Goal: Information Seeking & Learning: Learn about a topic

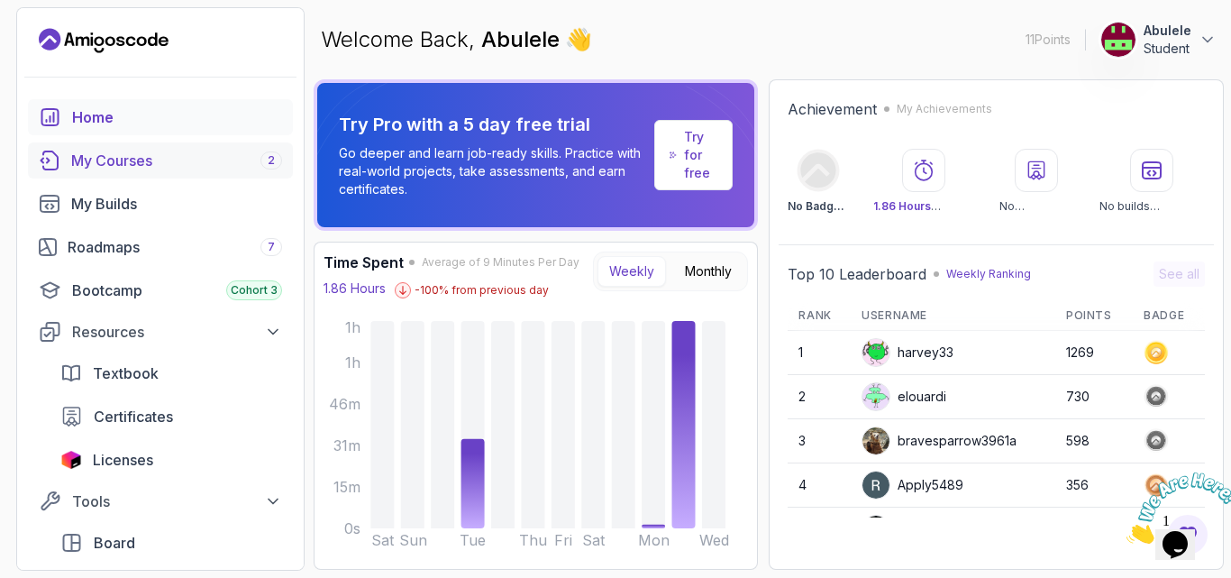
click at [152, 161] on div "My Courses 2" at bounding box center [176, 161] width 211 height 22
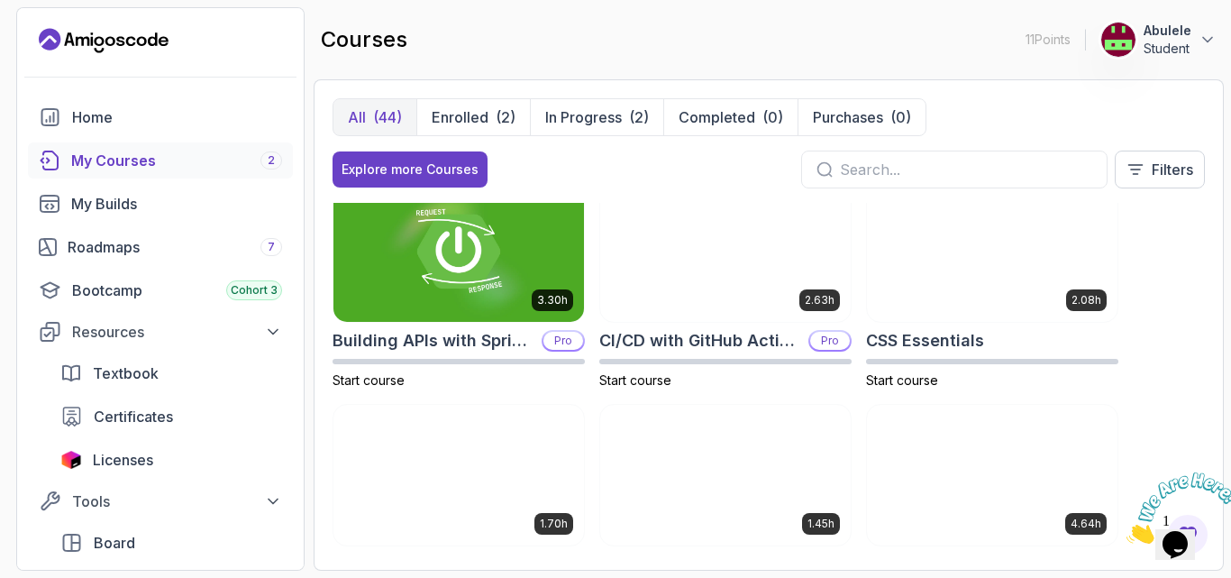
scroll to position [90, 0]
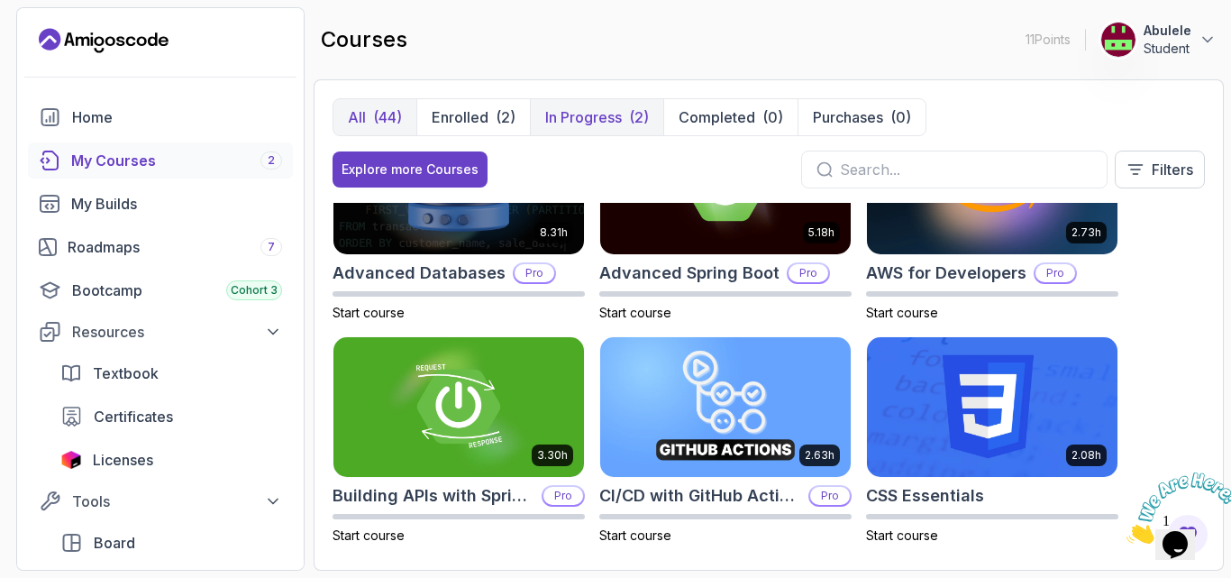
click at [599, 118] on p "In Progress" at bounding box center [583, 117] width 77 height 22
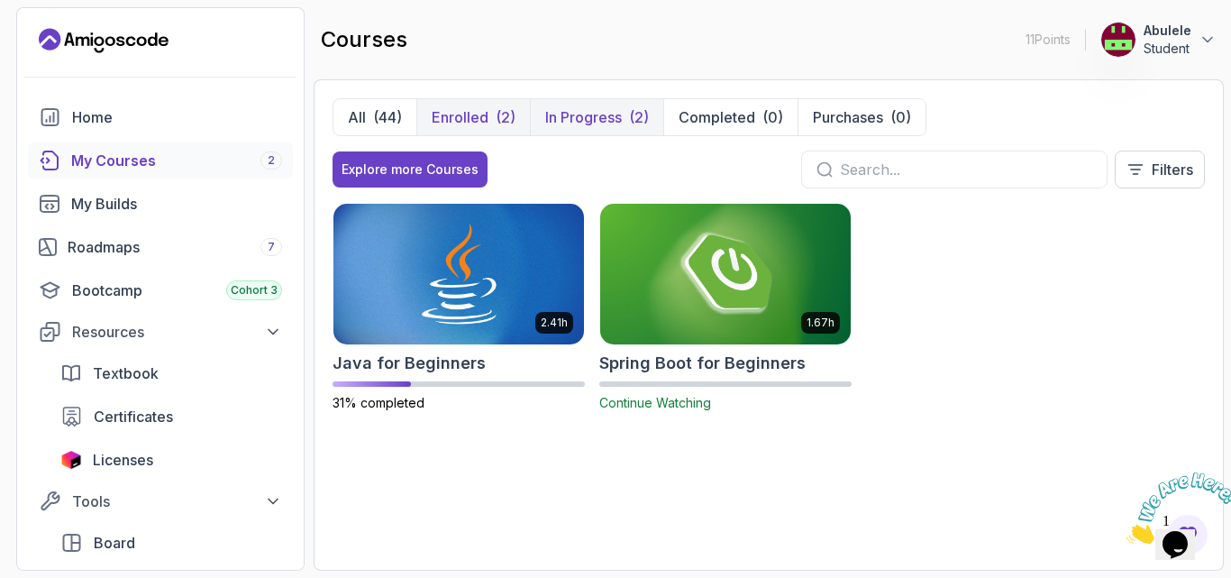
click at [483, 116] on p "Enrolled" at bounding box center [460, 117] width 57 height 22
click at [595, 118] on p "In Progress" at bounding box center [583, 117] width 77 height 22
click at [459, 260] on img at bounding box center [458, 273] width 263 height 147
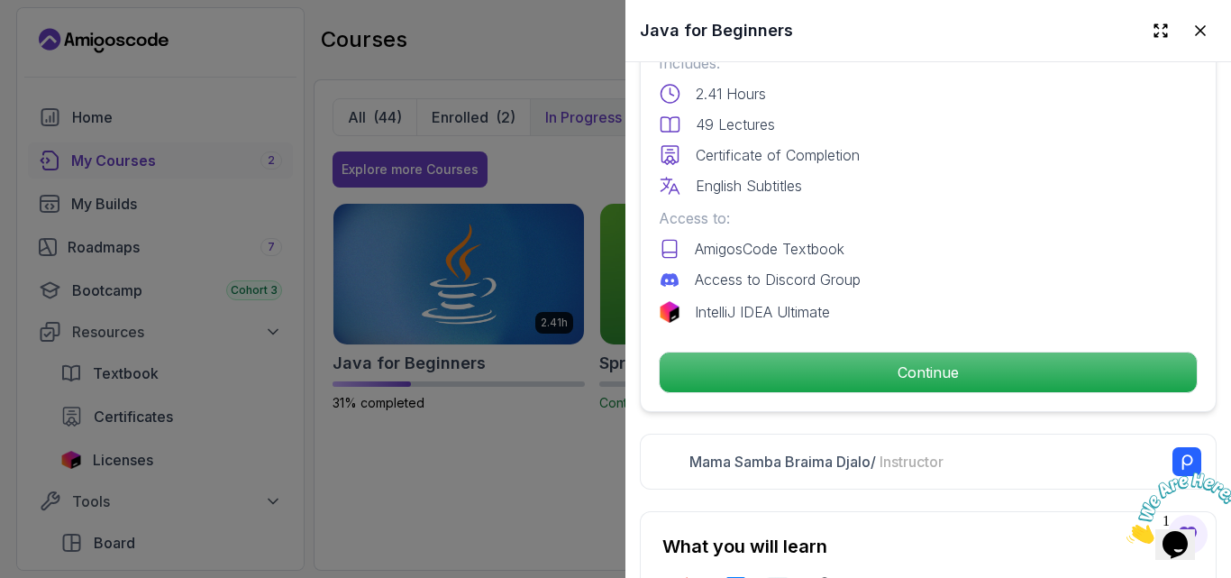
scroll to position [541, 0]
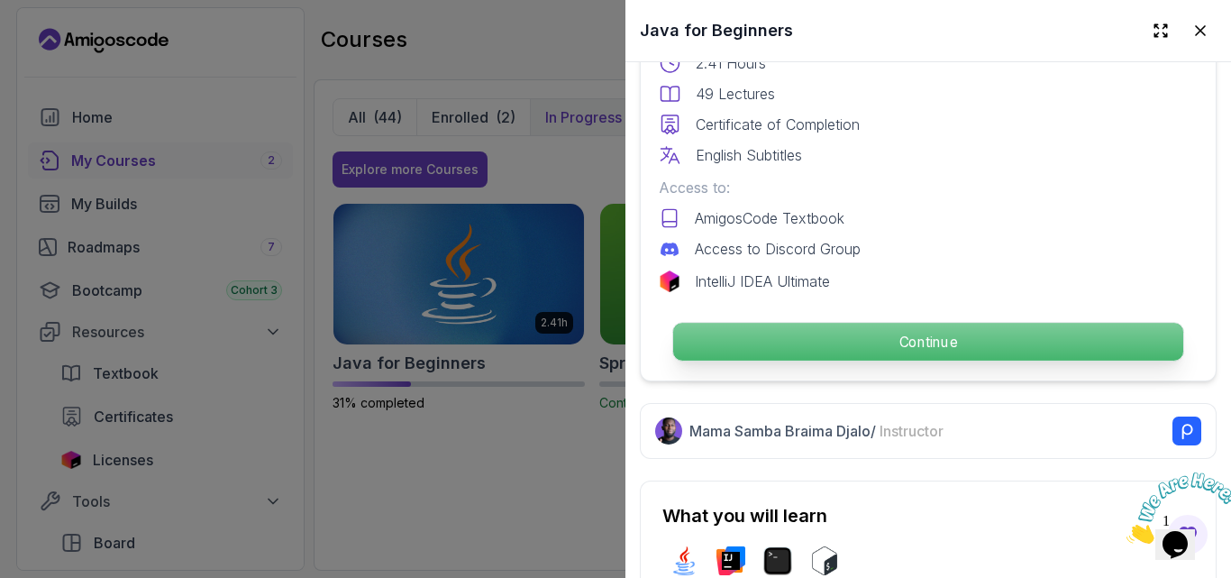
click at [932, 329] on p "Continue" at bounding box center [928, 342] width 510 height 38
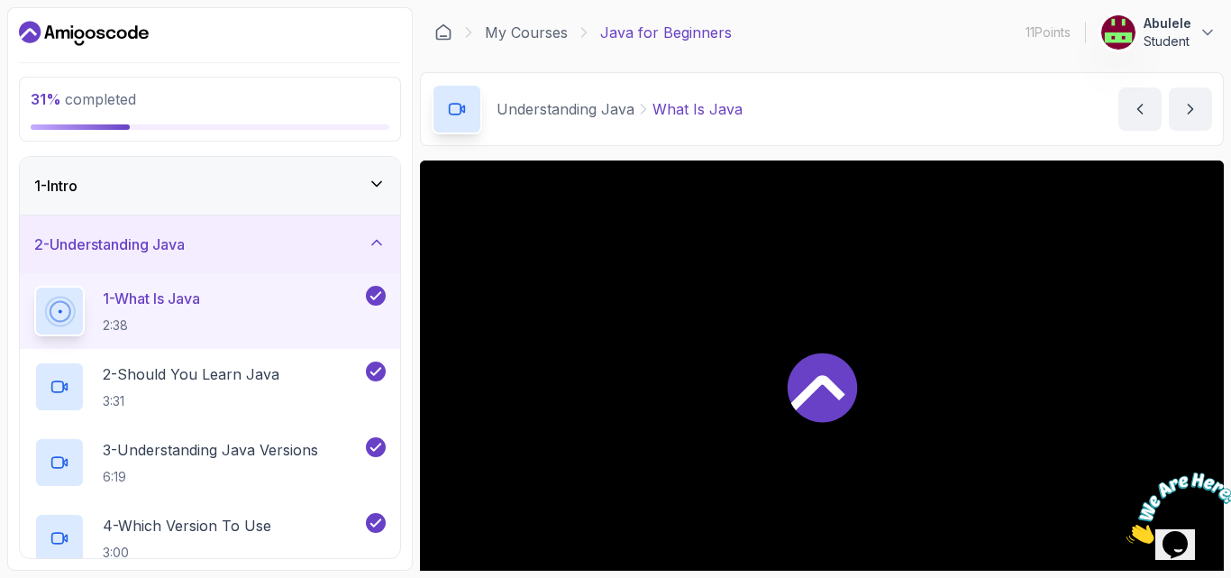
click at [1178, 532] on img at bounding box center [1183, 507] width 112 height 71
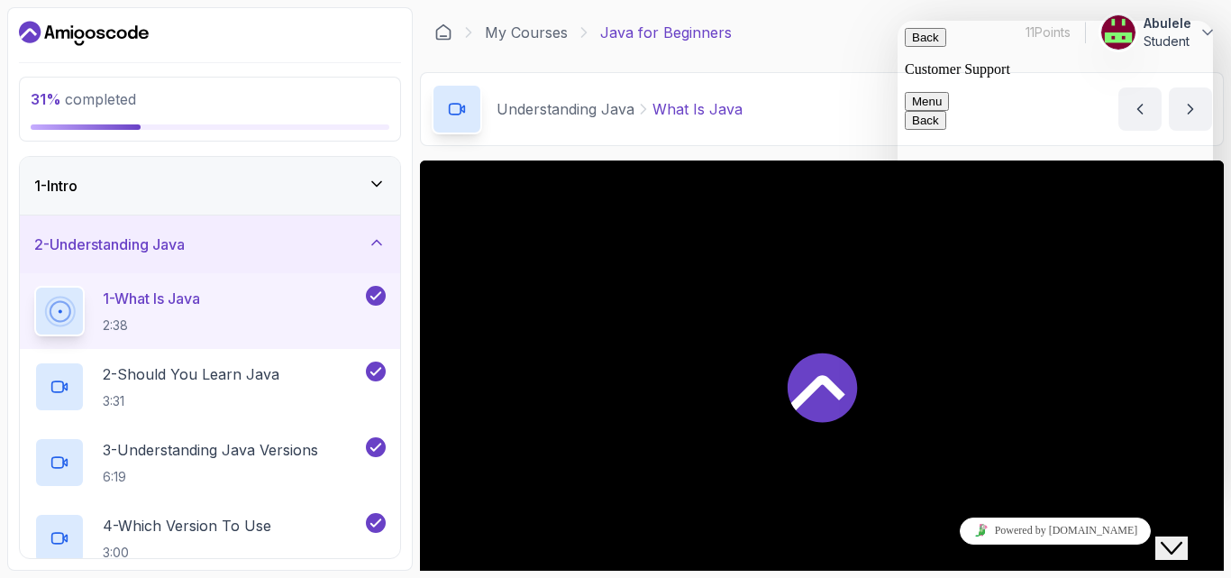
drag, startPoint x: 1214, startPoint y: 572, endPoint x: 1178, endPoint y: 532, distance: 54.3
click at [1178, 542] on icon "Chat widget" at bounding box center [1172, 548] width 22 height 13
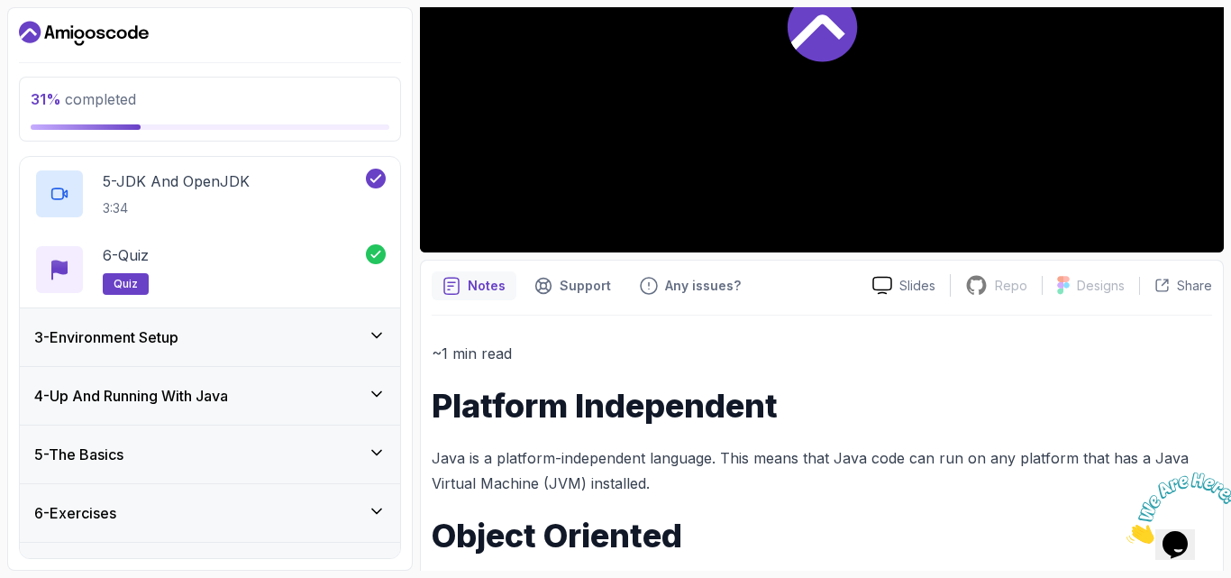
scroll to position [462, 0]
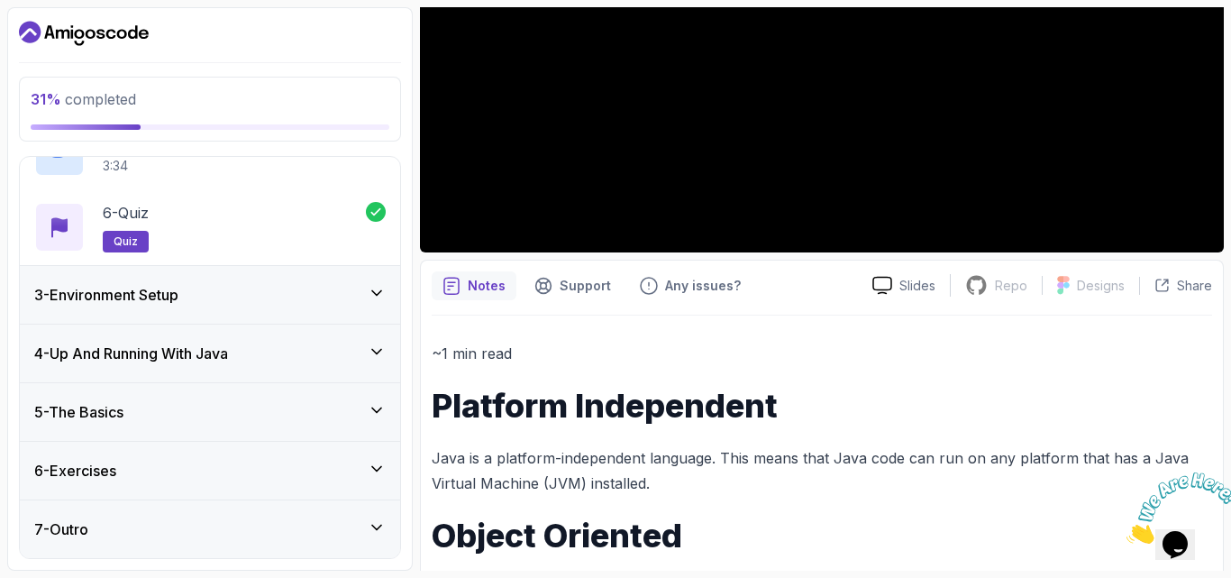
click at [373, 293] on icon at bounding box center [377, 293] width 18 height 18
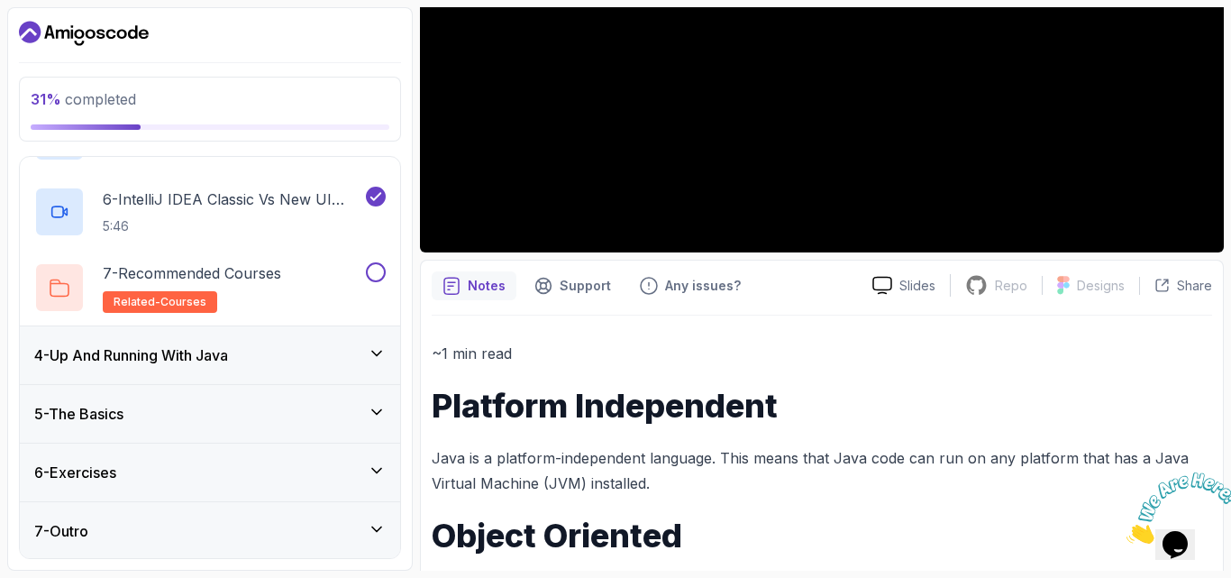
scroll to position [538, 0]
click at [375, 350] on icon at bounding box center [377, 352] width 18 height 18
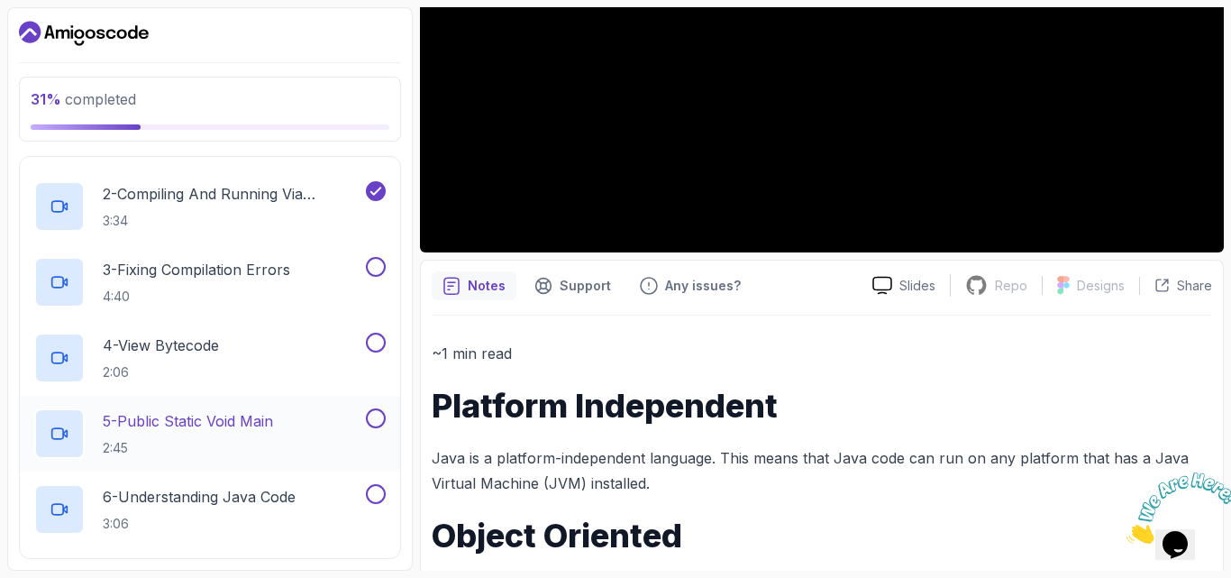
scroll to position [279, 0]
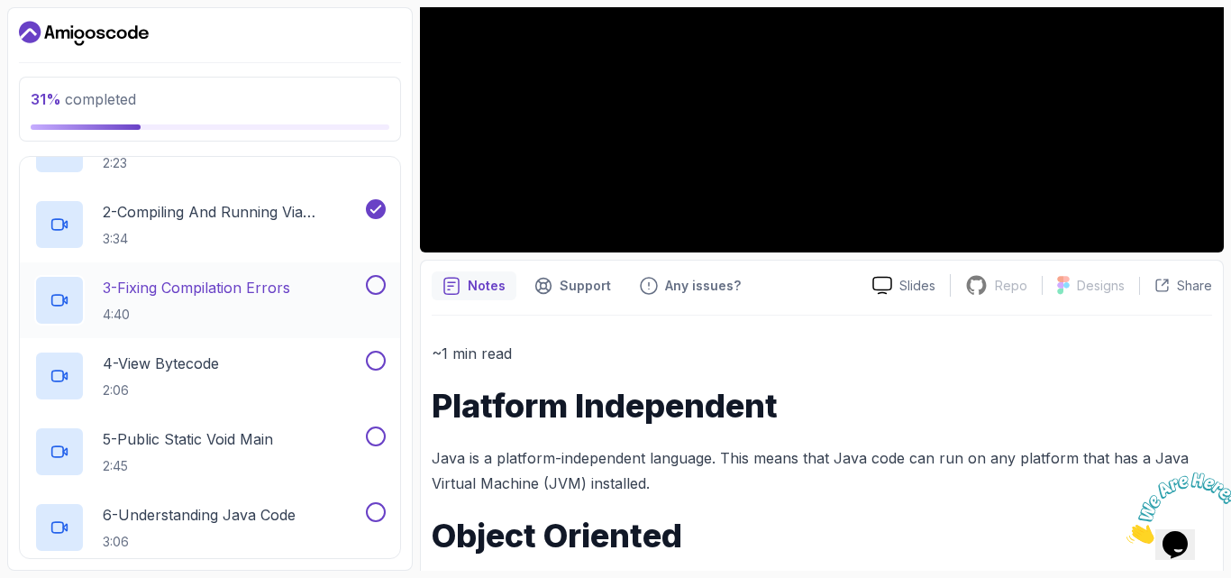
click at [57, 297] on icon at bounding box center [59, 300] width 18 height 18
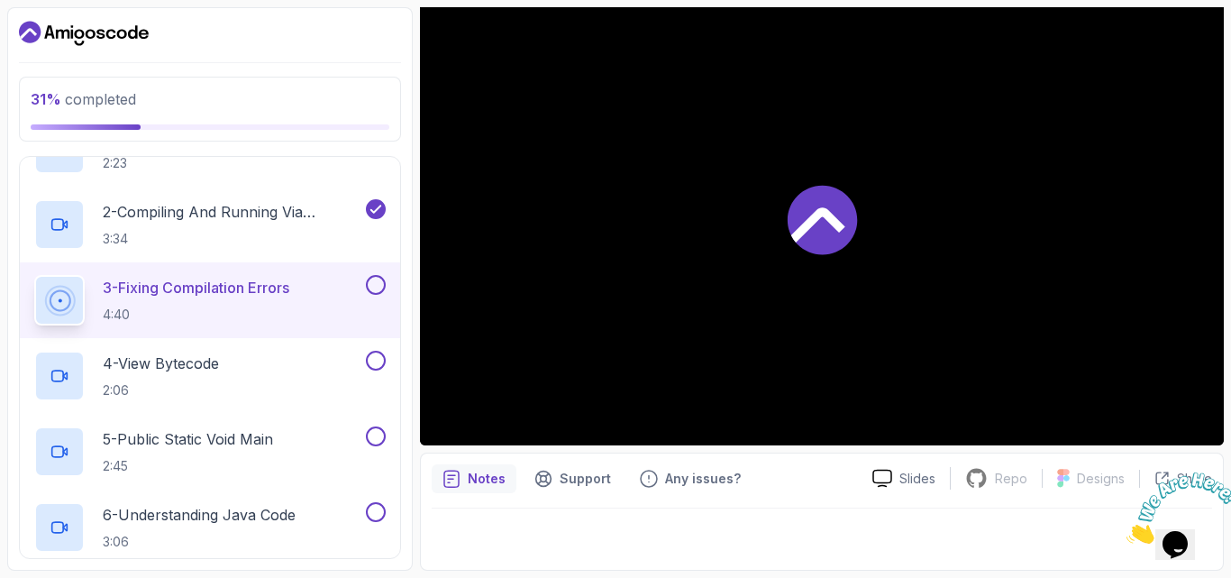
scroll to position [168, 0]
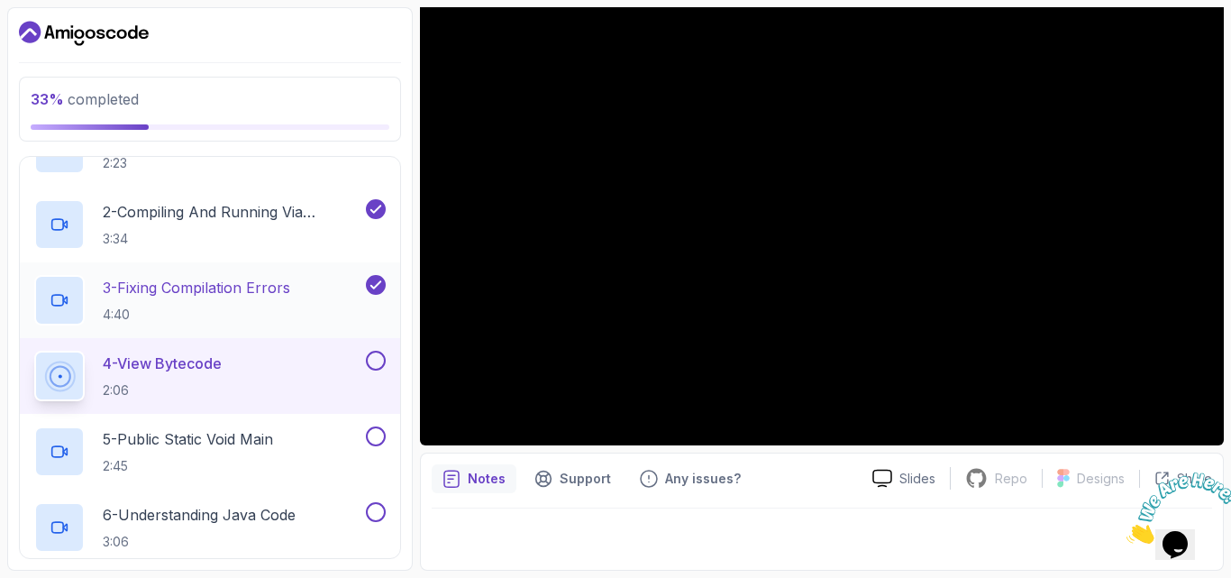
click at [58, 297] on icon at bounding box center [59, 300] width 18 height 18
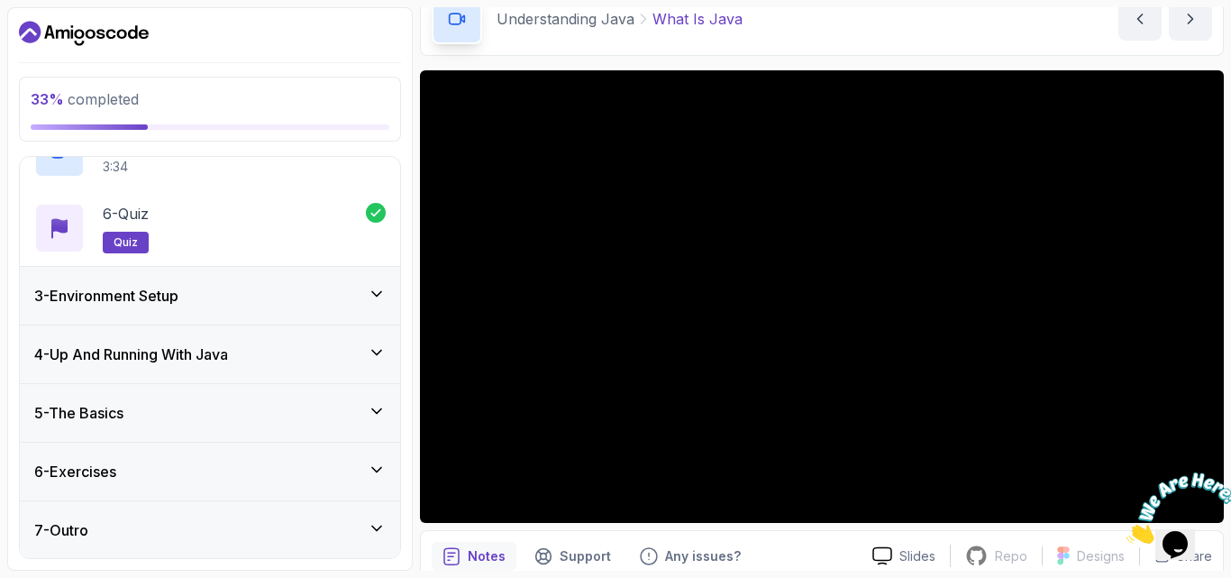
scroll to position [462, 0]
click at [375, 351] on icon at bounding box center [377, 352] width 18 height 18
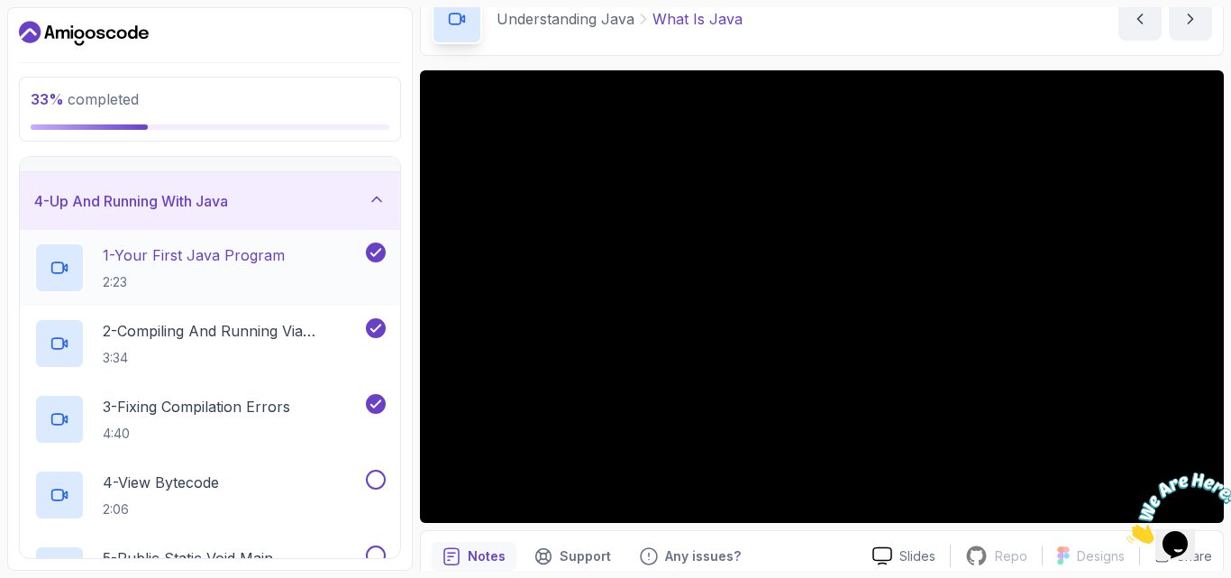
scroll to position [279, 0]
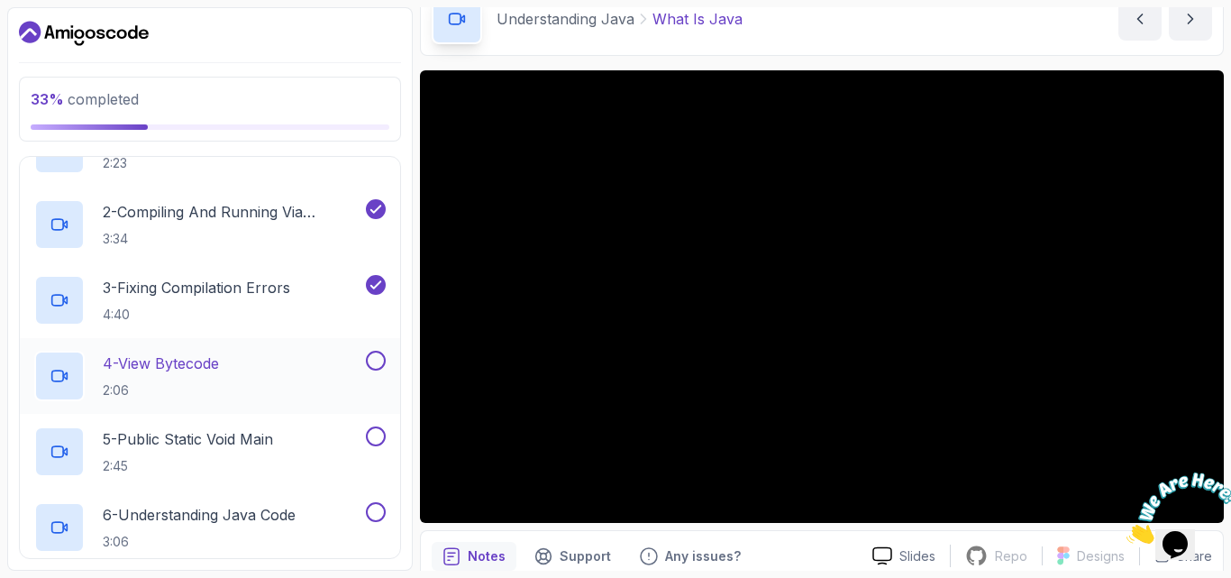
click at [55, 371] on icon at bounding box center [57, 376] width 11 height 11
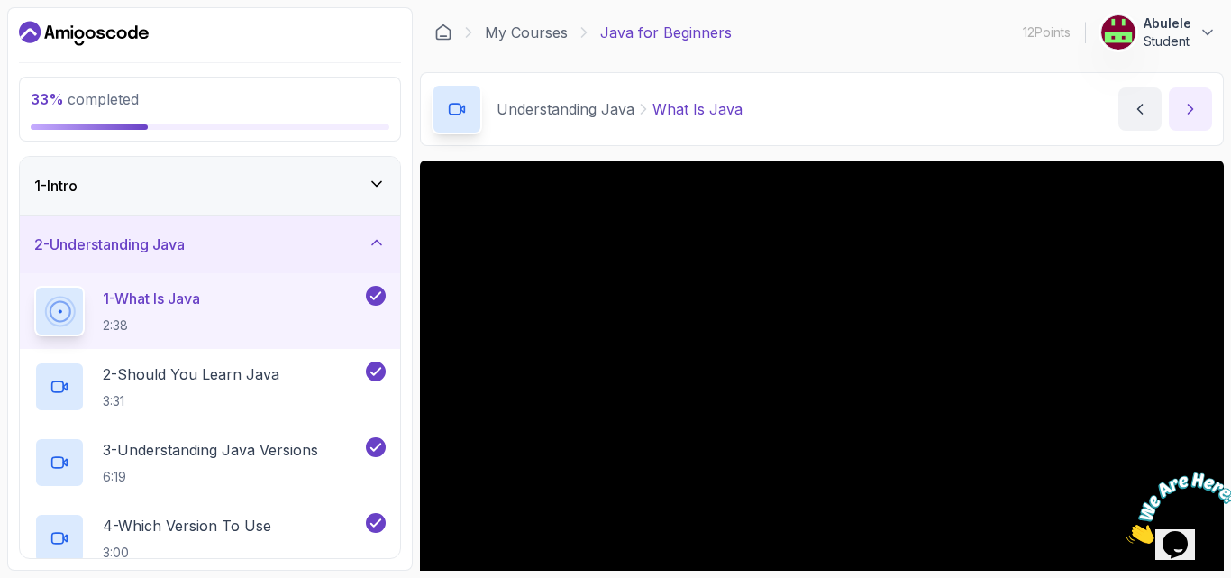
click at [1192, 108] on icon "next content" at bounding box center [1191, 109] width 5 height 9
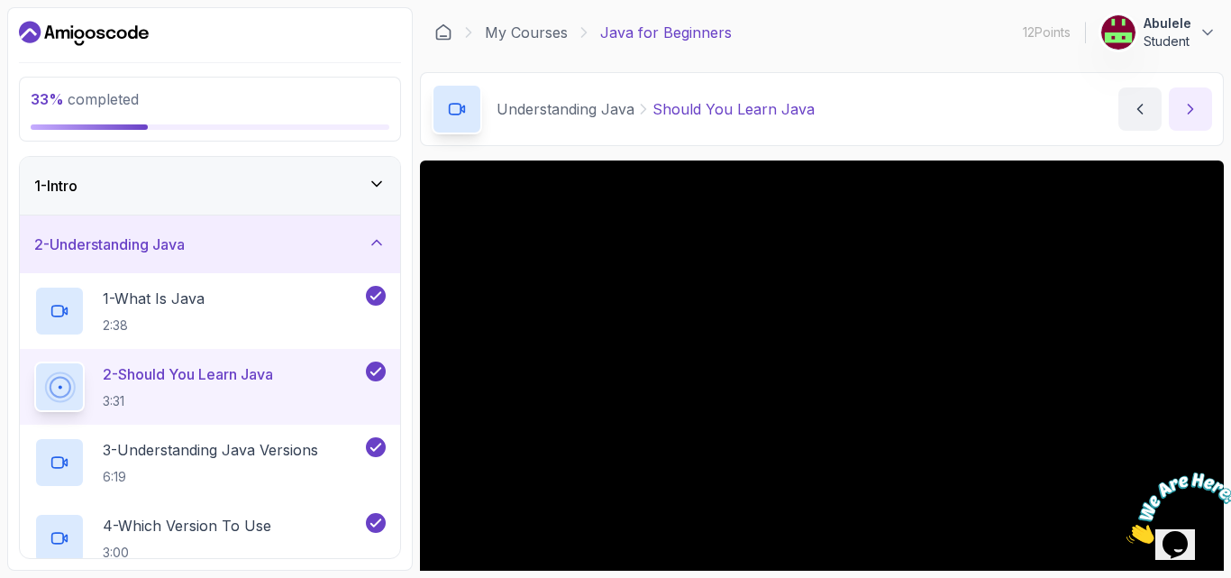
click at [1192, 108] on icon "next content" at bounding box center [1191, 109] width 5 height 9
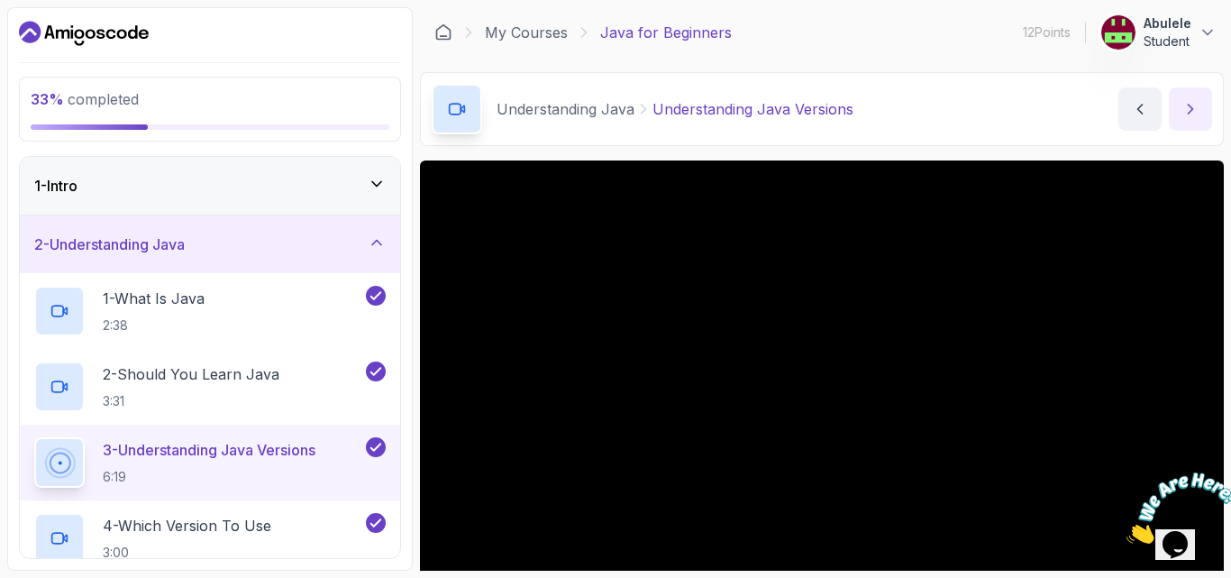
click at [1192, 108] on icon "next content" at bounding box center [1191, 109] width 5 height 9
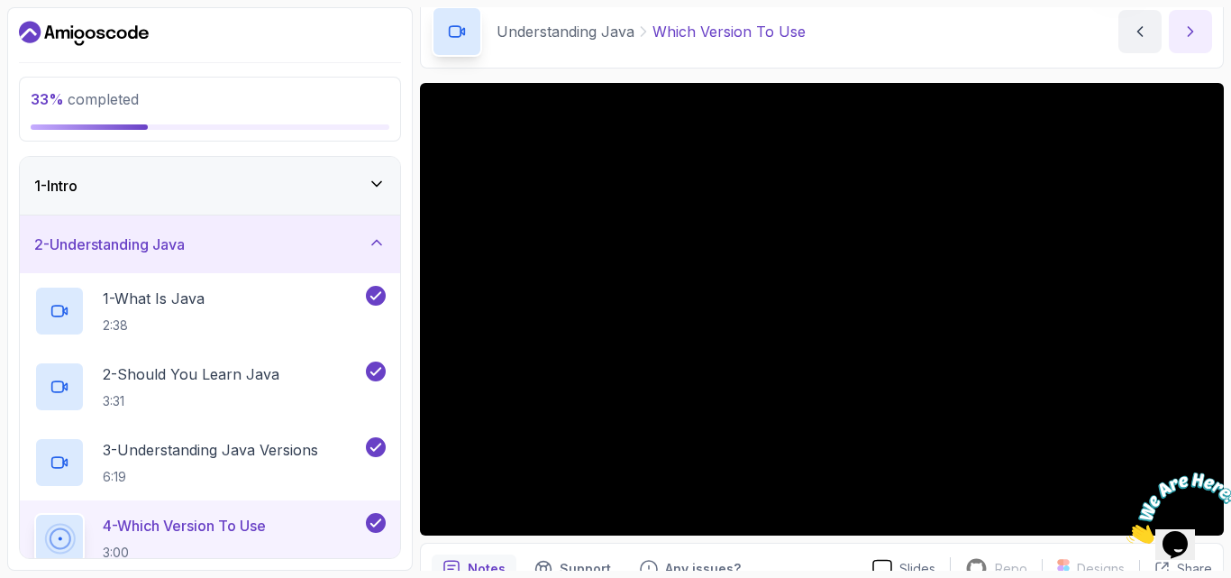
scroll to position [90, 0]
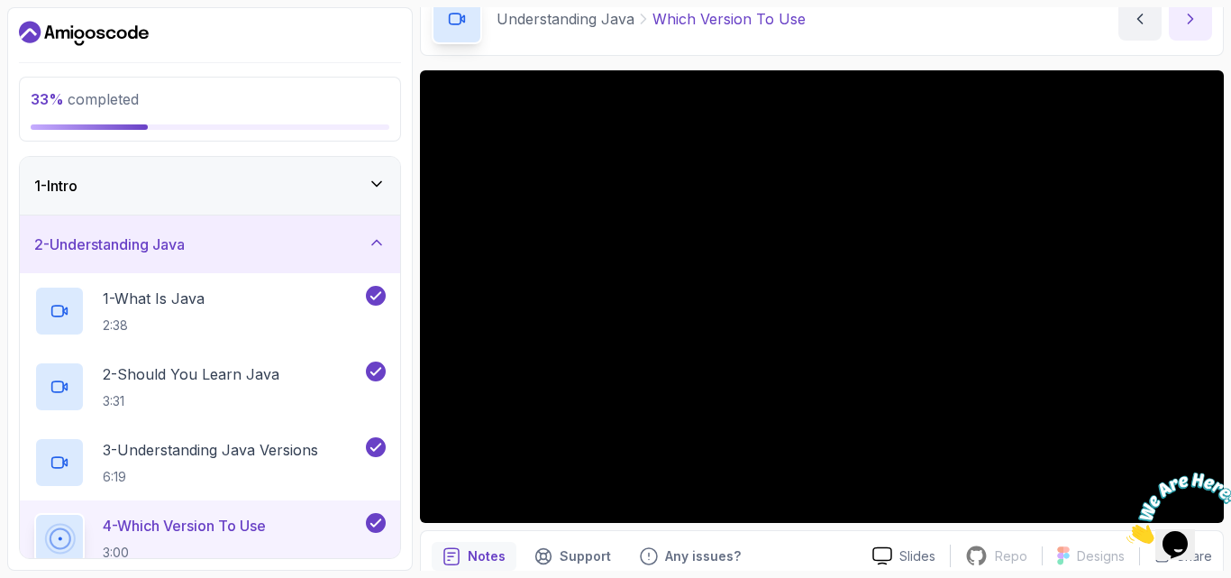
click at [1183, 19] on icon "next content" at bounding box center [1191, 19] width 18 height 18
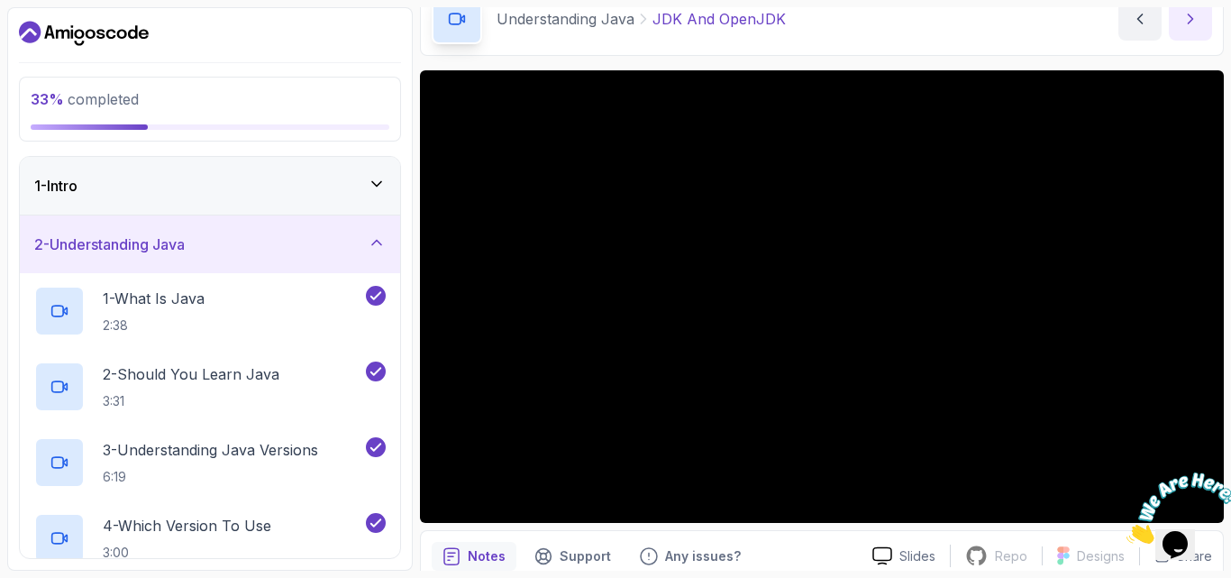
click at [1190, 18] on icon "next content" at bounding box center [1191, 19] width 18 height 18
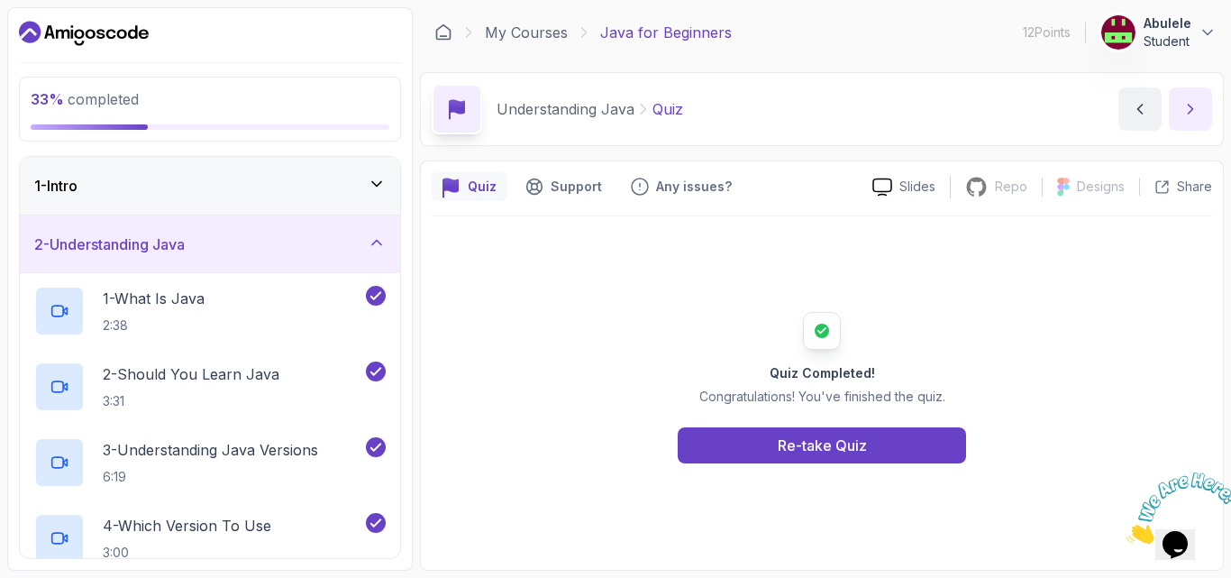
click at [1176, 115] on button "next content" at bounding box center [1190, 108] width 43 height 43
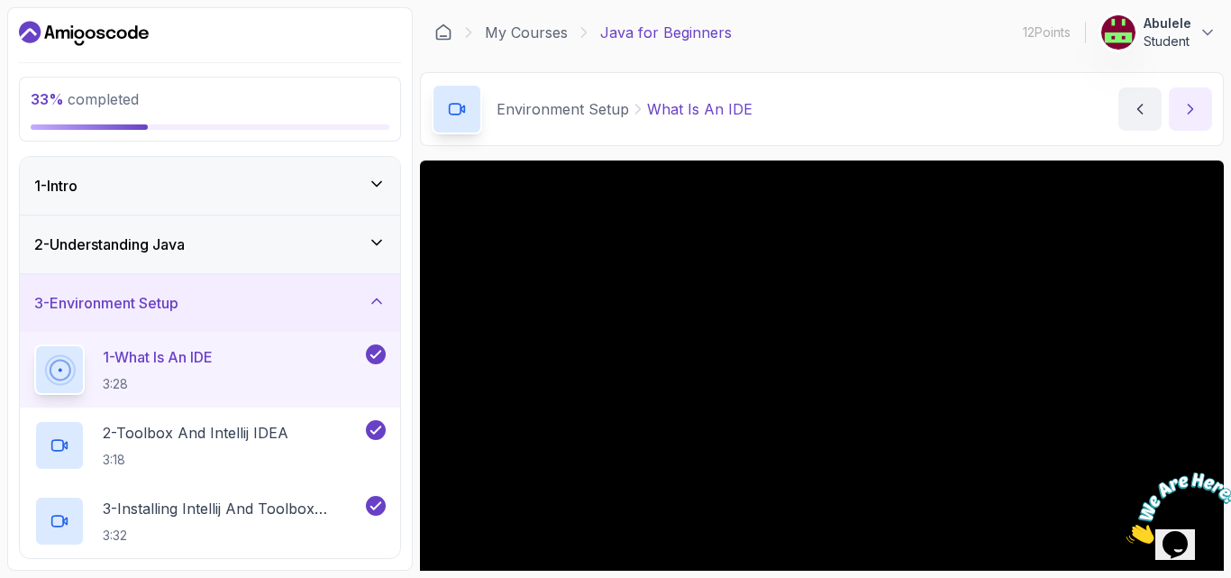
click at [1185, 109] on icon "next content" at bounding box center [1191, 109] width 18 height 18
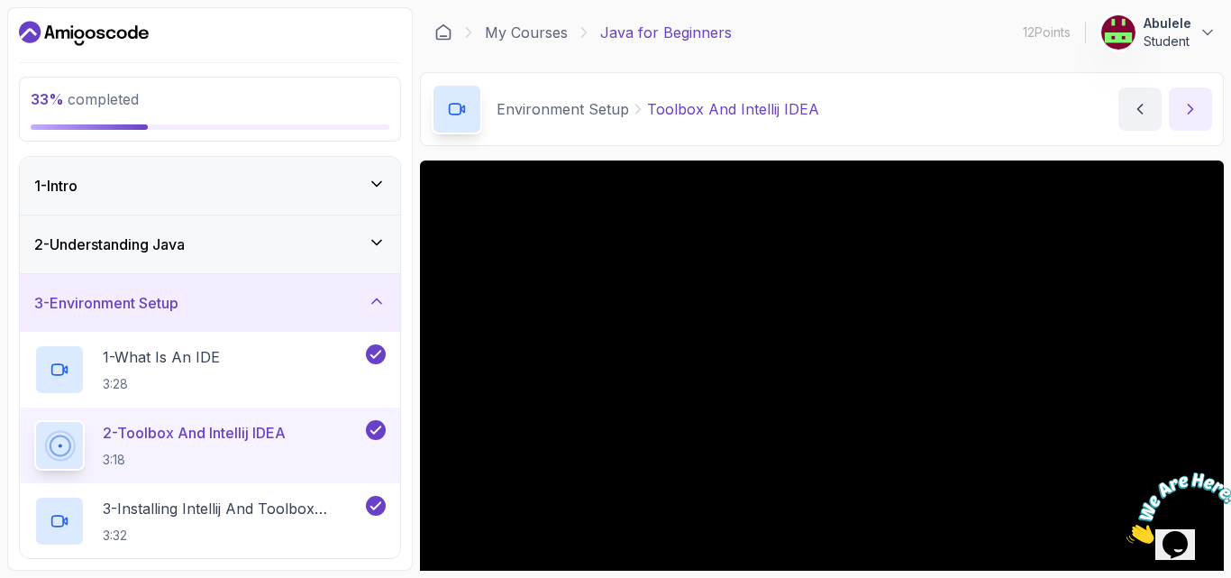
click at [1191, 108] on icon "next content" at bounding box center [1191, 109] width 18 height 18
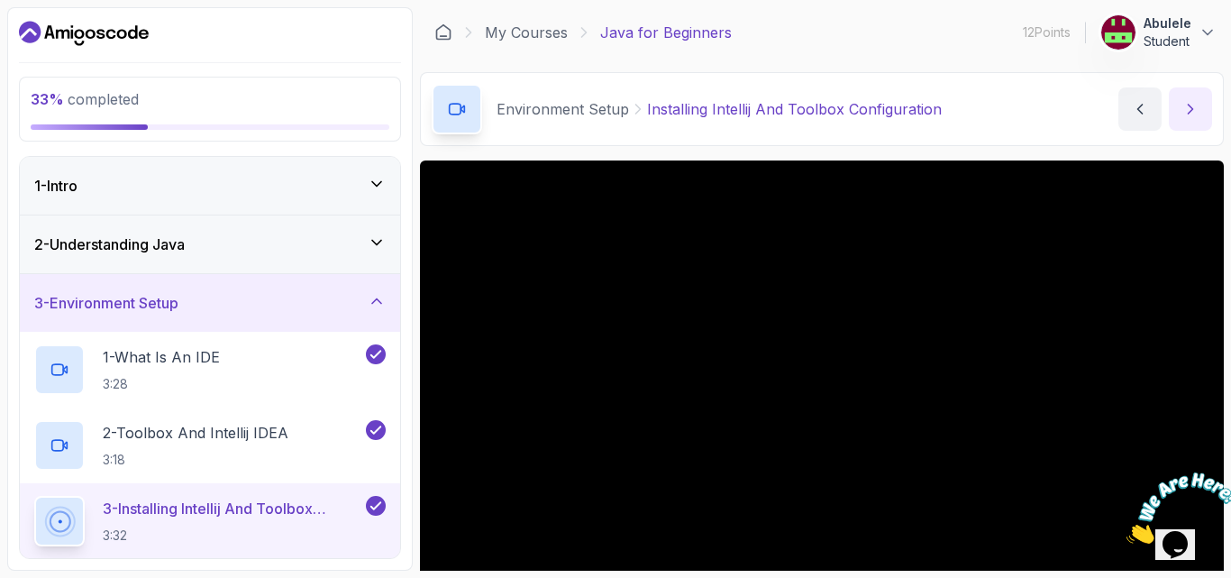
click at [1192, 109] on icon "next content" at bounding box center [1191, 109] width 18 height 18
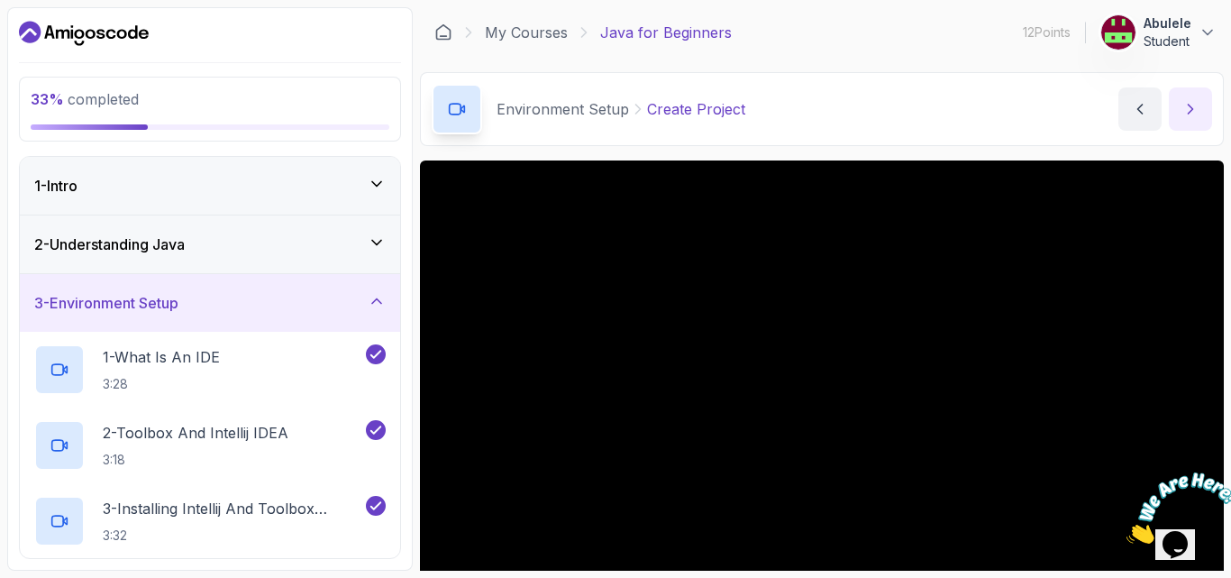
click at [1192, 111] on icon "next content" at bounding box center [1191, 109] width 5 height 9
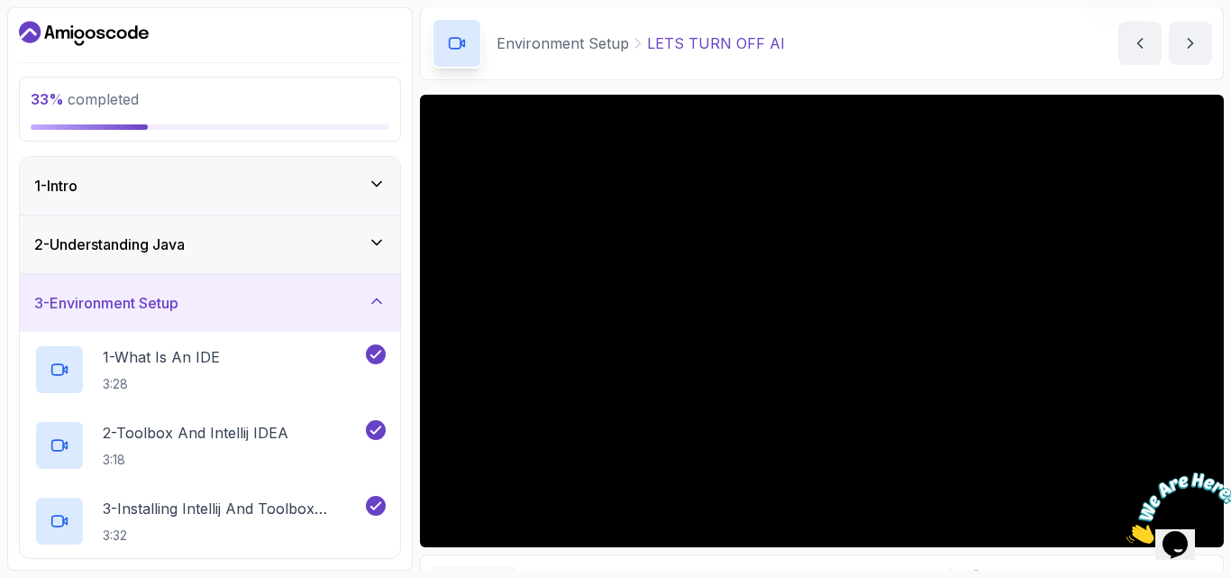
scroll to position [90, 0]
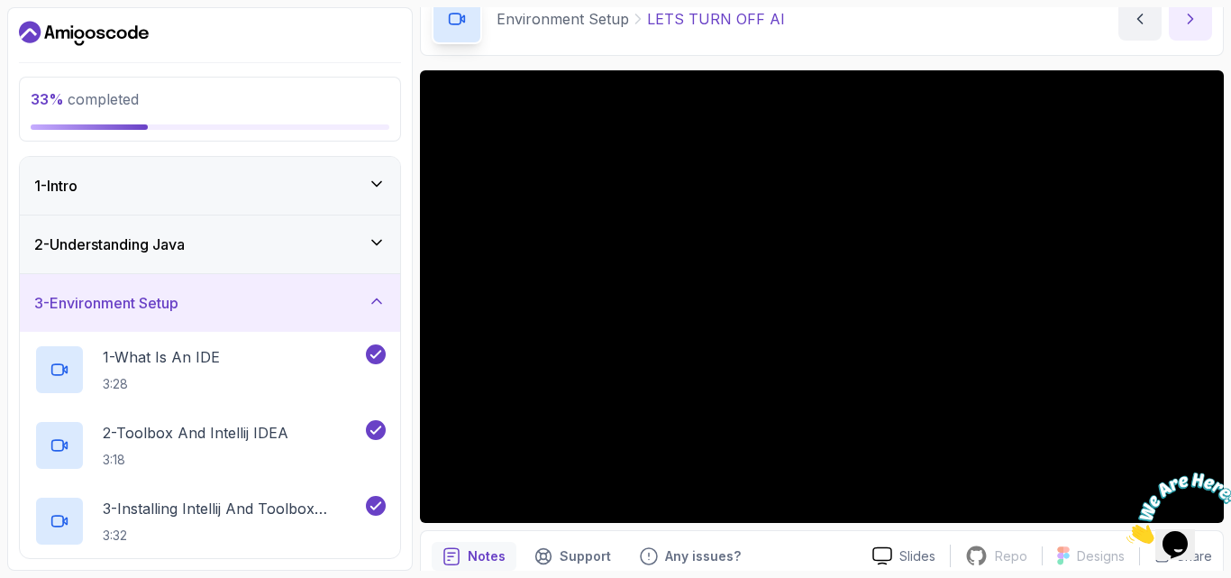
click at [1189, 24] on icon "next content" at bounding box center [1191, 19] width 18 height 18
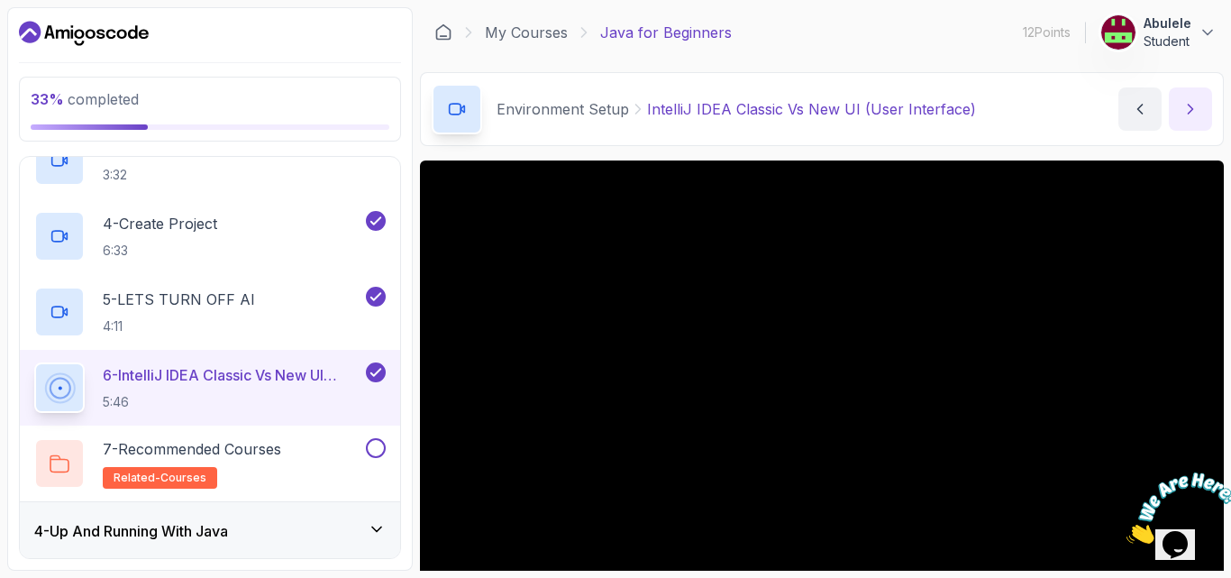
click at [1185, 115] on icon "next content" at bounding box center [1191, 109] width 18 height 18
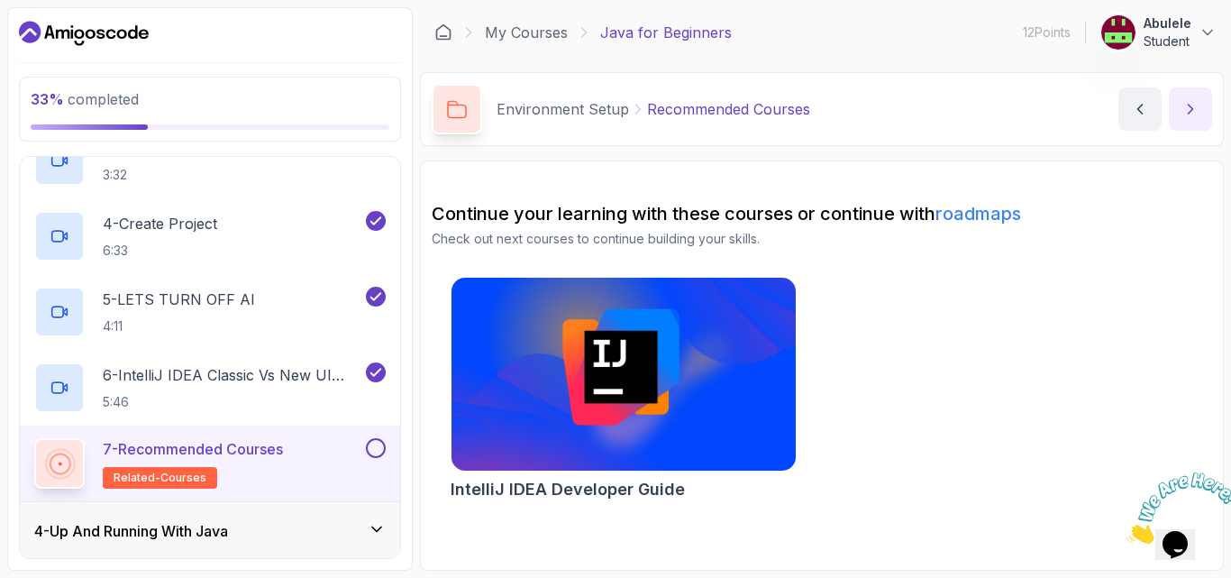
click at [1185, 116] on icon "next content" at bounding box center [1191, 109] width 18 height 18
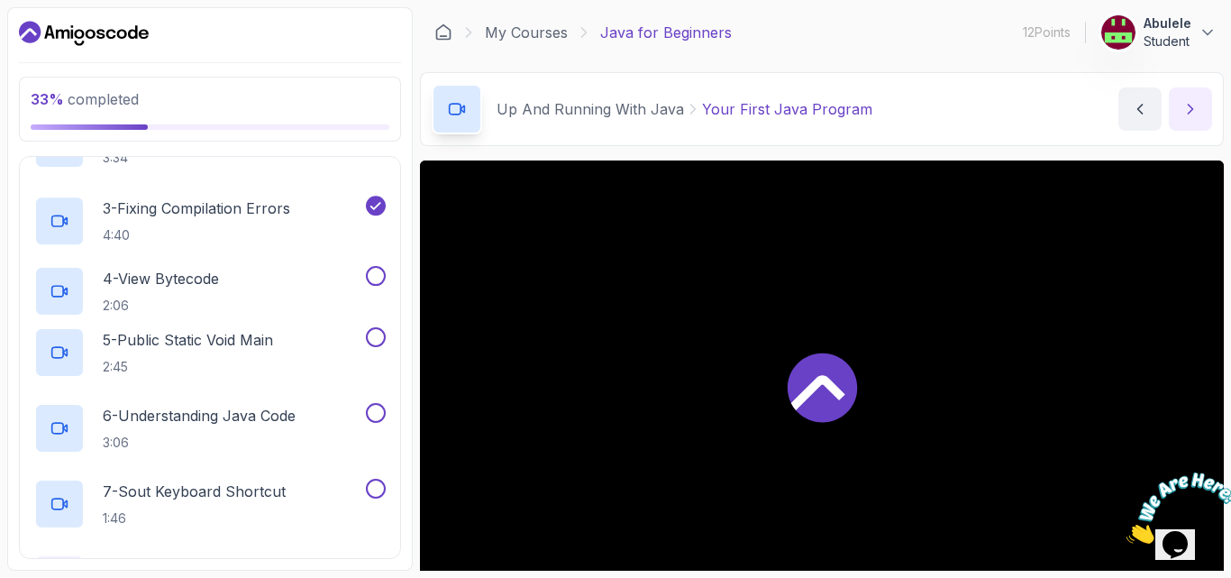
scroll to position [9, 0]
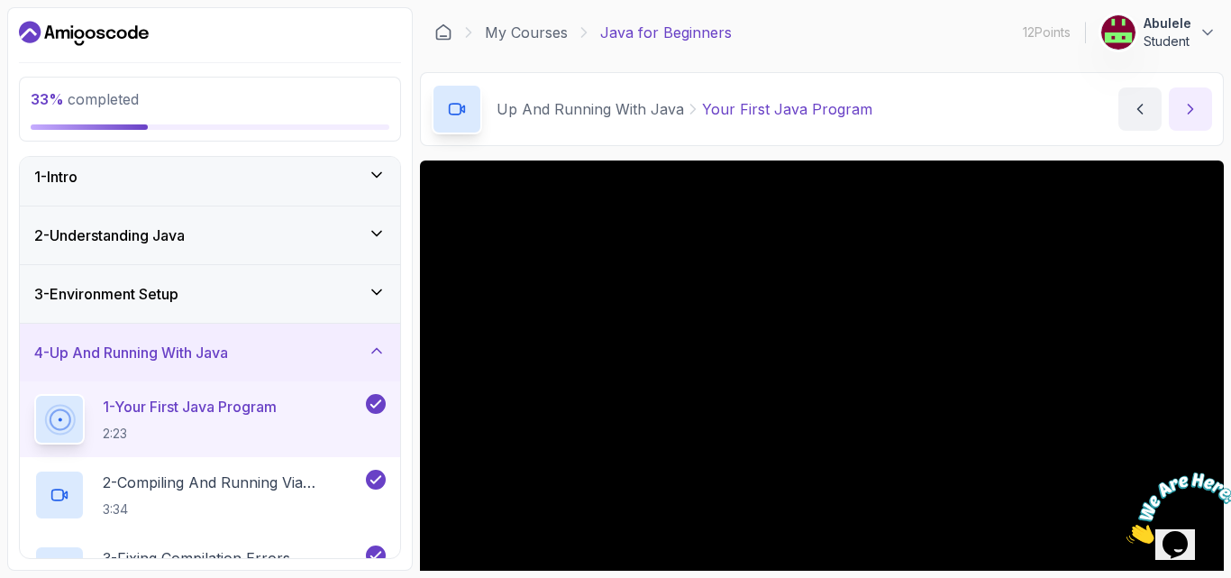
click at [1192, 107] on icon "next content" at bounding box center [1191, 109] width 5 height 9
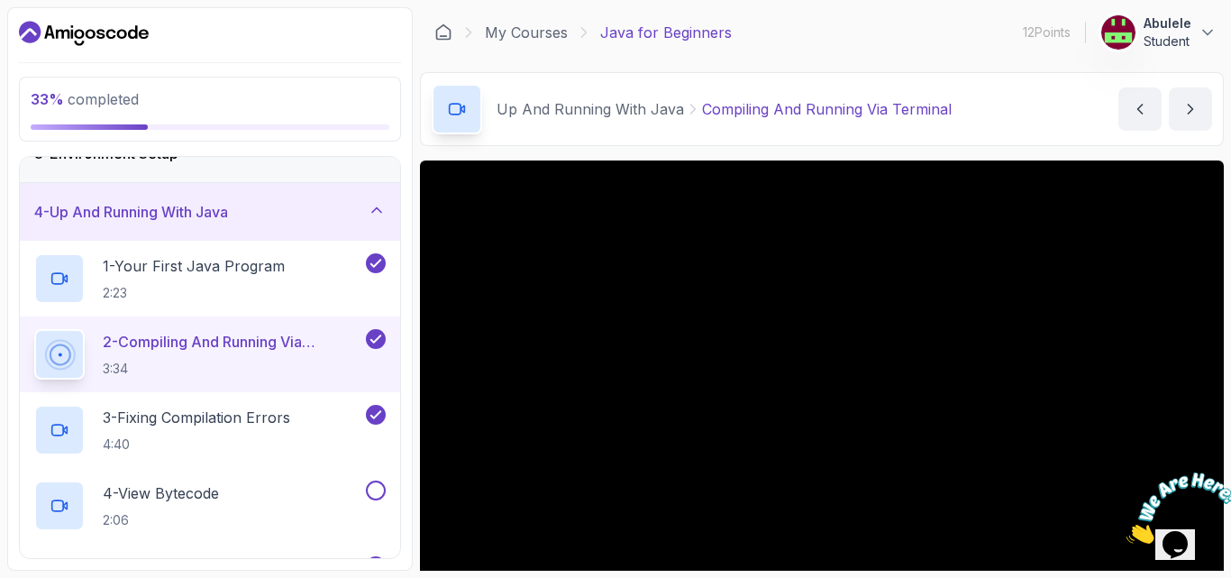
scroll to position [189, 0]
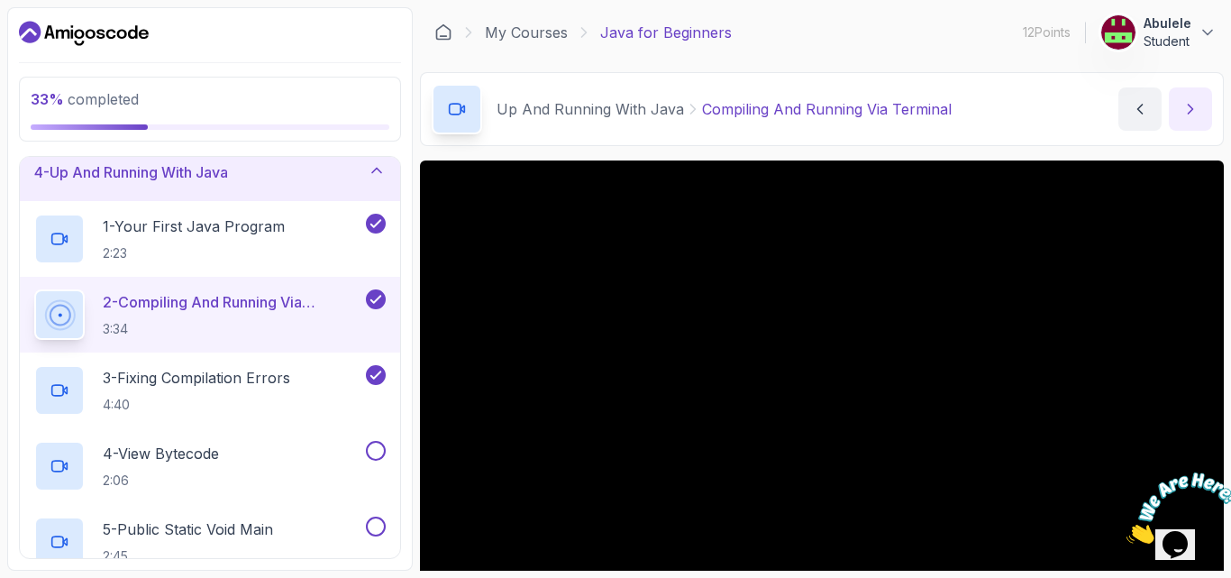
click at [1186, 113] on icon "next content" at bounding box center [1191, 109] width 18 height 18
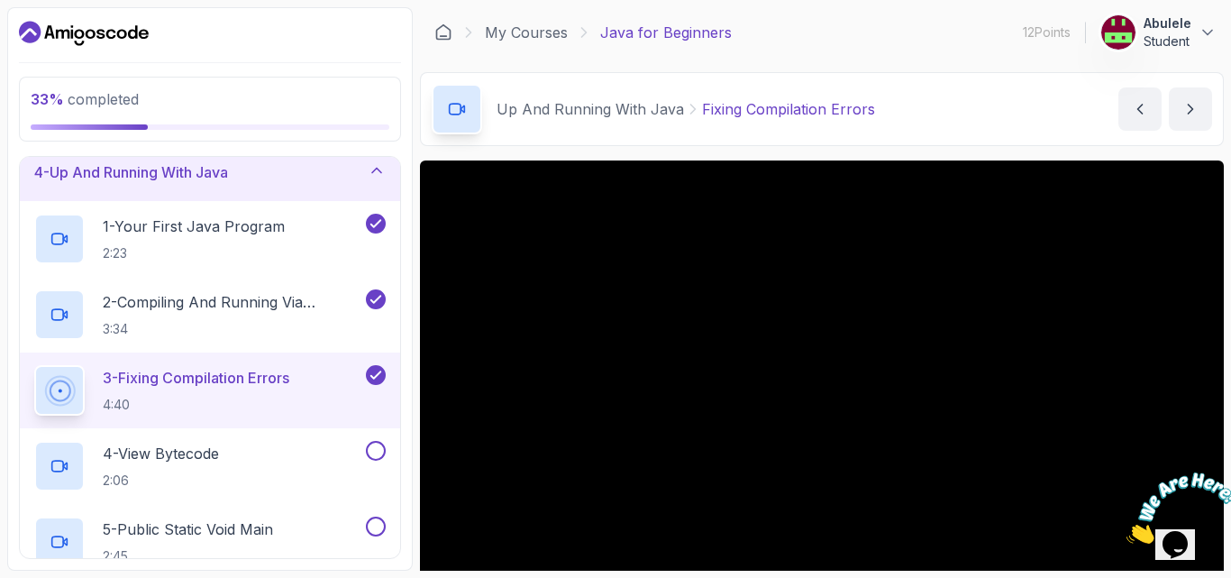
drag, startPoint x: 1176, startPoint y: 110, endPoint x: 1166, endPoint y: 114, distance: 11.4
click at [1168, 114] on div "Fixing Compilation Errors by nelson" at bounding box center [1166, 108] width 94 height 43
click at [1194, 110] on icon "next content" at bounding box center [1191, 109] width 18 height 18
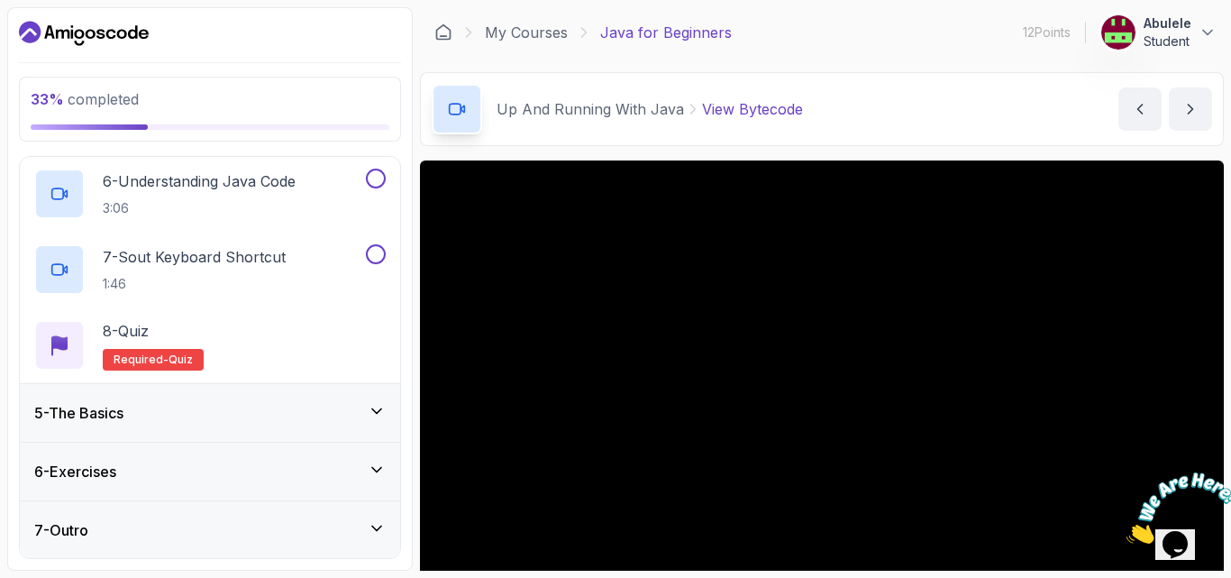
scroll to position [614, 0]
click at [379, 405] on icon at bounding box center [377, 410] width 18 height 18
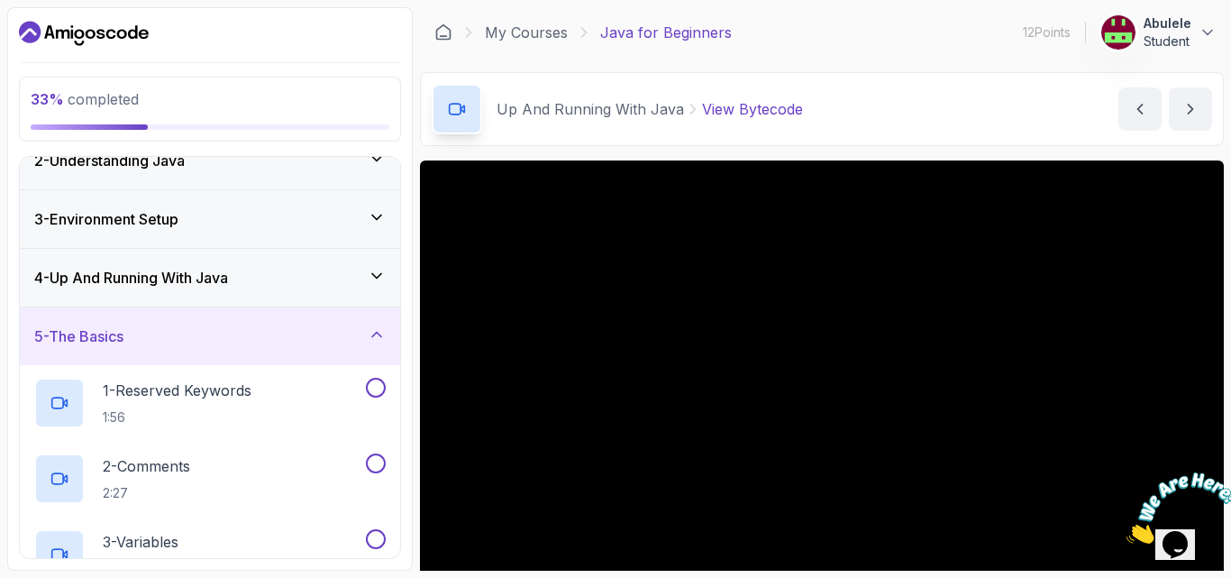
scroll to position [90, 0]
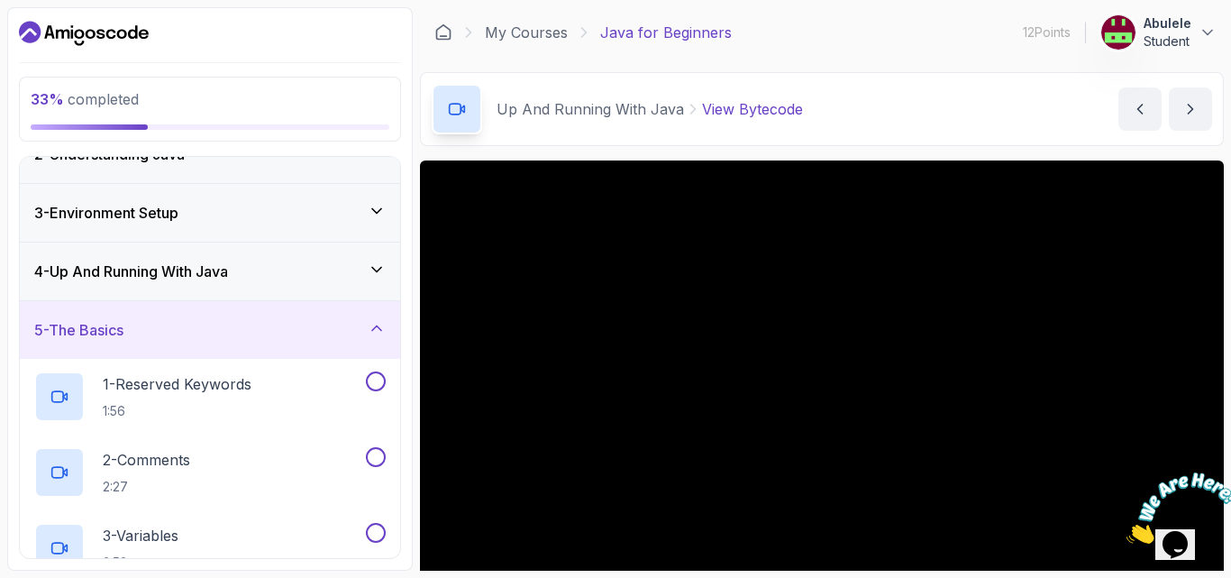
click at [378, 327] on icon at bounding box center [376, 328] width 9 height 5
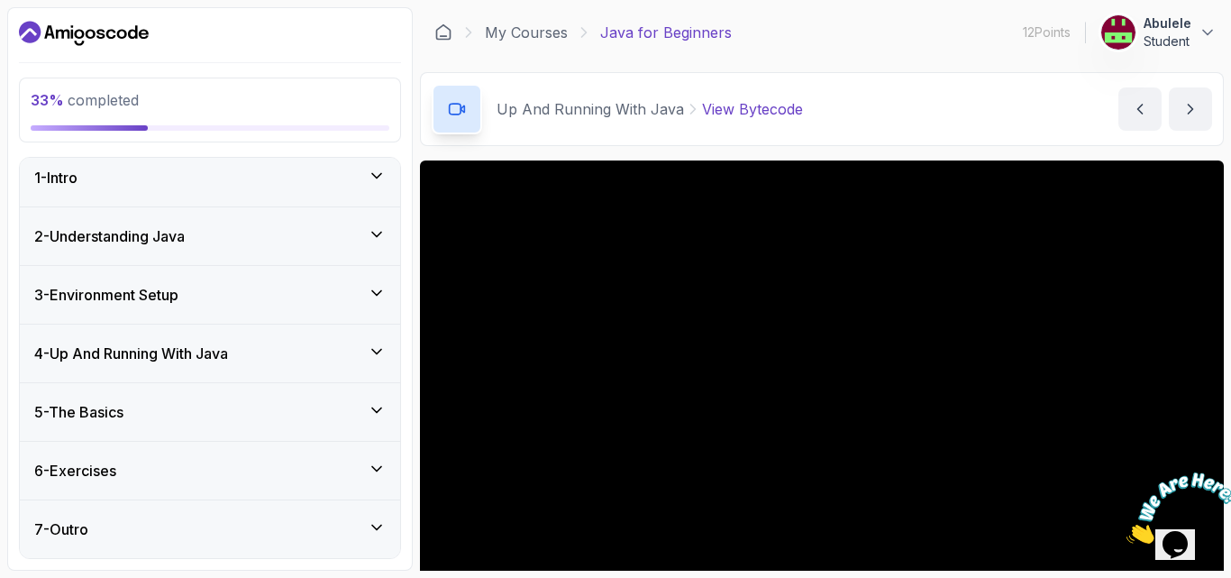
scroll to position [9, 0]
click at [378, 350] on icon at bounding box center [377, 352] width 18 height 18
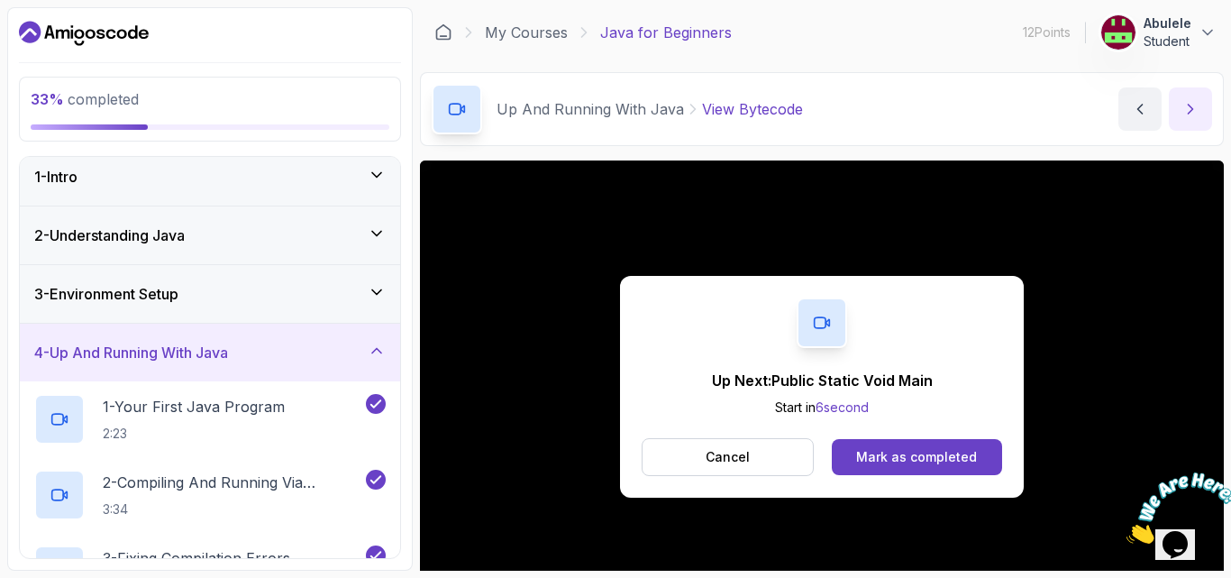
click at [1192, 105] on icon "next content" at bounding box center [1191, 109] width 18 height 18
click at [1184, 112] on icon "next content" at bounding box center [1191, 109] width 18 height 18
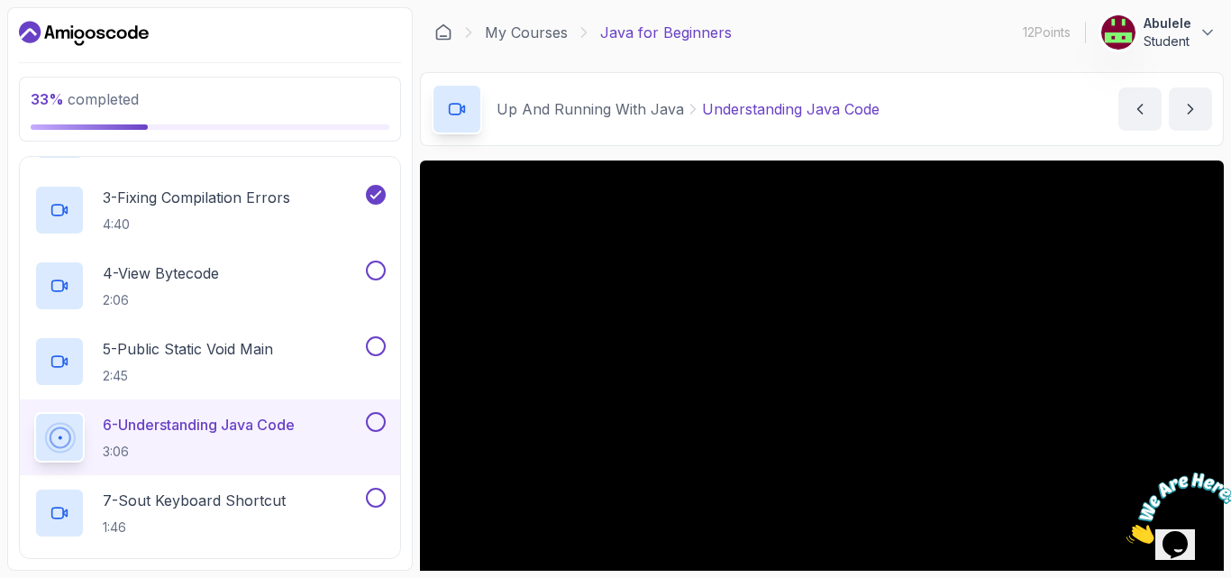
click at [462, 107] on icon at bounding box center [463, 108] width 4 height 6
click at [1135, 101] on icon "previous content" at bounding box center [1140, 109] width 18 height 18
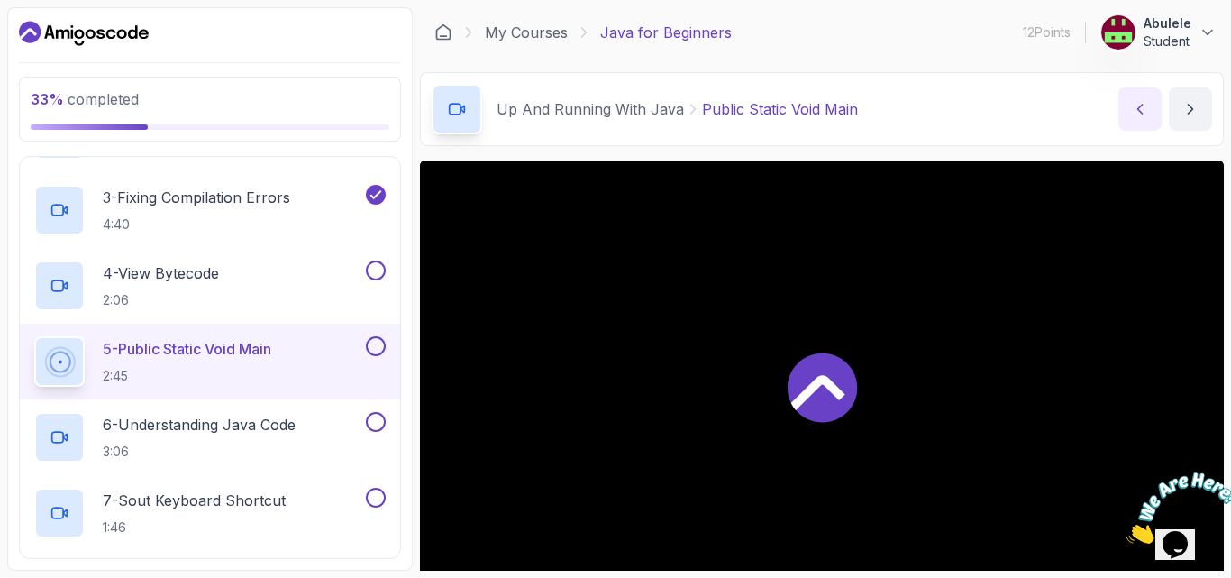
click at [1135, 101] on icon "previous content" at bounding box center [1140, 109] width 18 height 18
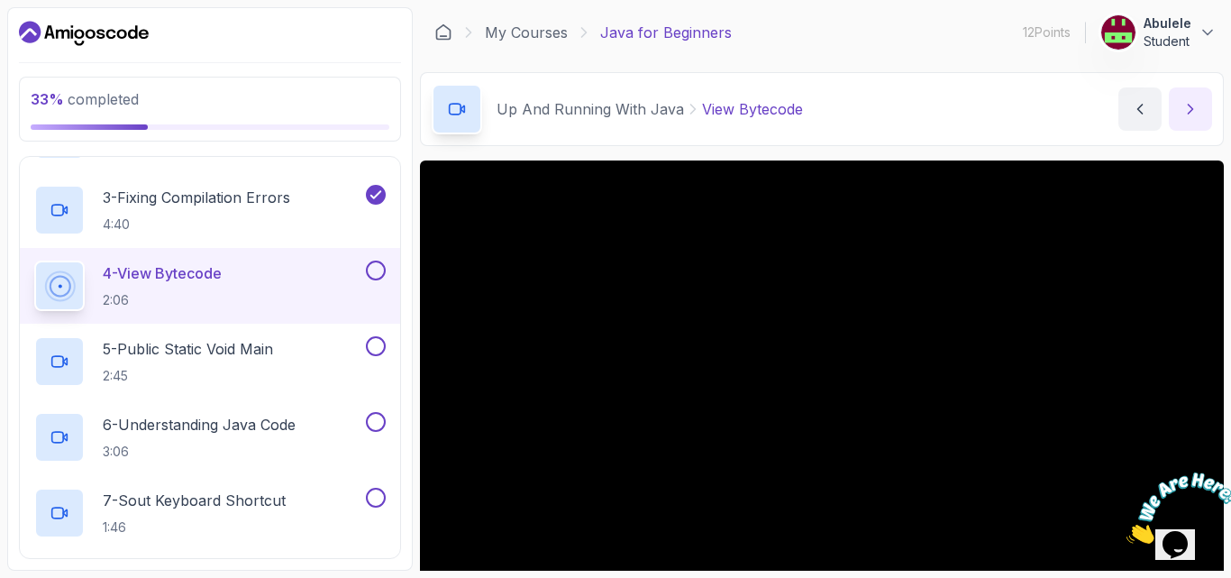
click at [1182, 109] on icon "next content" at bounding box center [1191, 109] width 18 height 18
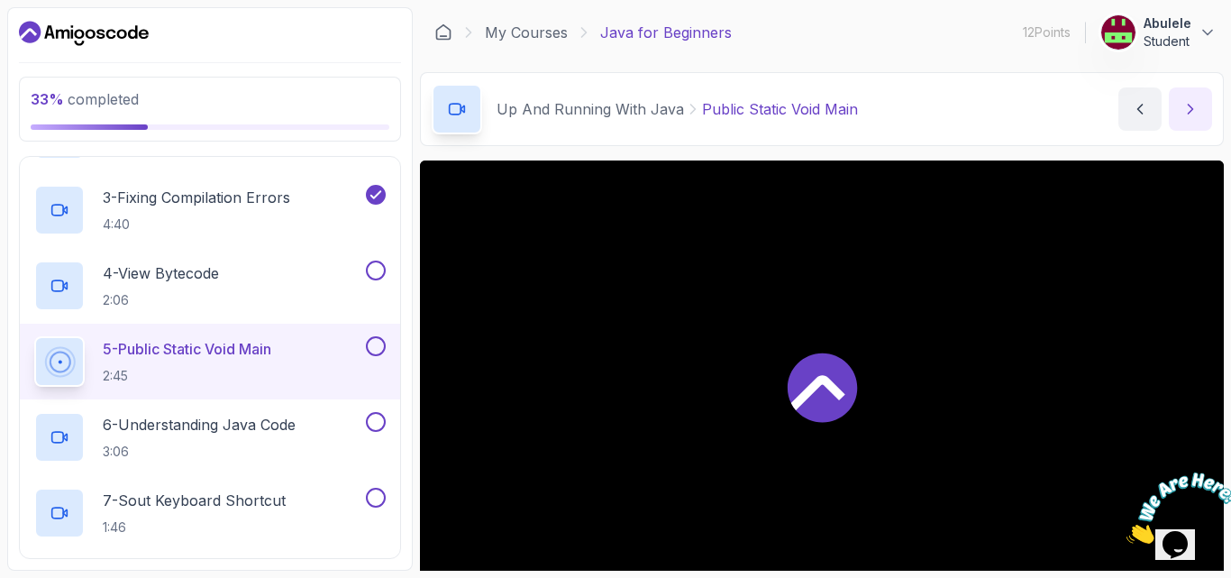
click at [1182, 109] on icon "next content" at bounding box center [1191, 109] width 18 height 18
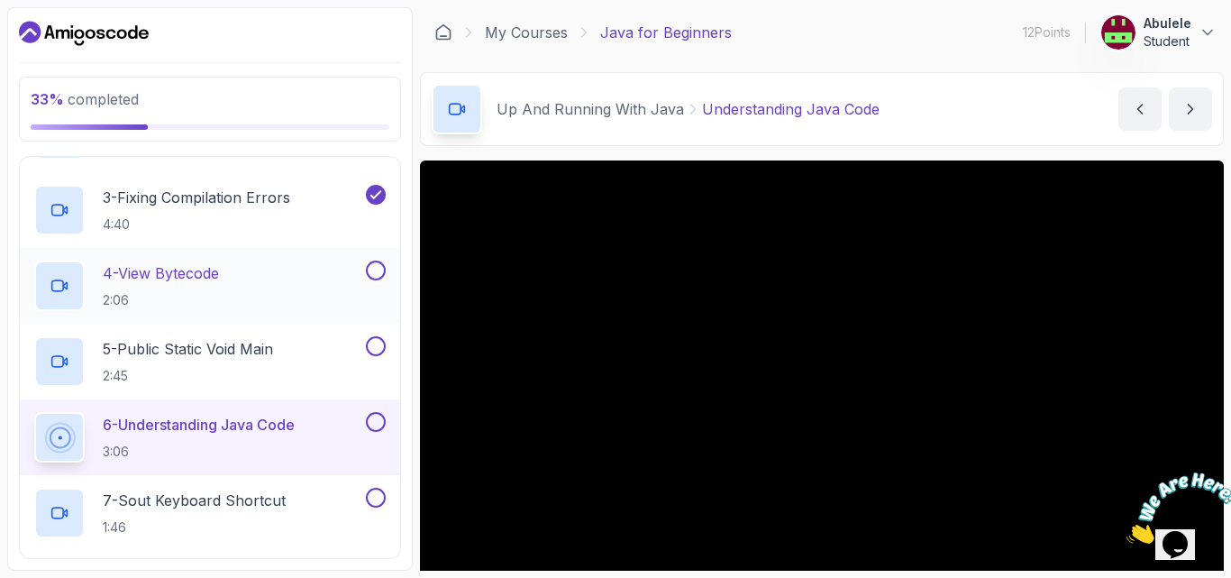
click at [376, 269] on button at bounding box center [376, 271] width 20 height 20
click at [376, 343] on button at bounding box center [376, 346] width 20 height 20
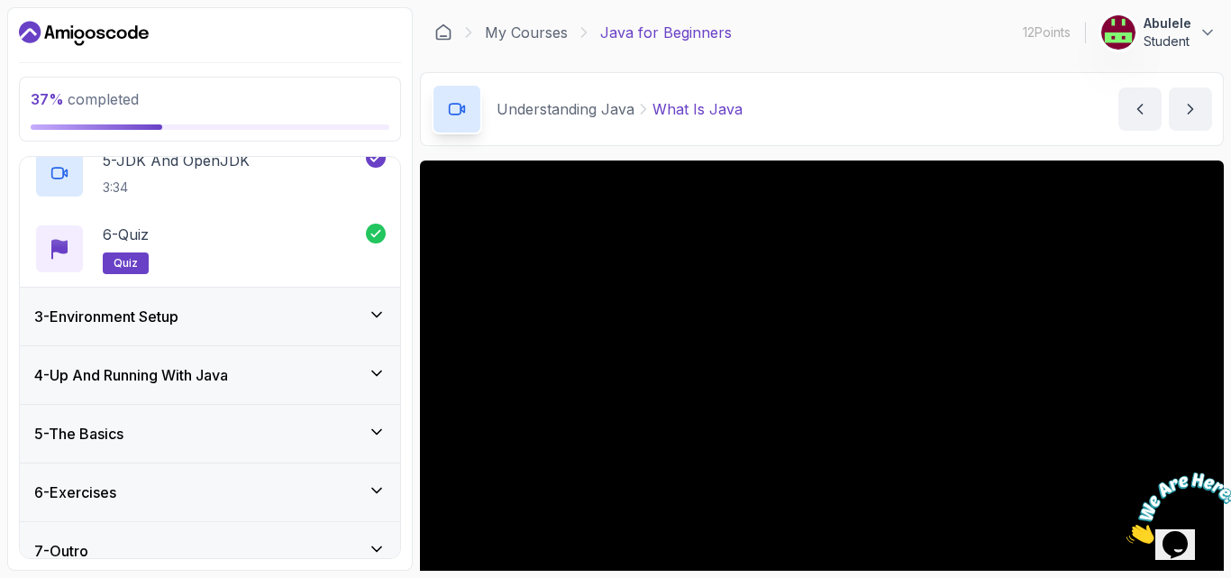
scroll to position [462, 0]
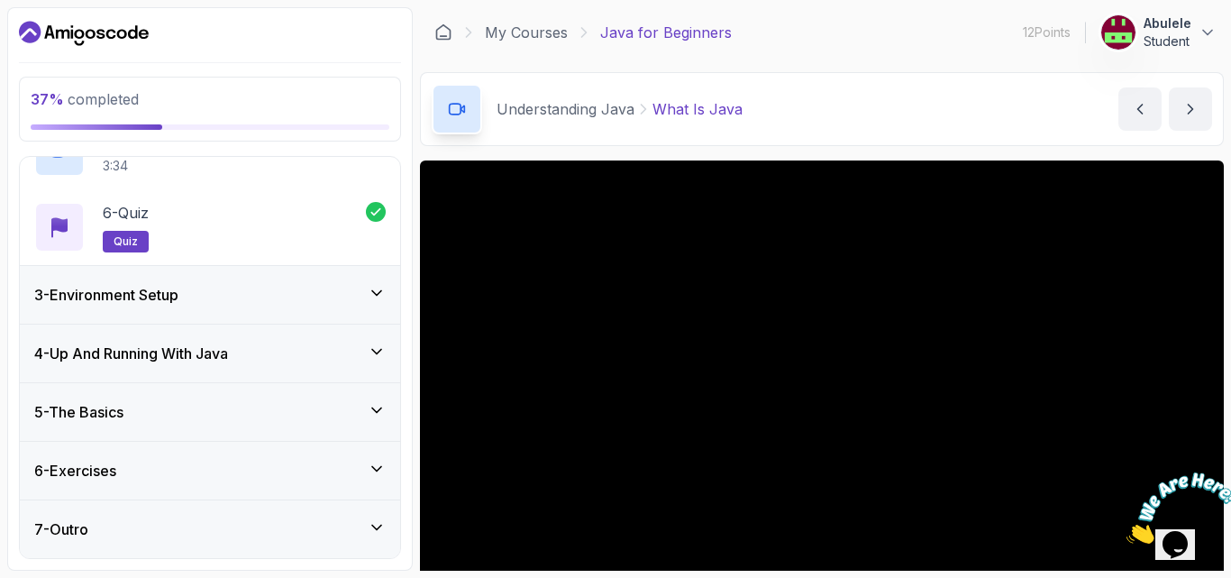
click at [376, 347] on icon at bounding box center [377, 352] width 18 height 18
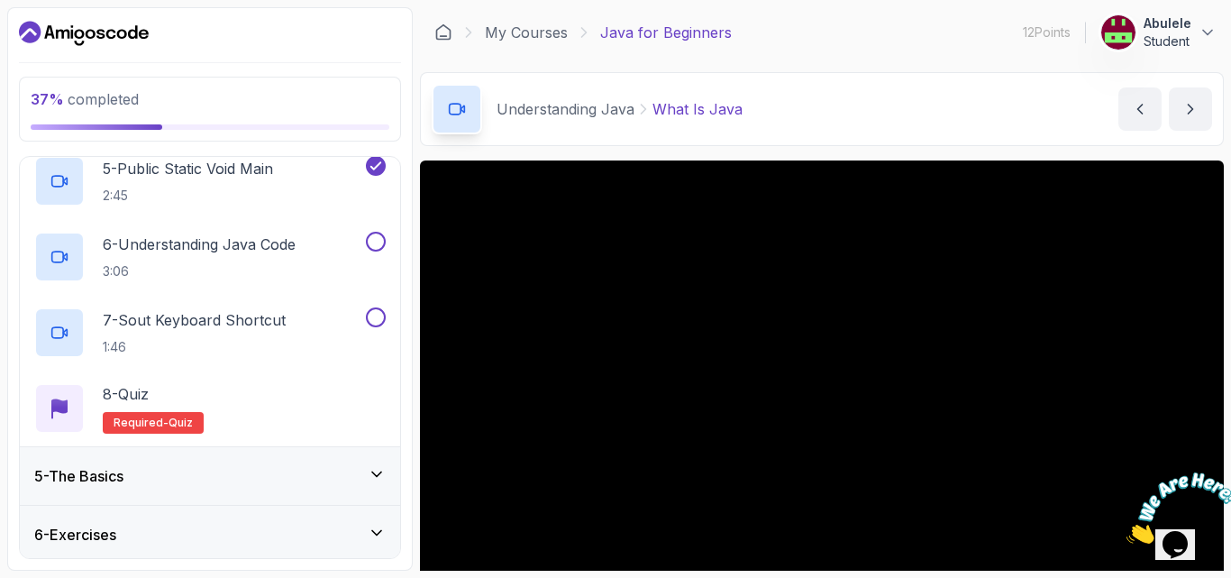
scroll to position [460, 0]
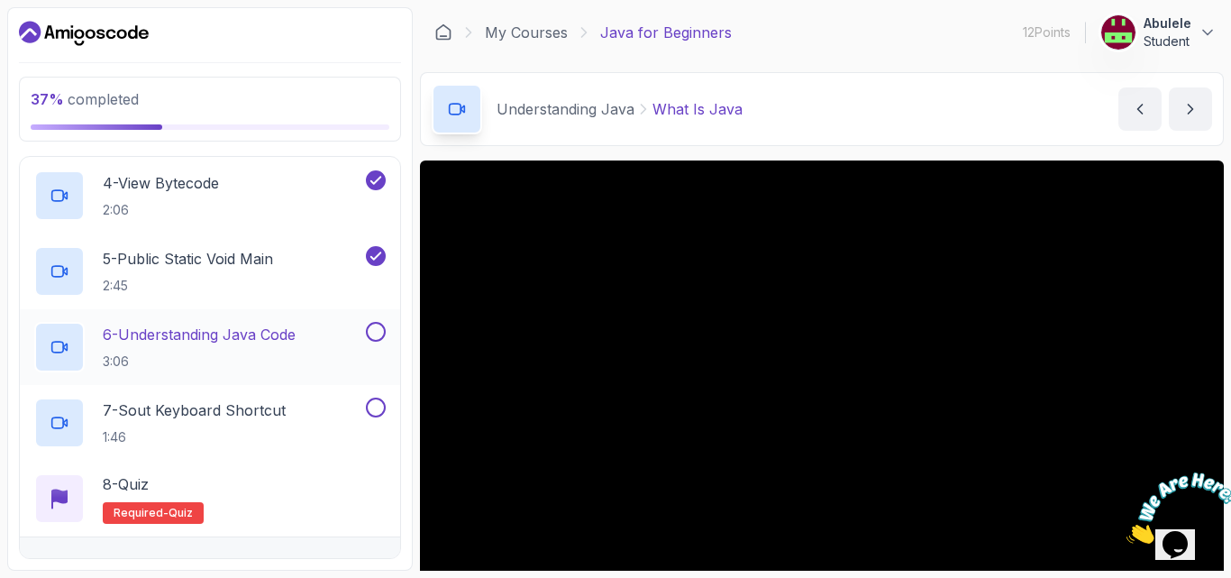
click at [51, 350] on icon at bounding box center [59, 347] width 18 height 18
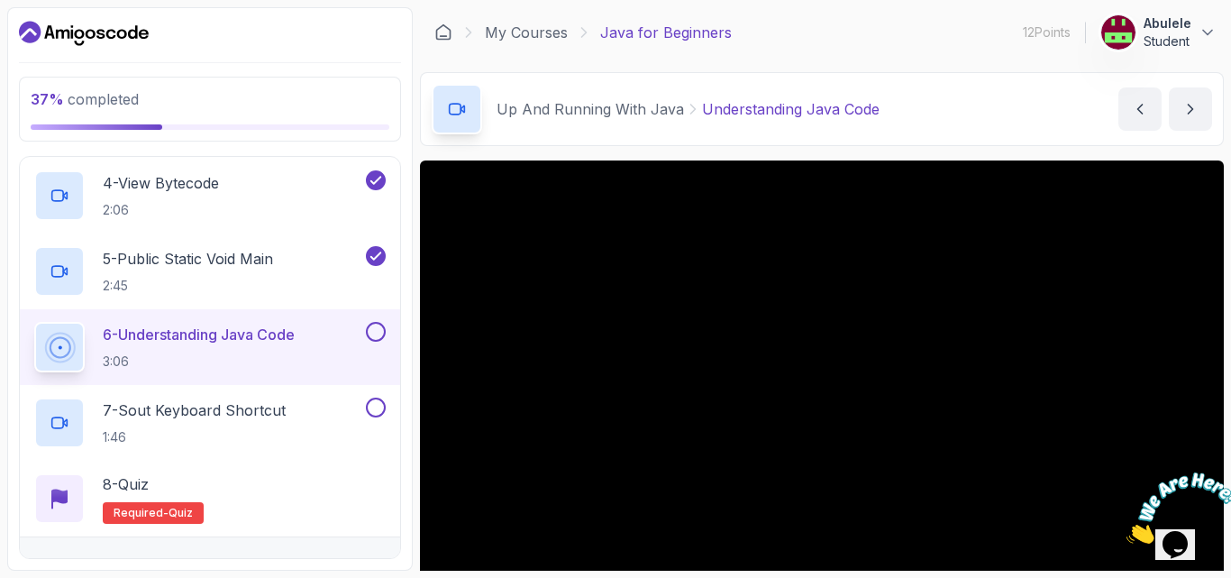
scroll to position [90, 0]
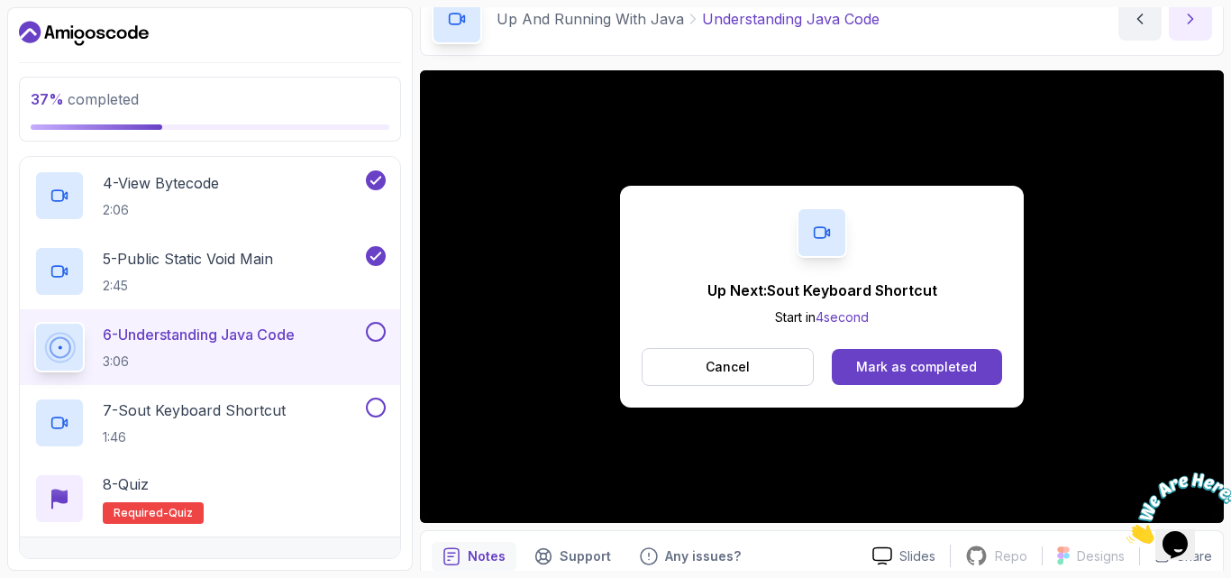
click at [1185, 23] on icon "next content" at bounding box center [1191, 19] width 18 height 18
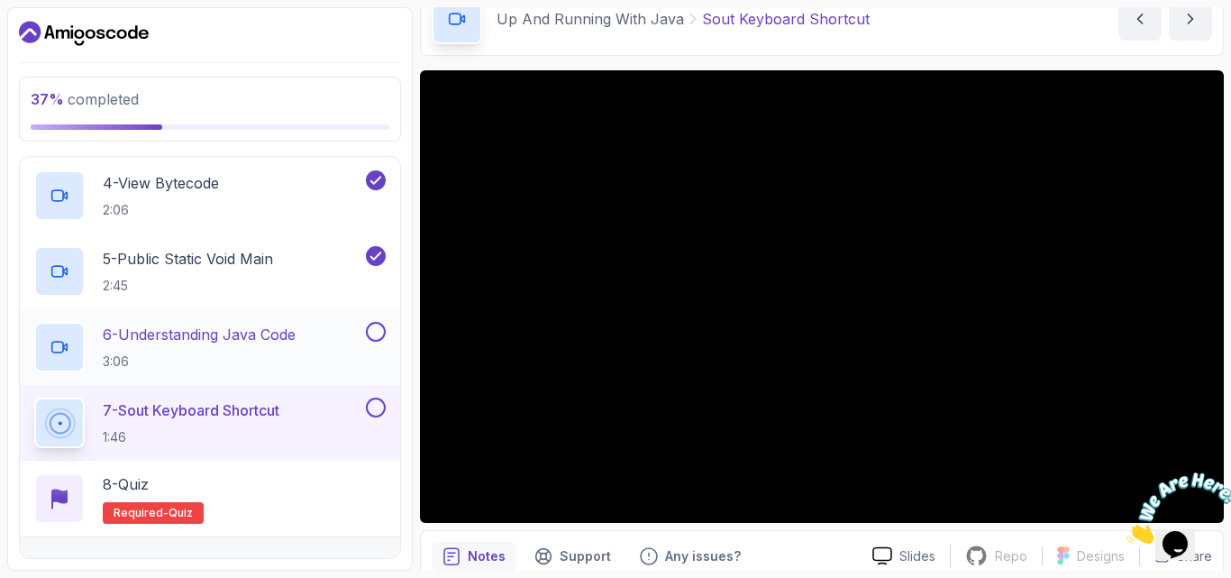
click at [373, 332] on button at bounding box center [376, 332] width 20 height 20
click at [375, 329] on button at bounding box center [376, 332] width 20 height 20
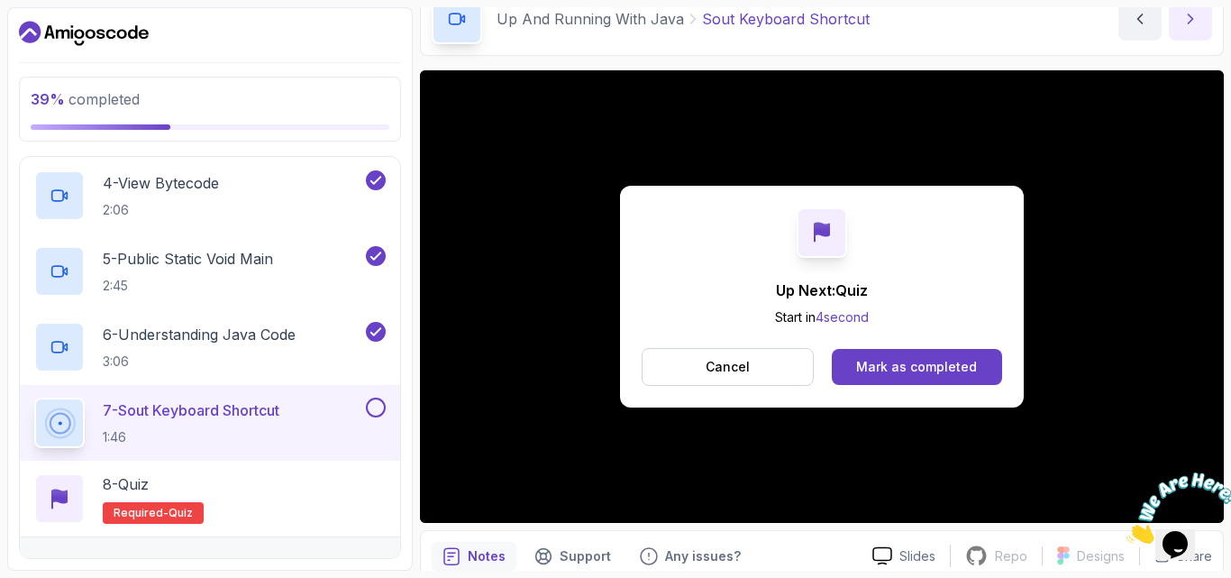
click at [1192, 23] on icon "next content" at bounding box center [1191, 19] width 18 height 18
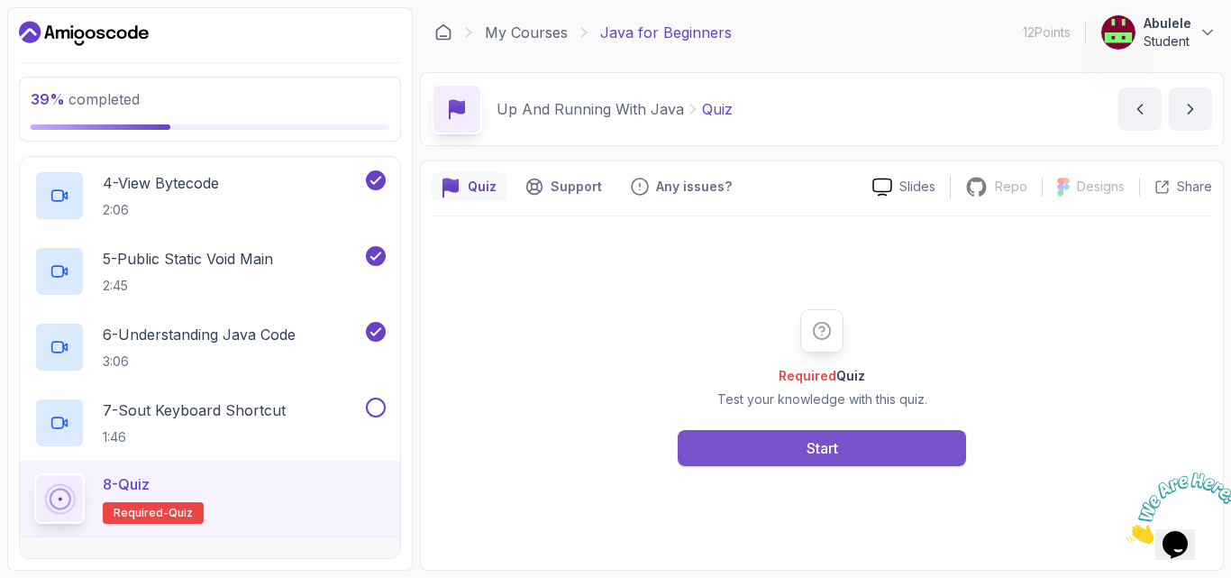
click at [794, 440] on button "Start" at bounding box center [822, 448] width 288 height 36
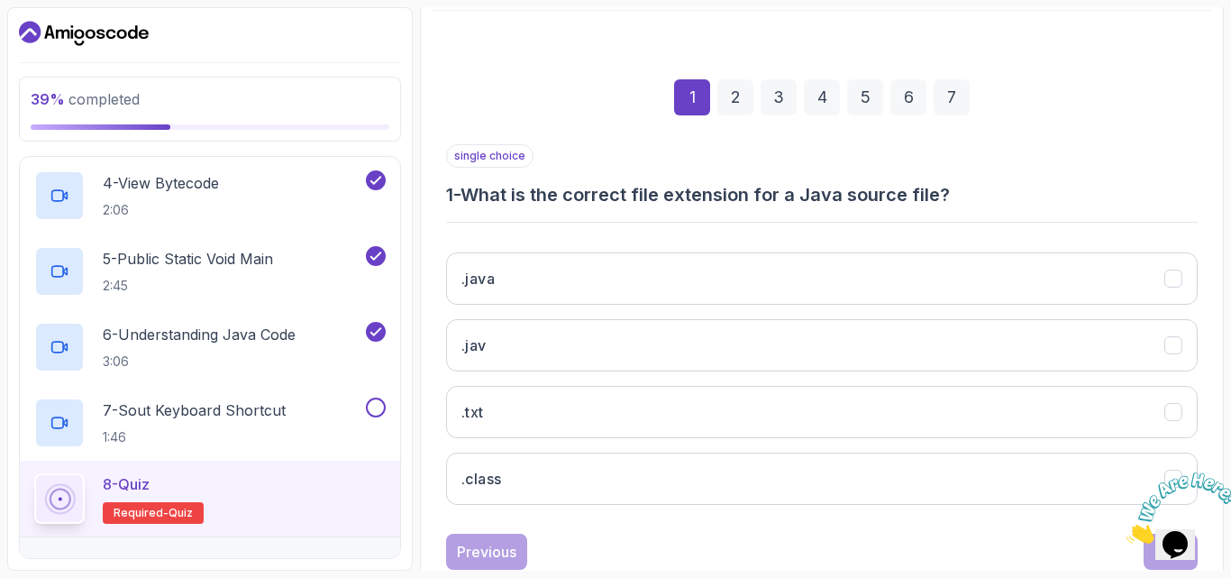
scroll to position [256, 0]
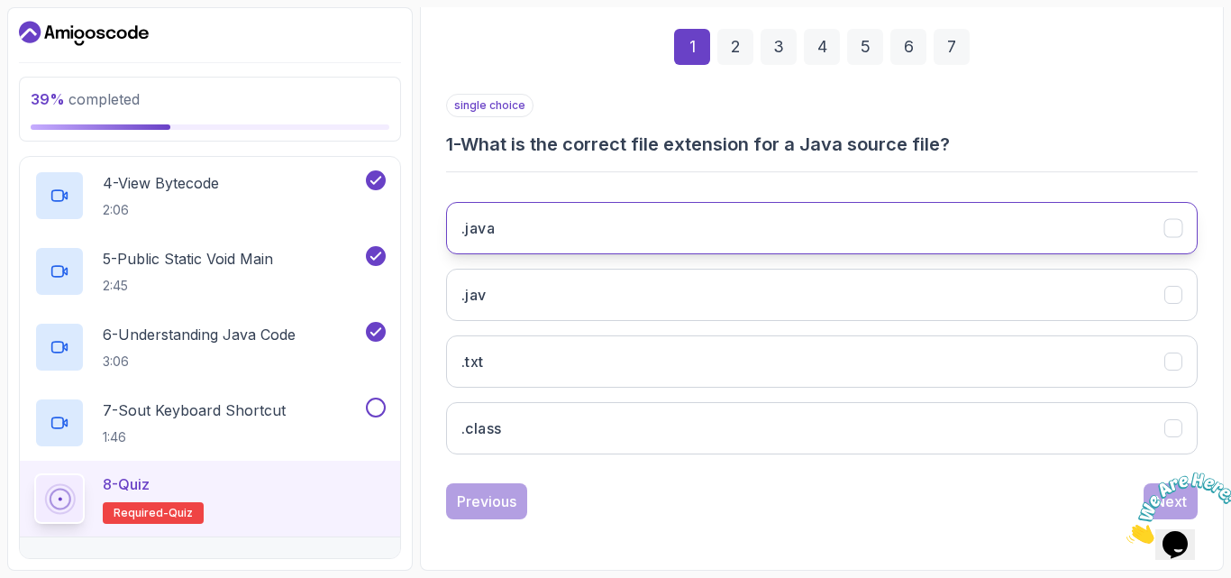
click at [1172, 224] on icon ".java" at bounding box center [1174, 228] width 17 height 17
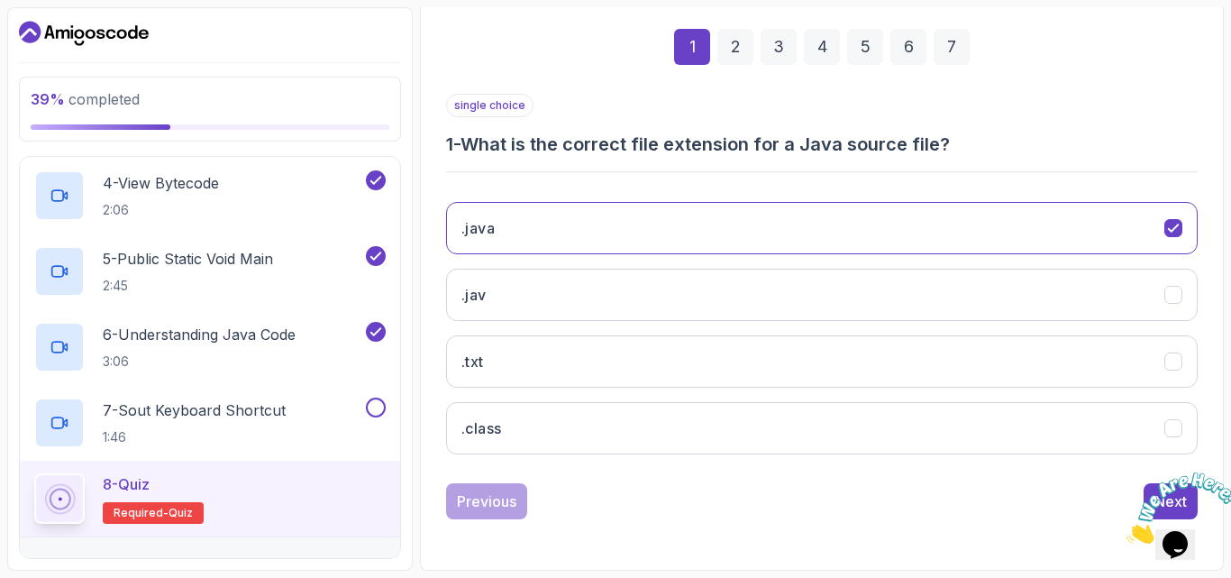
click at [1158, 496] on img at bounding box center [1183, 507] width 112 height 71
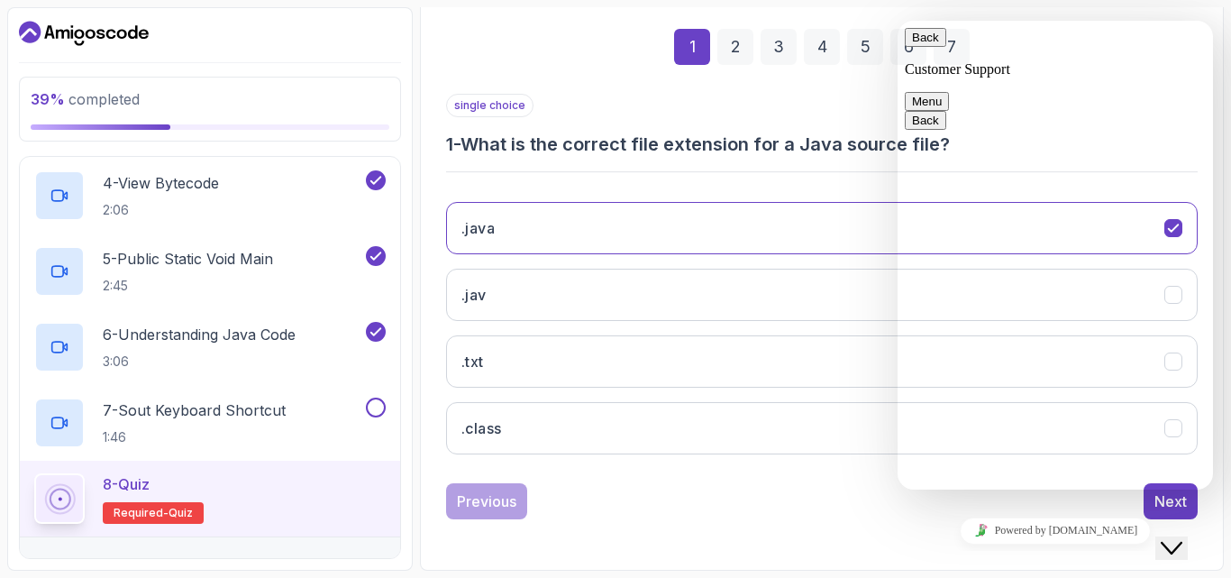
click at [1183, 537] on icon "Close Chat This icon closes the chat window." at bounding box center [1172, 548] width 22 height 22
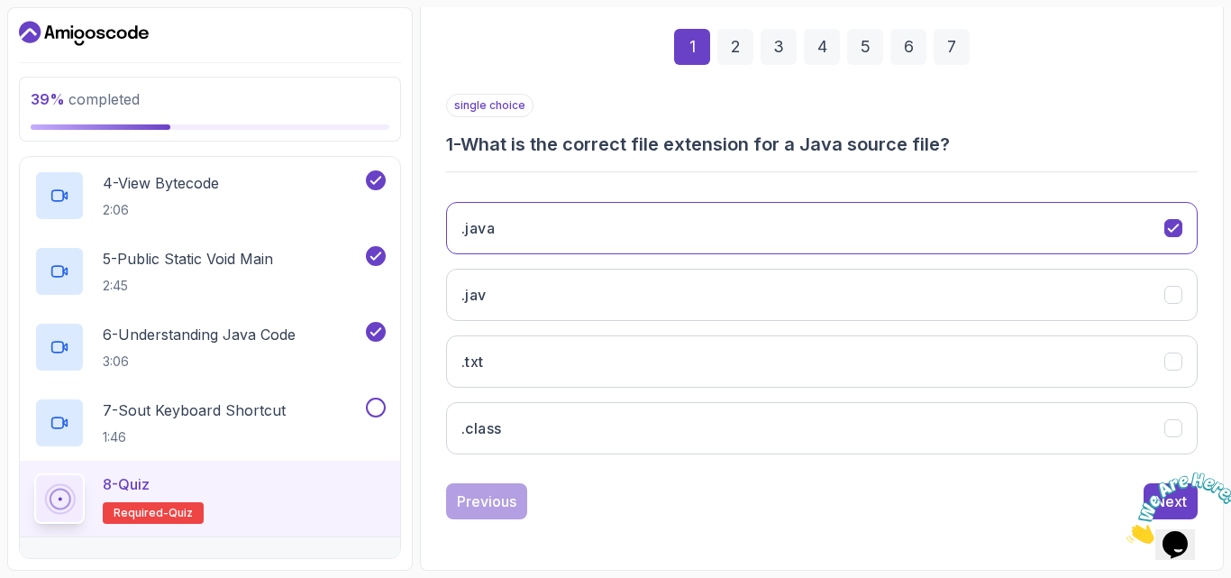
click at [1166, 491] on img at bounding box center [1183, 507] width 112 height 71
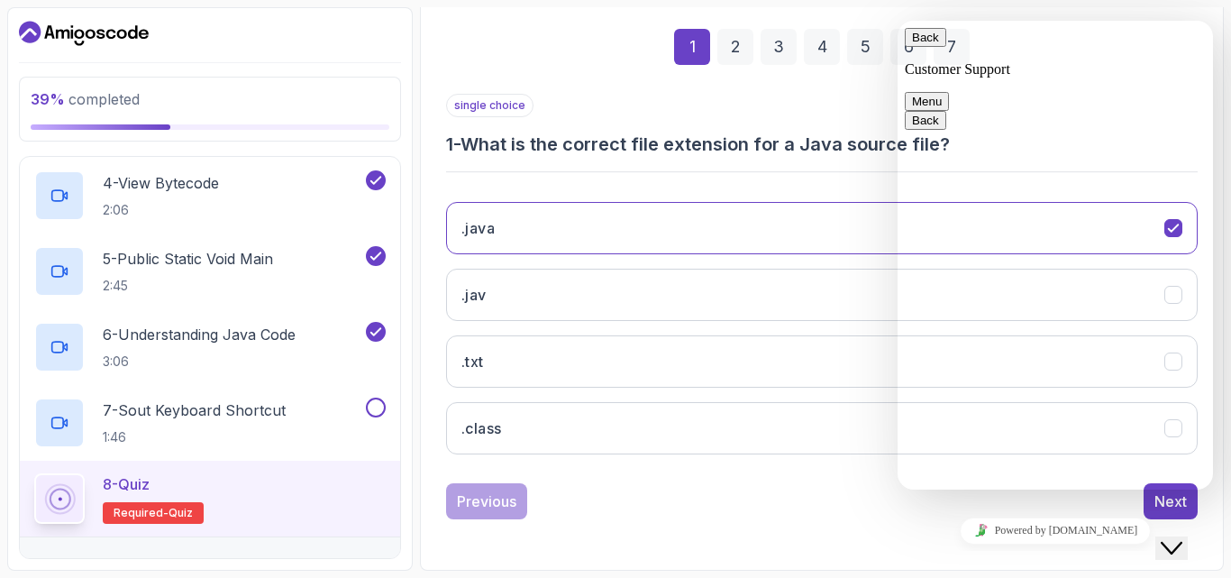
click at [1183, 537] on icon "Close Chat This icon closes the chat window." at bounding box center [1172, 548] width 22 height 22
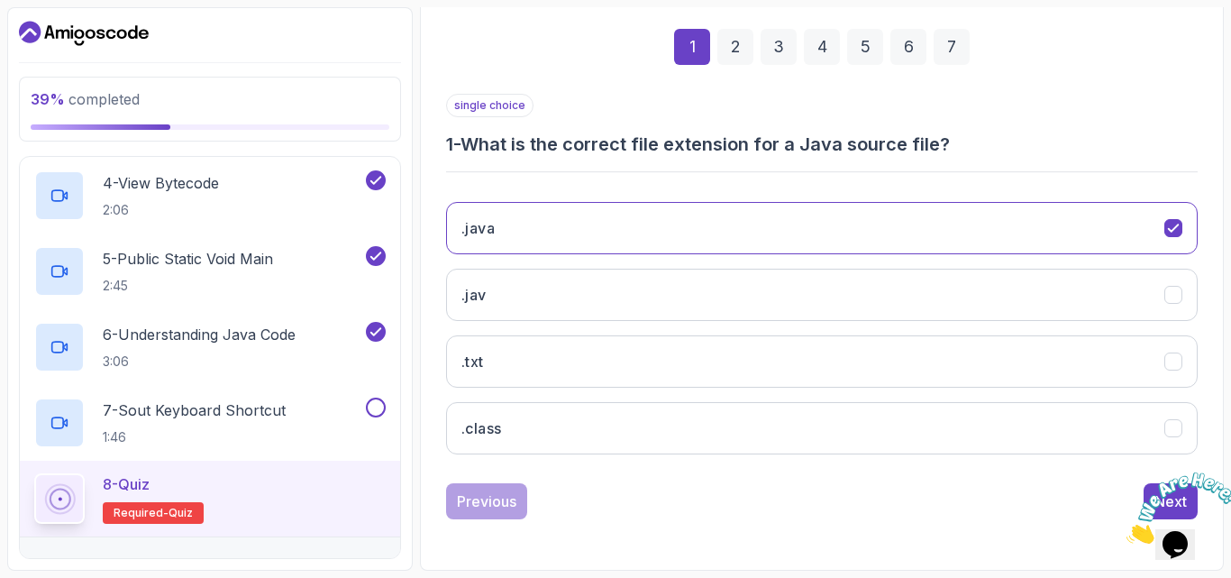
click at [1127, 531] on icon "Close" at bounding box center [1127, 538] width 0 height 15
click at [1163, 491] on div "Next" at bounding box center [1171, 501] width 32 height 22
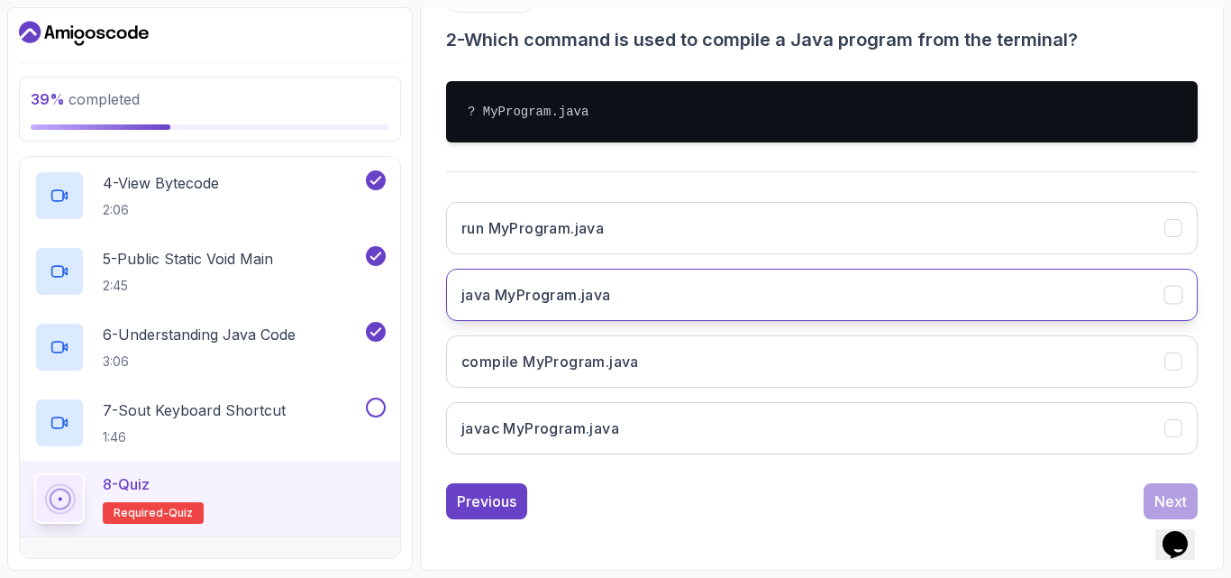
scroll to position [270, 0]
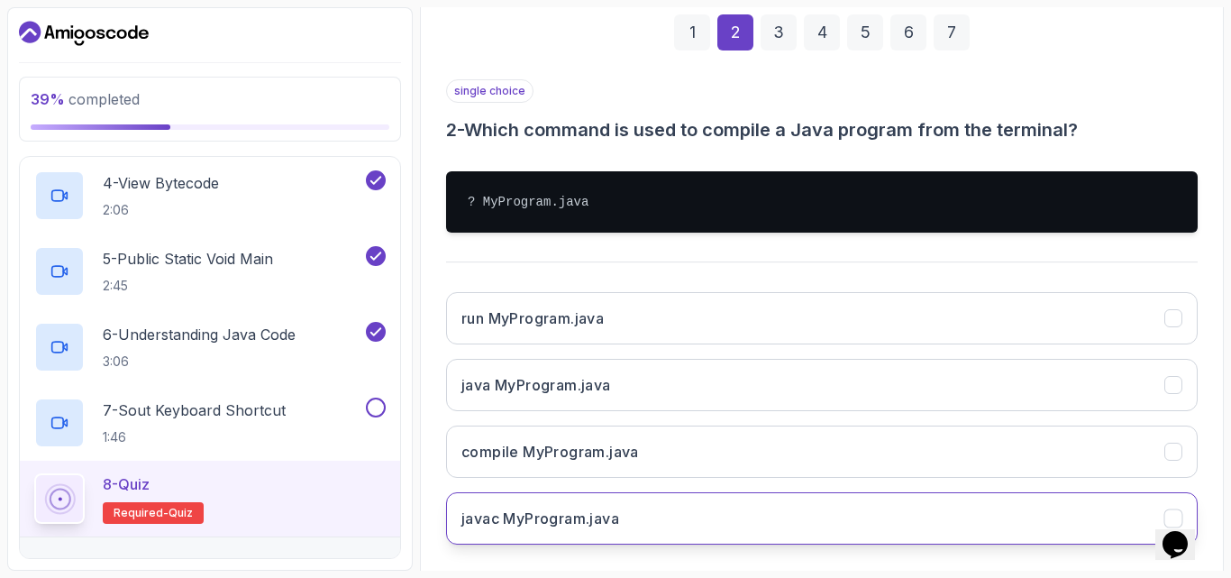
click at [1150, 513] on button "javac MyProgram.java" at bounding box center [822, 518] width 752 height 52
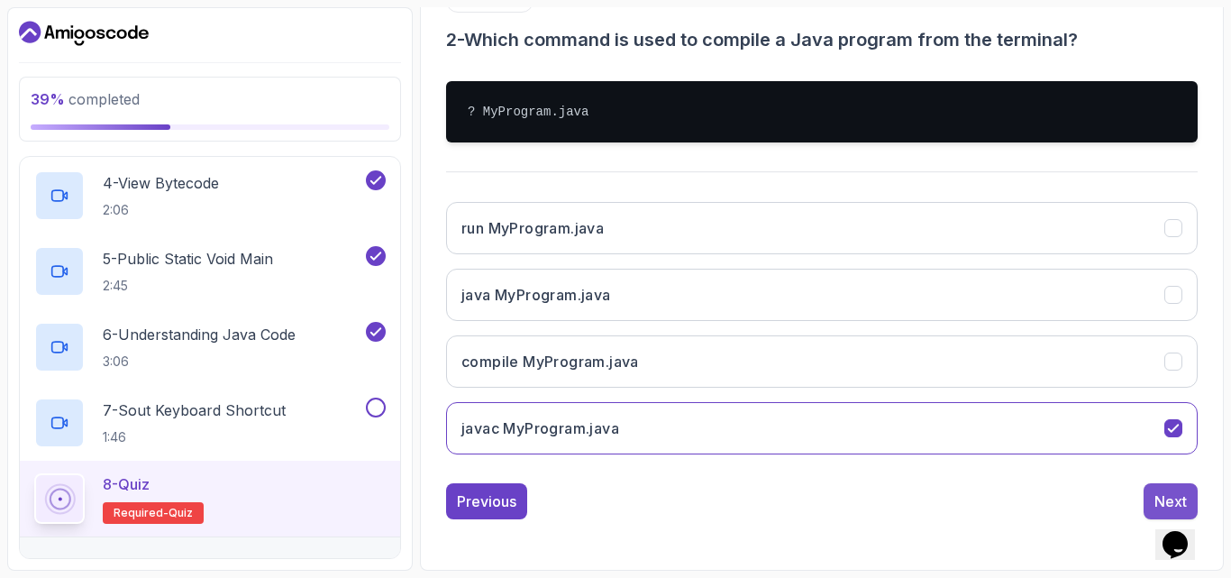
click at [1158, 494] on div "Next" at bounding box center [1171, 501] width 32 height 22
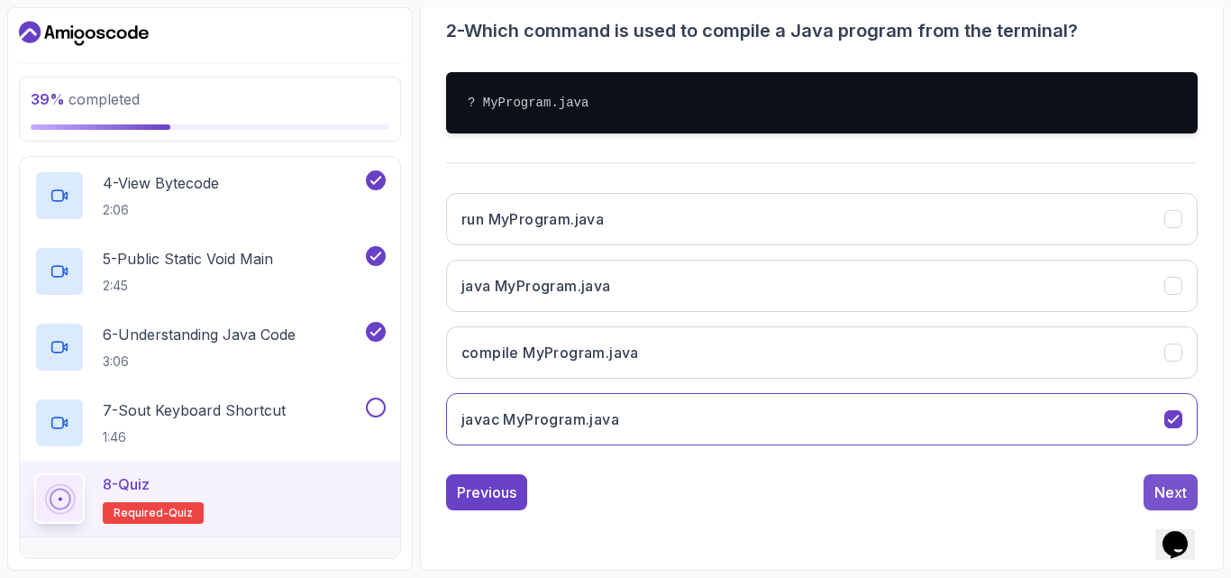
scroll to position [281, 0]
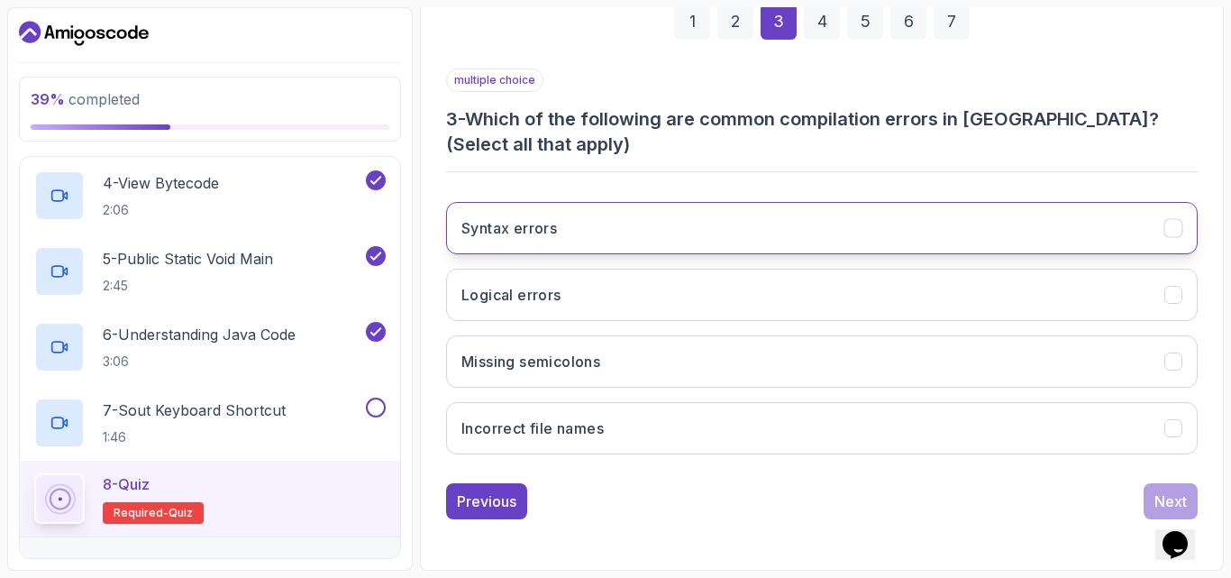
click at [1172, 228] on icon "Syntax errors" at bounding box center [1174, 228] width 17 height 17
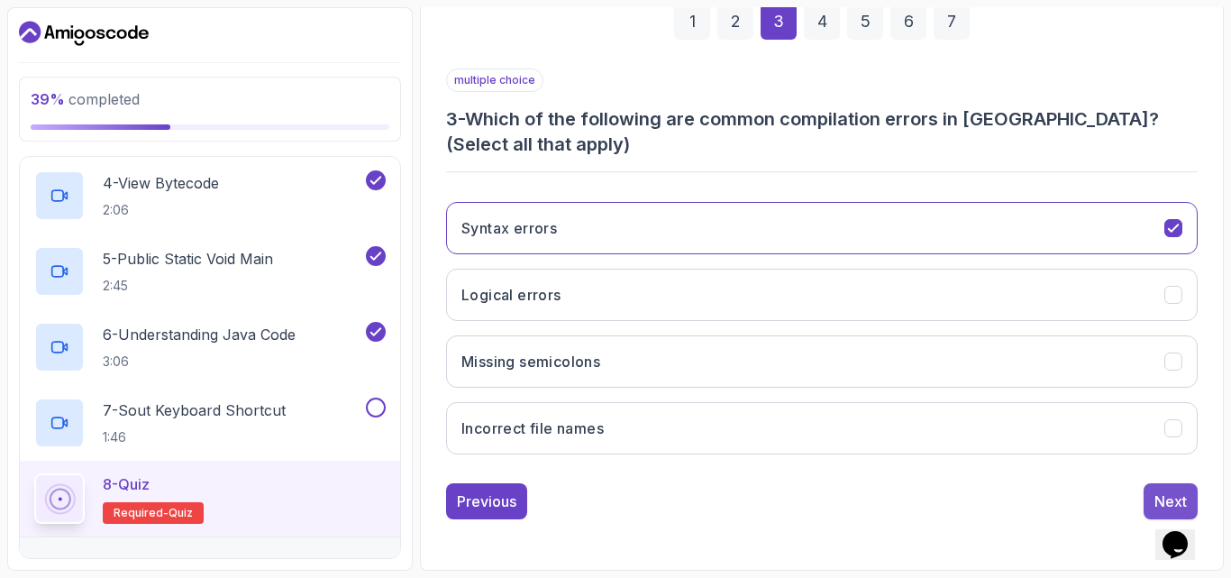
click at [1168, 499] on div "Next" at bounding box center [1171, 501] width 32 height 22
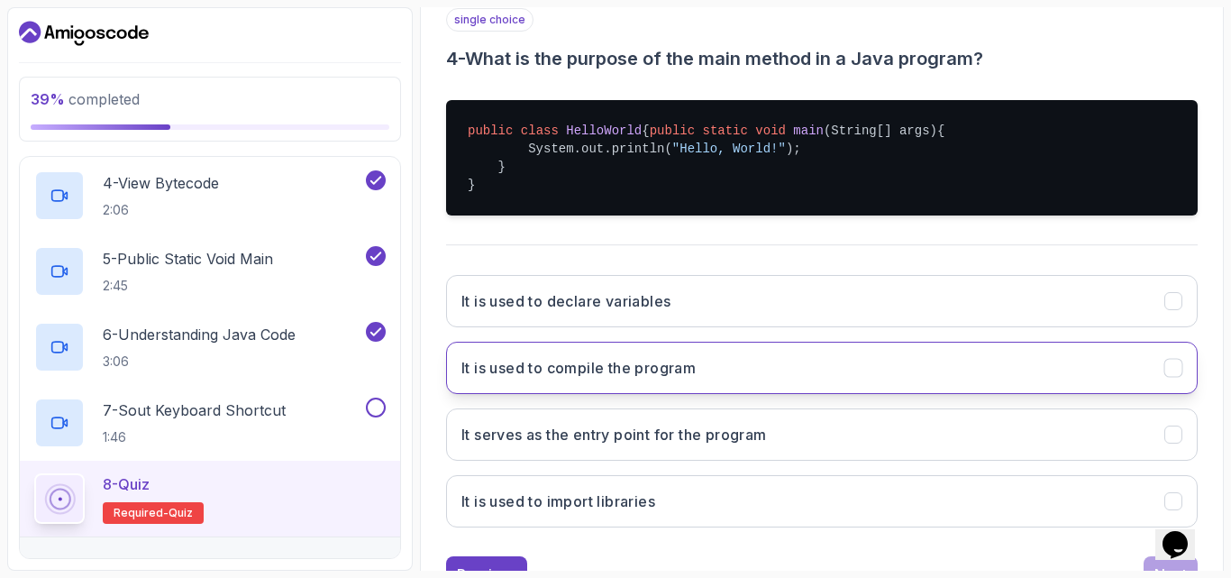
scroll to position [371, 0]
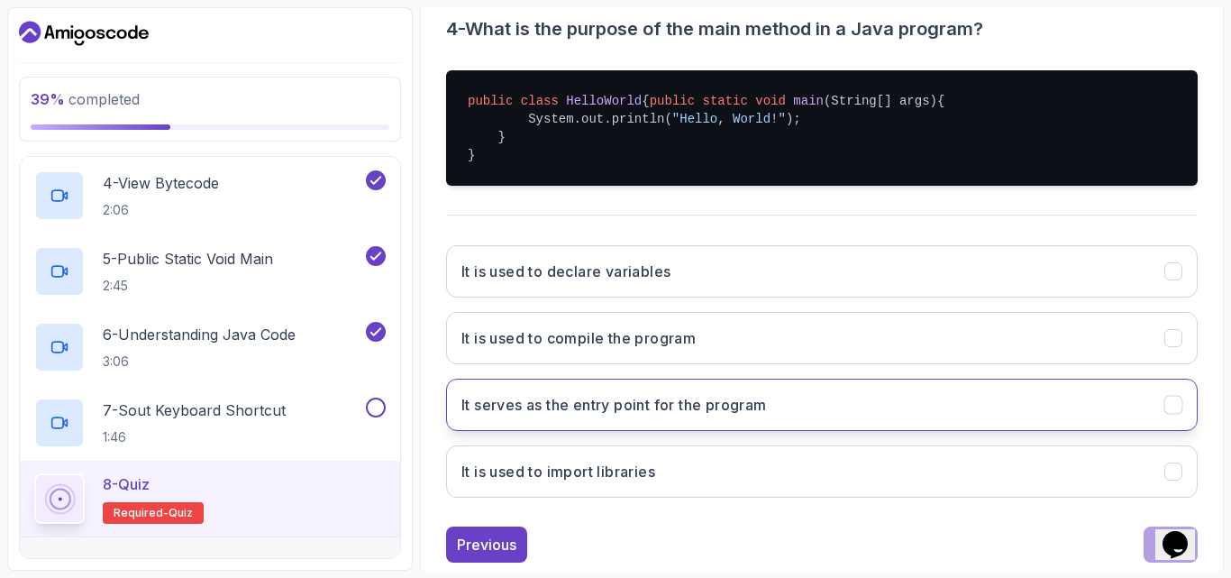
click at [1172, 408] on icon "It serves as the entry point for the program" at bounding box center [1173, 404] width 10 height 7
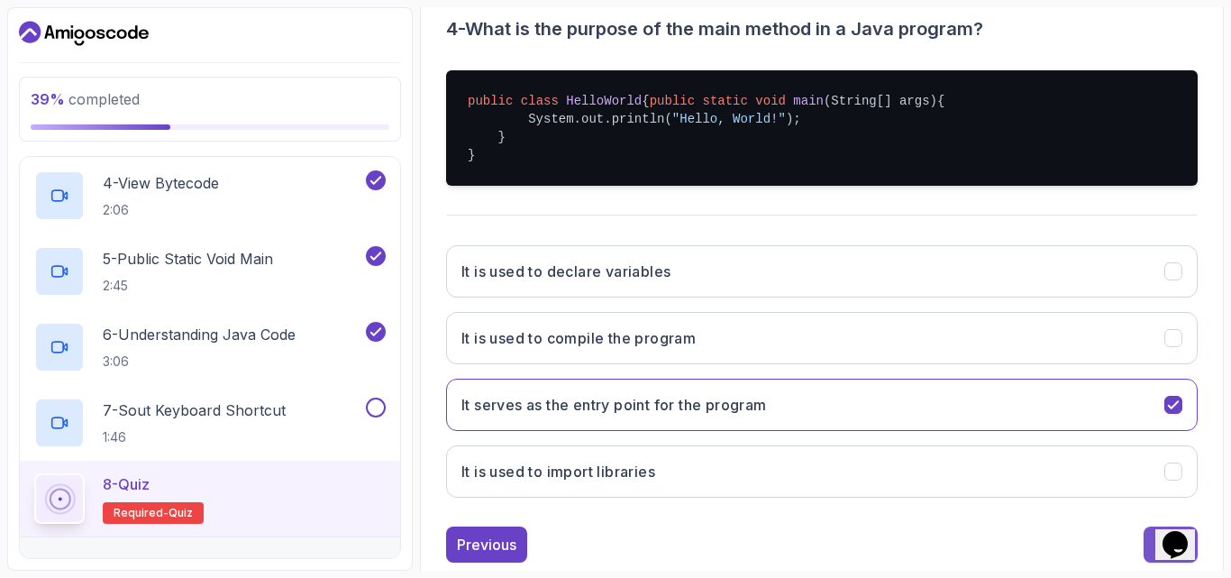
click at [1153, 556] on button "Next" at bounding box center [1171, 544] width 54 height 36
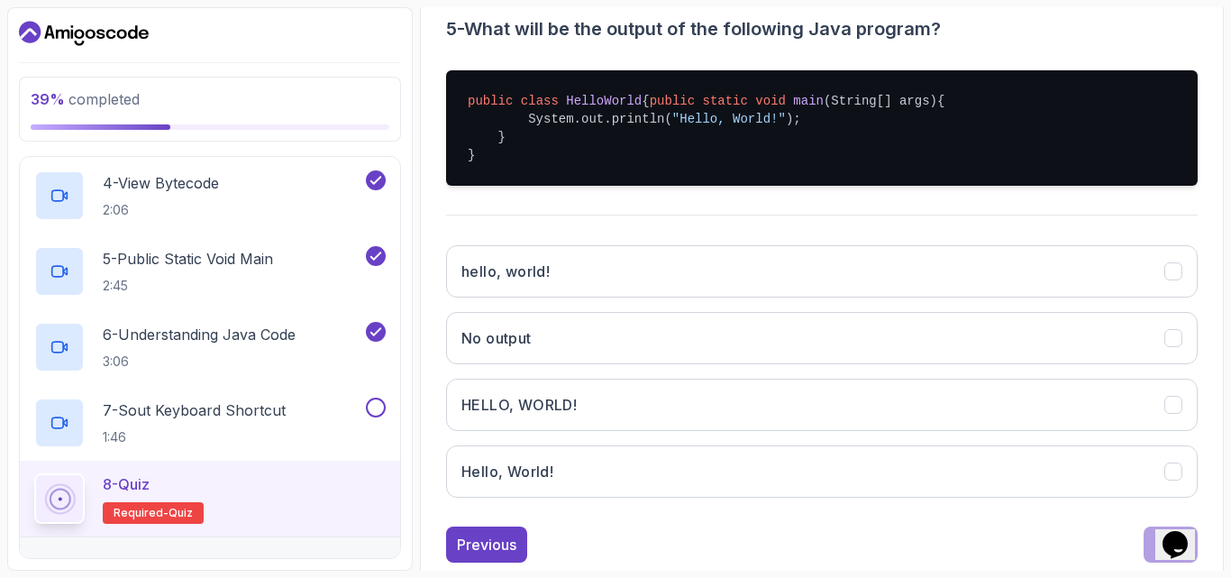
scroll to position [433, 0]
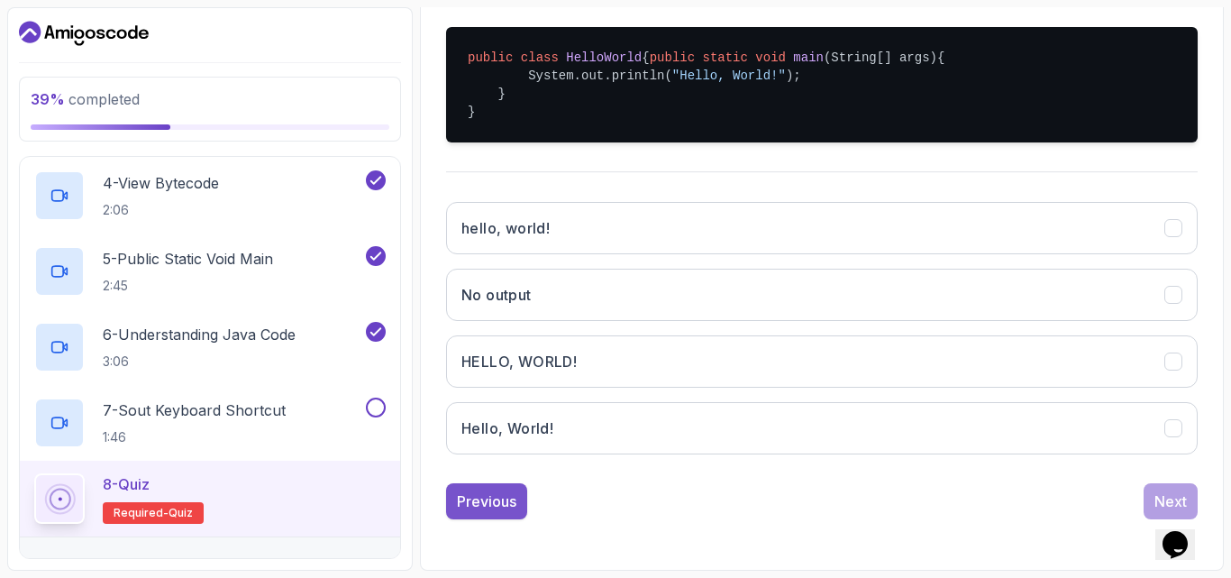
click at [496, 507] on div "Previous" at bounding box center [486, 501] width 59 height 22
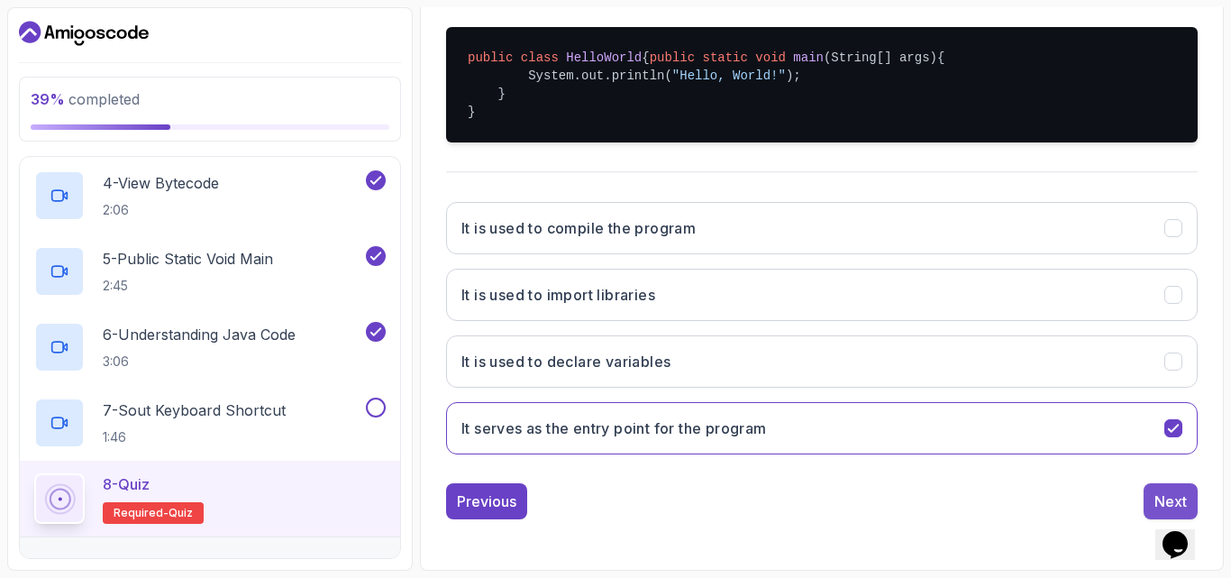
click at [1151, 500] on button "Next" at bounding box center [1171, 501] width 54 height 36
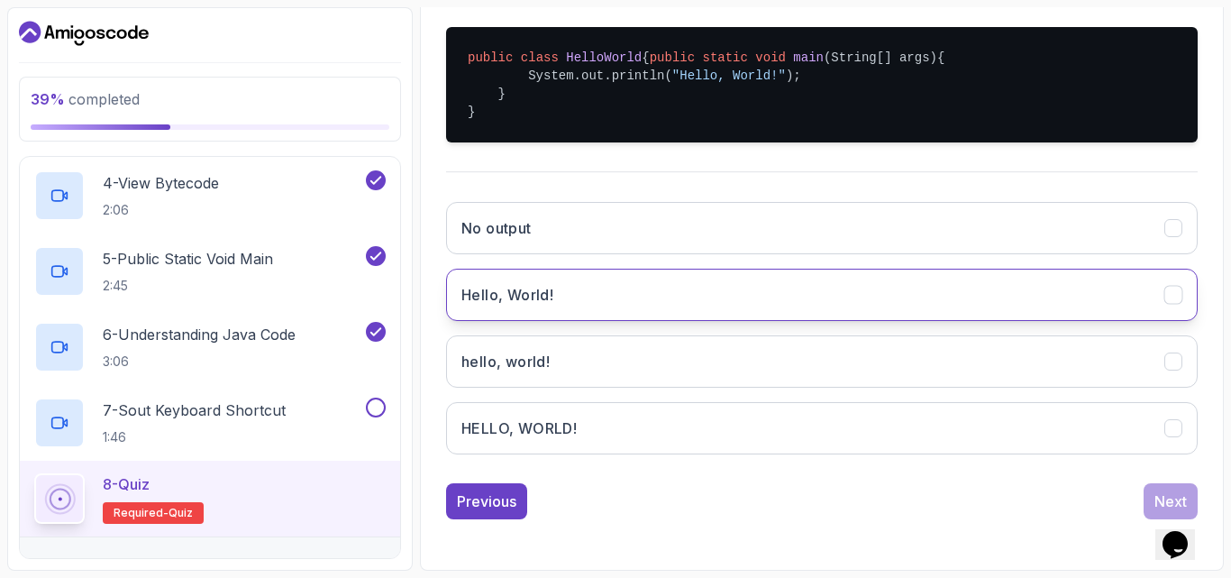
click at [1177, 291] on icon "Hello, World!" at bounding box center [1174, 295] width 17 height 17
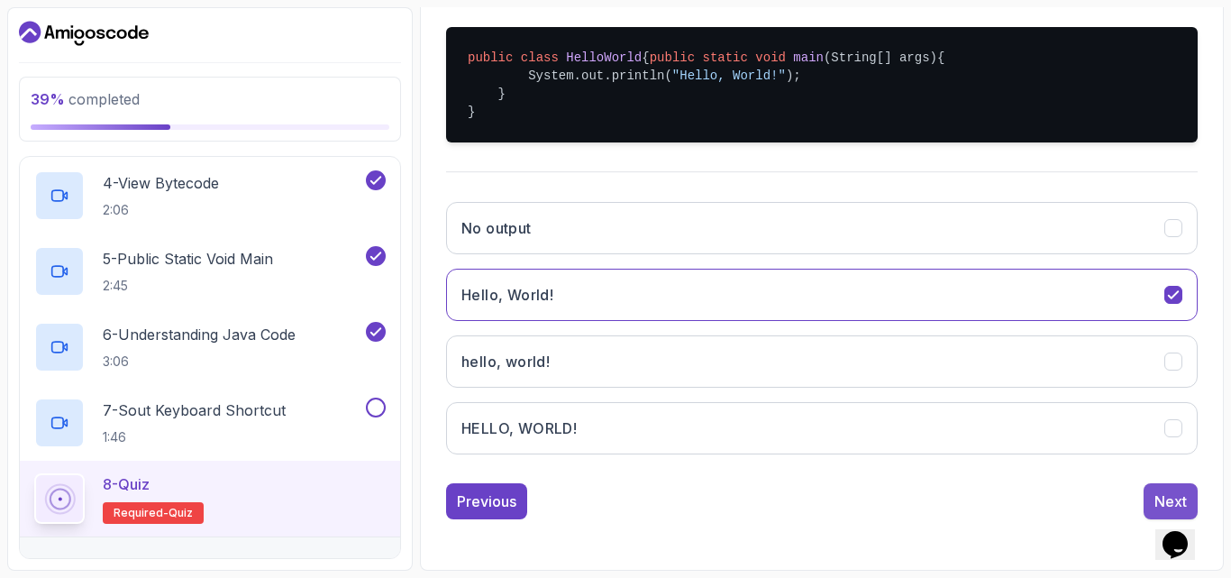
click at [1164, 494] on div "Next" at bounding box center [1171, 501] width 32 height 22
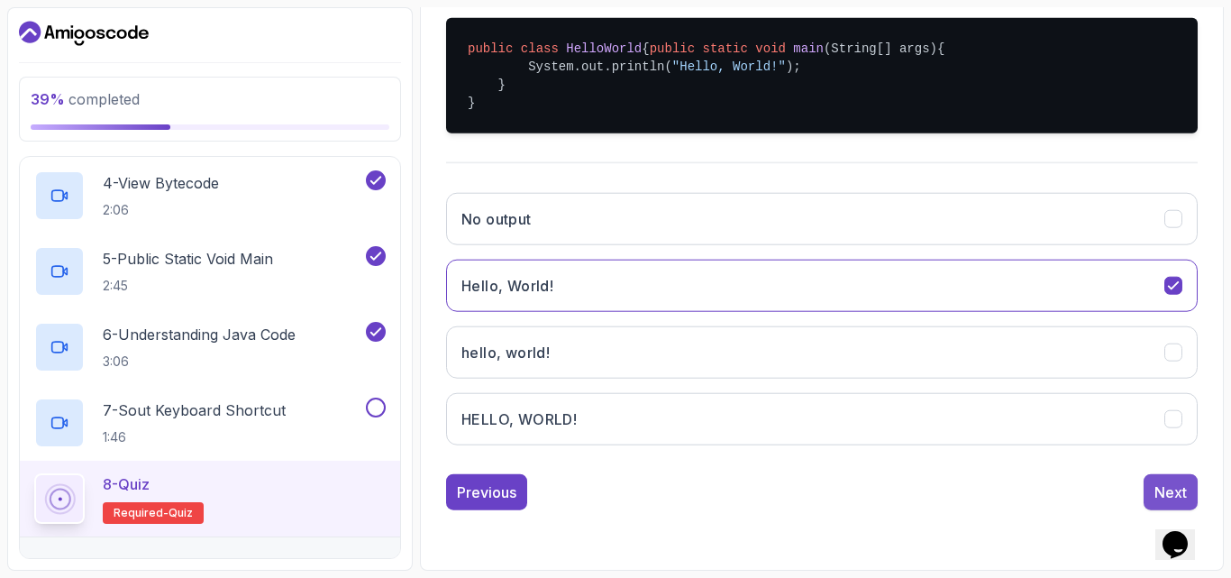
scroll to position [256, 0]
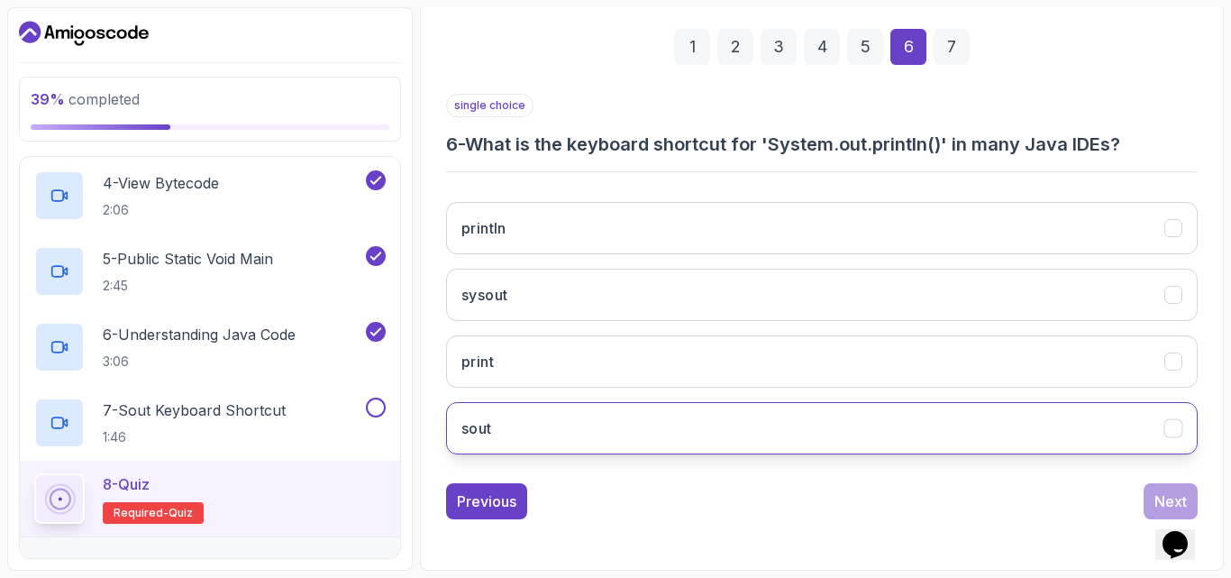
click at [1171, 427] on icon "sout" at bounding box center [1174, 428] width 17 height 17
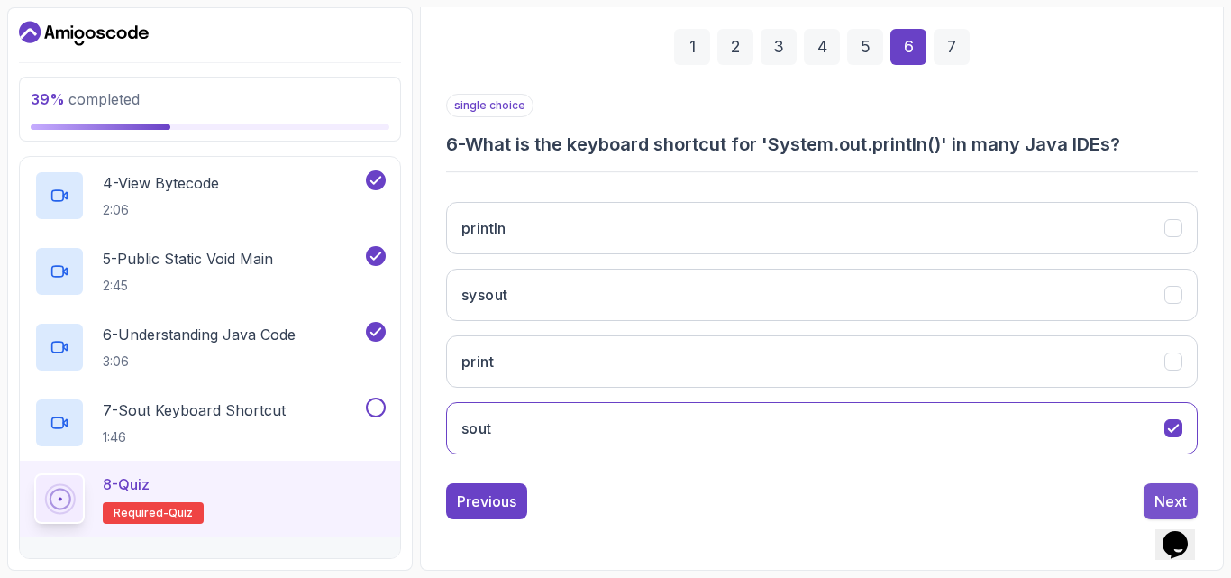
click at [1162, 494] on div "Next" at bounding box center [1171, 501] width 32 height 22
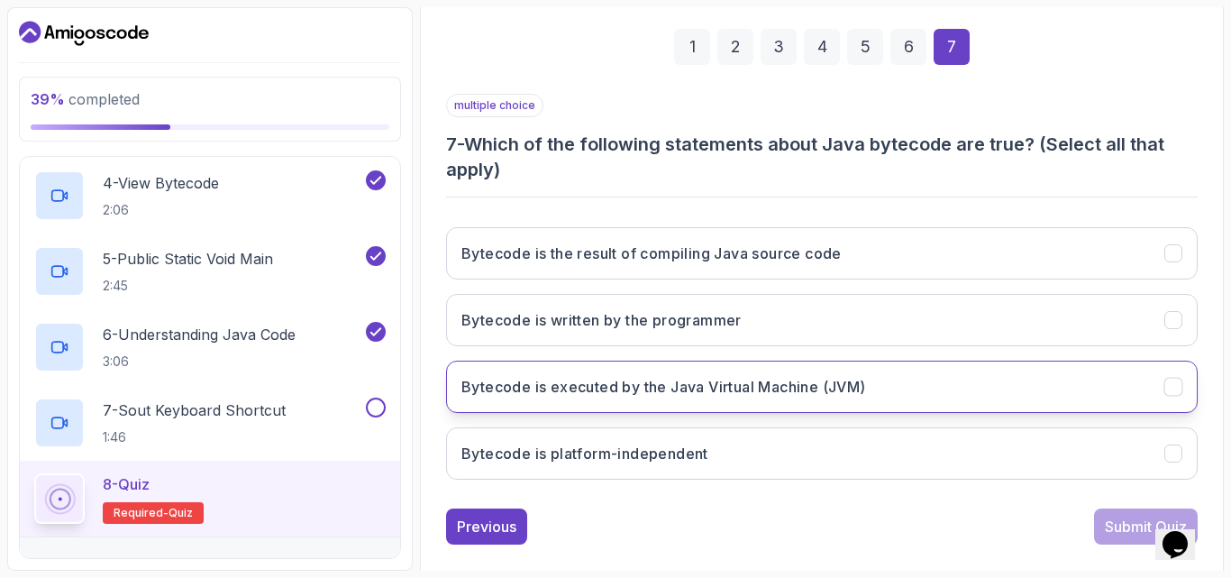
click at [1172, 385] on icon "Bytecode is executed by the Java Virtual Machine (JVM)" at bounding box center [1174, 387] width 17 height 17
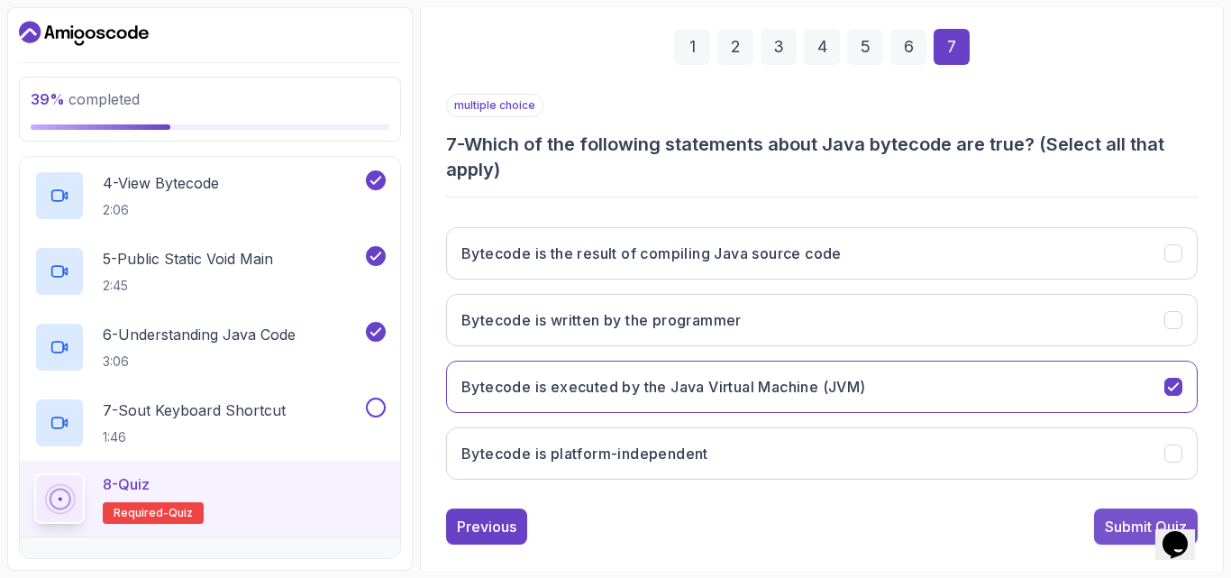
click at [1124, 526] on div "Submit Quiz" at bounding box center [1146, 527] width 82 height 22
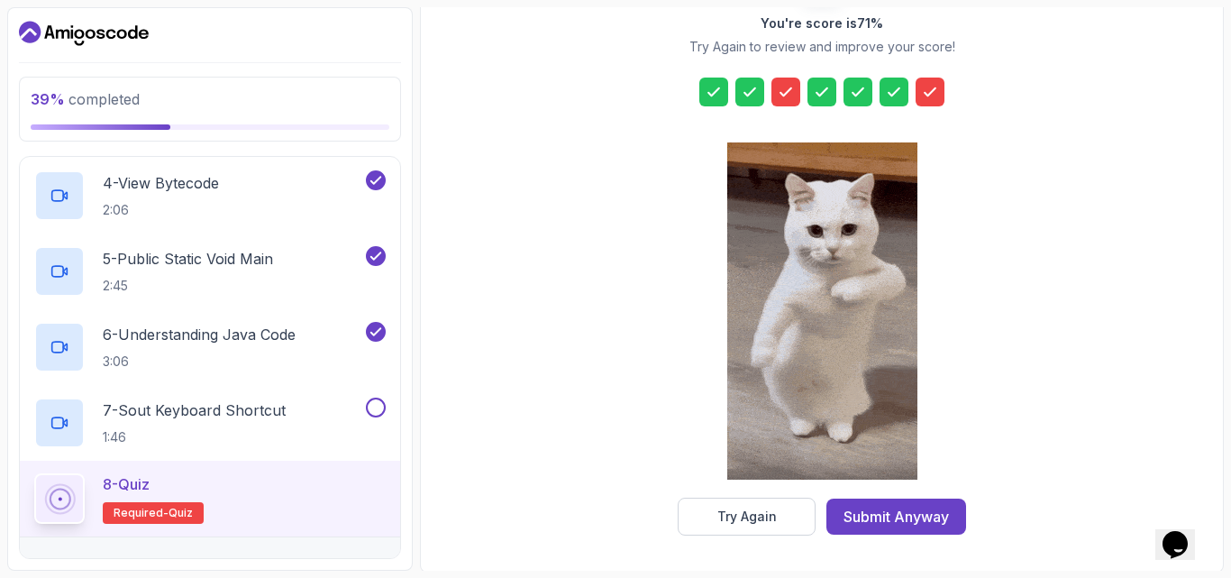
scroll to position [287, 0]
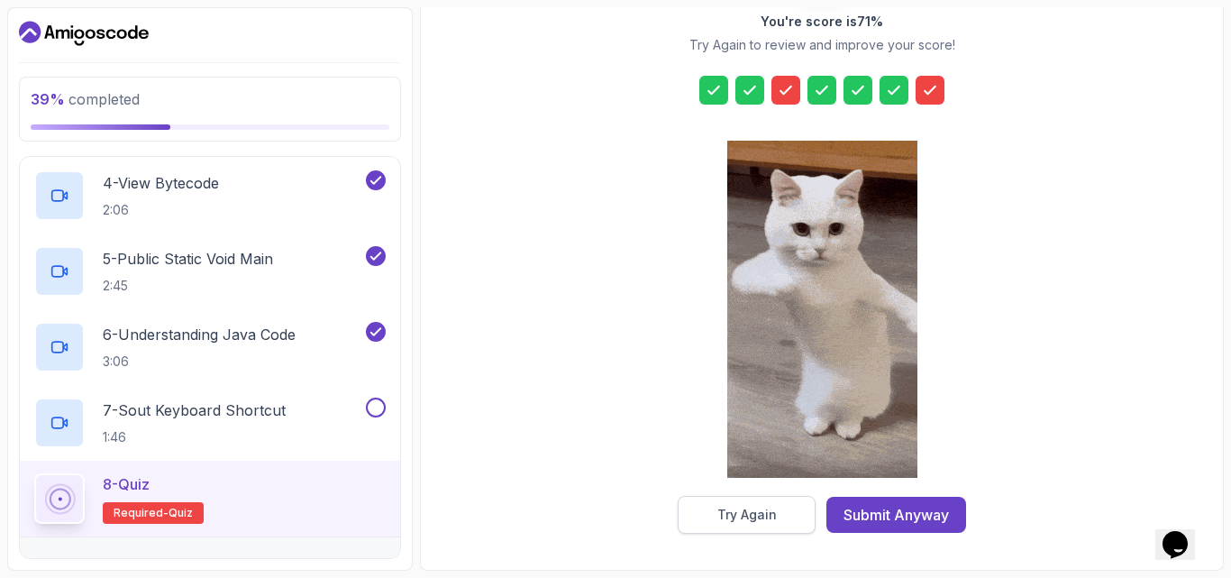
click at [770, 517] on div "Try Again" at bounding box center [747, 515] width 59 height 18
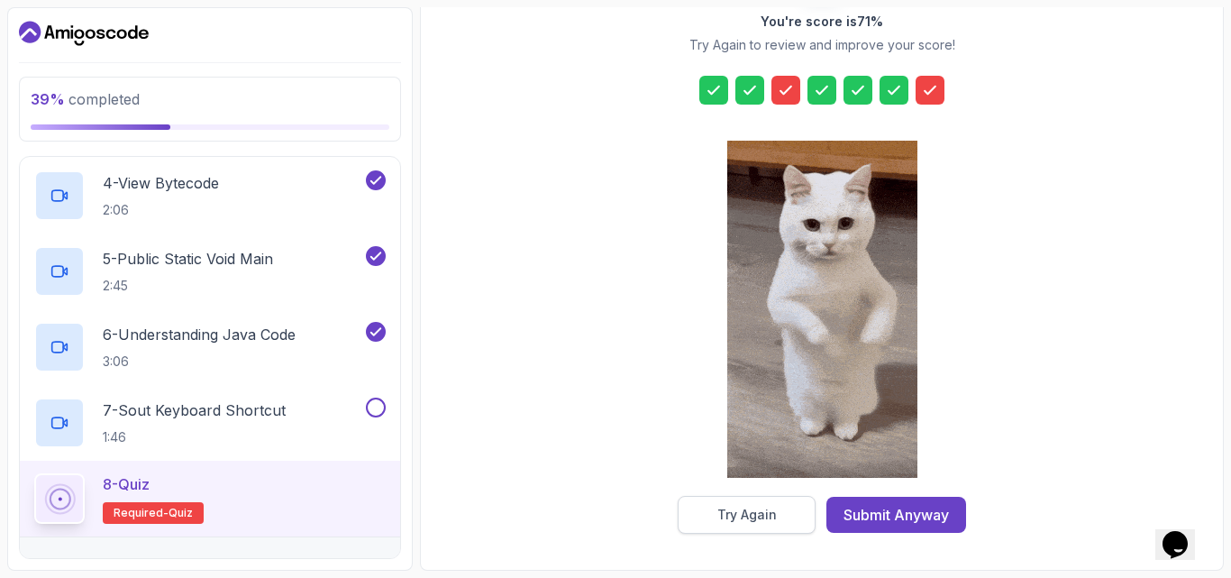
scroll to position [281, 0]
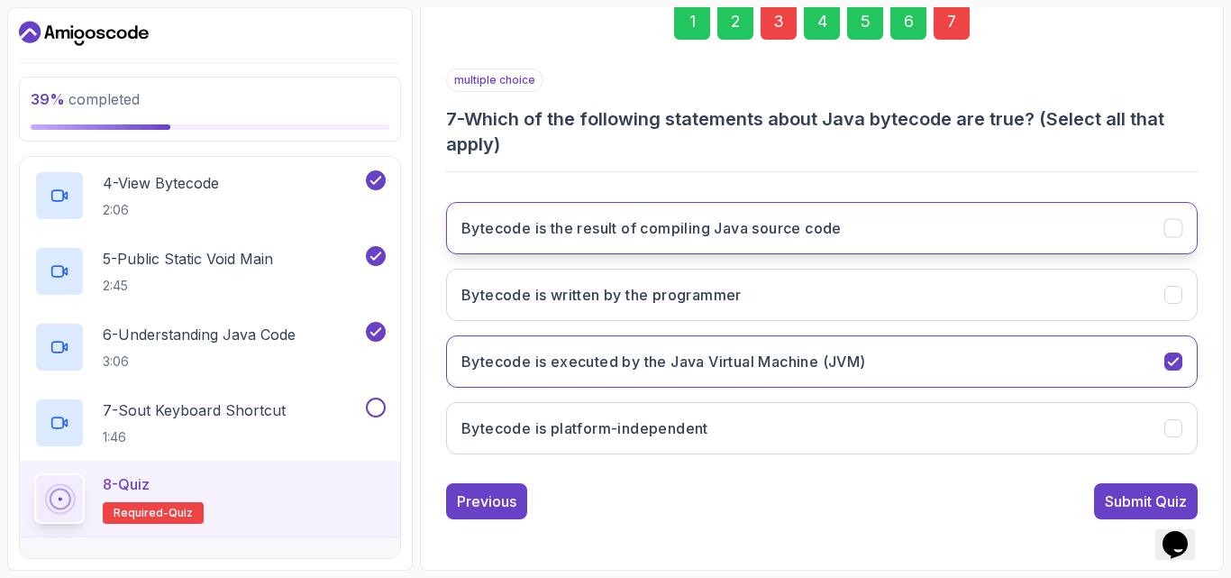
click at [1172, 225] on icon "Bytecode is the result of compiling Java source code" at bounding box center [1174, 228] width 17 height 17
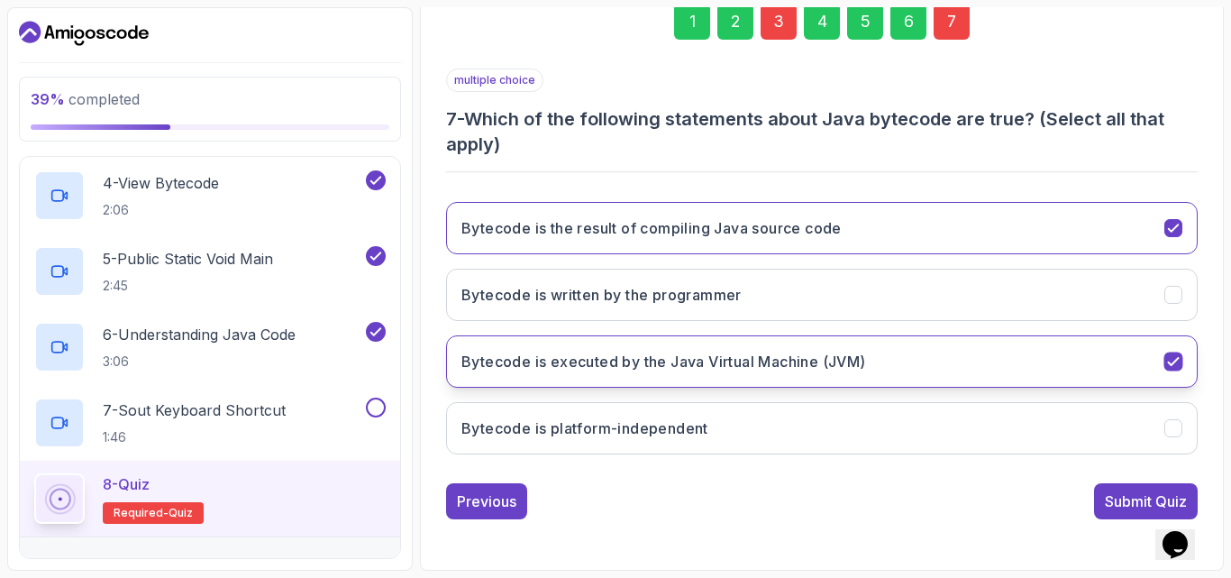
click at [1173, 362] on icon "Bytecode is executed by the Java Virtual Machine (JVM)" at bounding box center [1174, 361] width 17 height 17
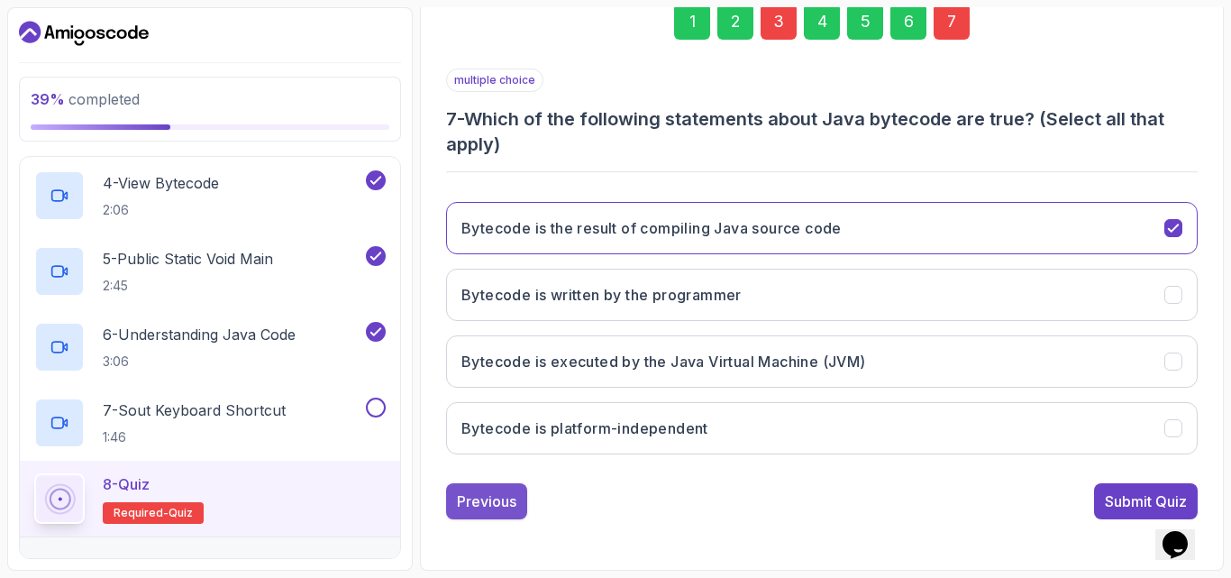
click at [483, 495] on div "Previous" at bounding box center [486, 501] width 59 height 22
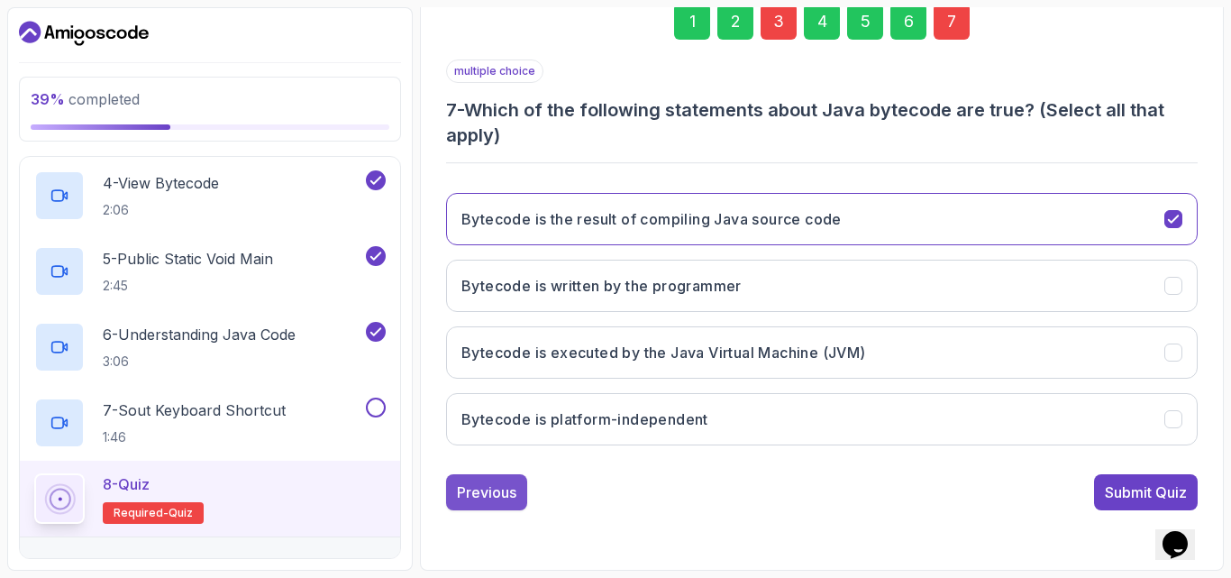
scroll to position [256, 0]
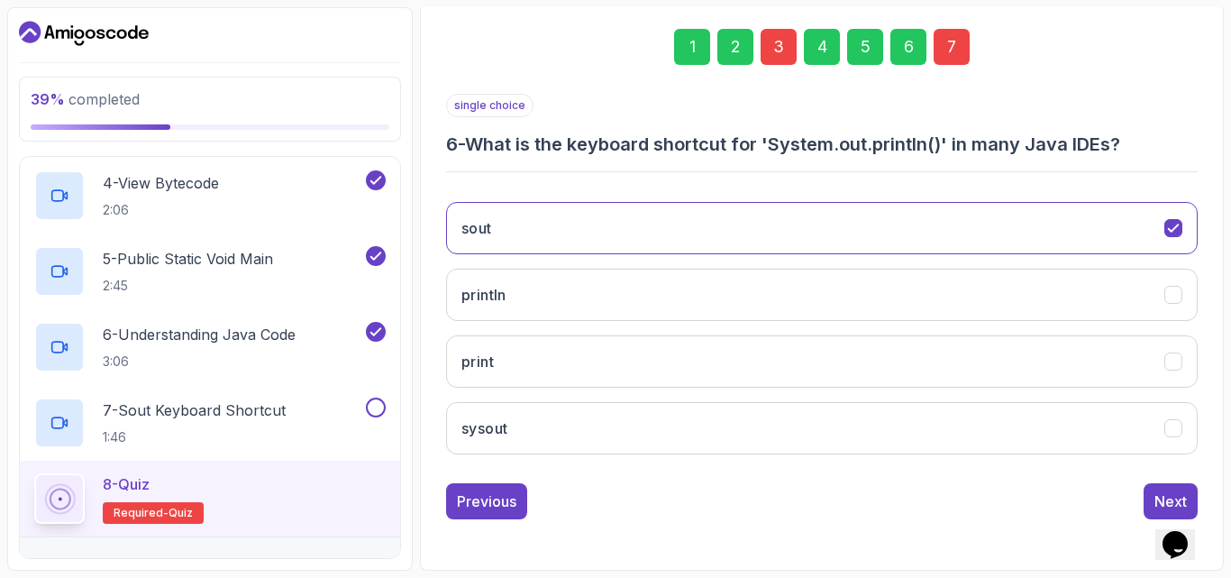
click at [483, 495] on div "Previous" at bounding box center [486, 501] width 59 height 22
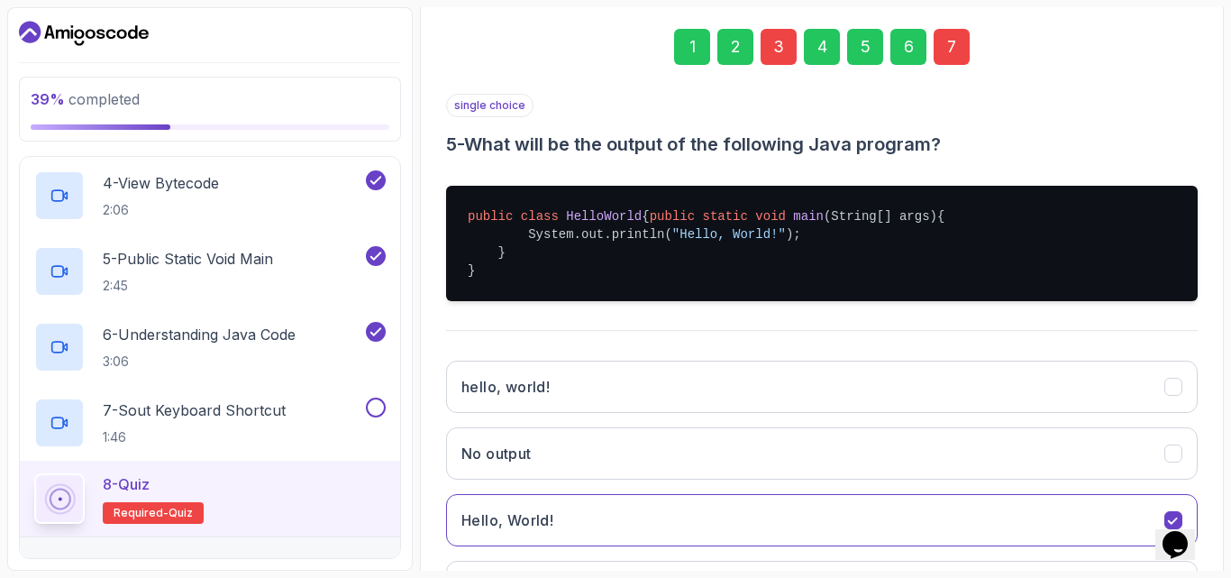
click at [483, 480] on button "No output" at bounding box center [822, 453] width 752 height 52
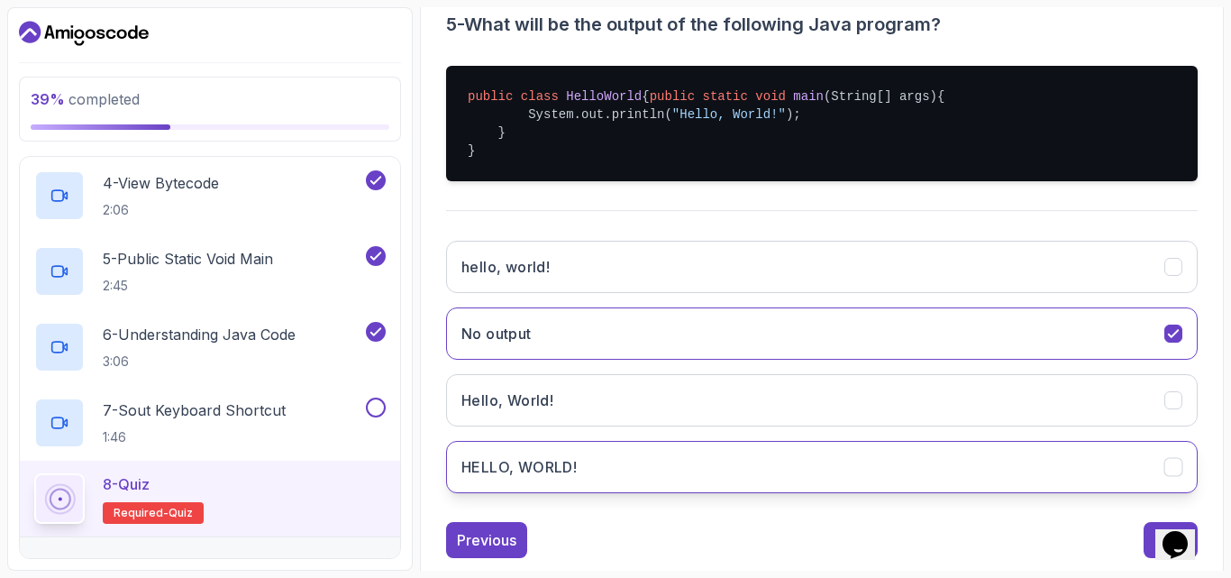
scroll to position [433, 0]
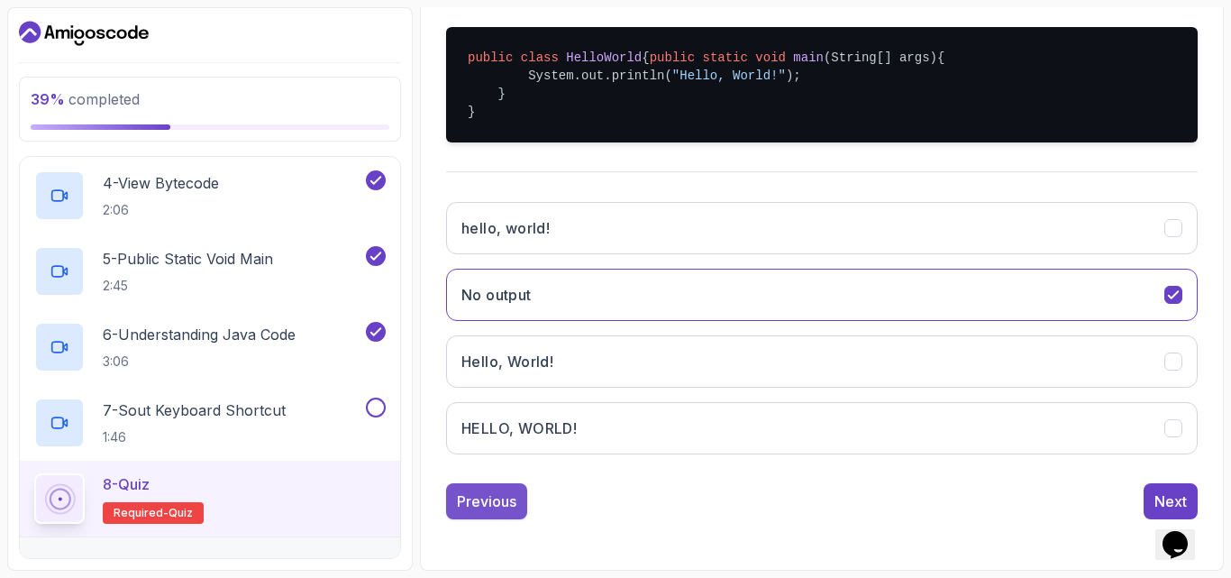
click at [471, 499] on div "Previous" at bounding box center [486, 501] width 59 height 22
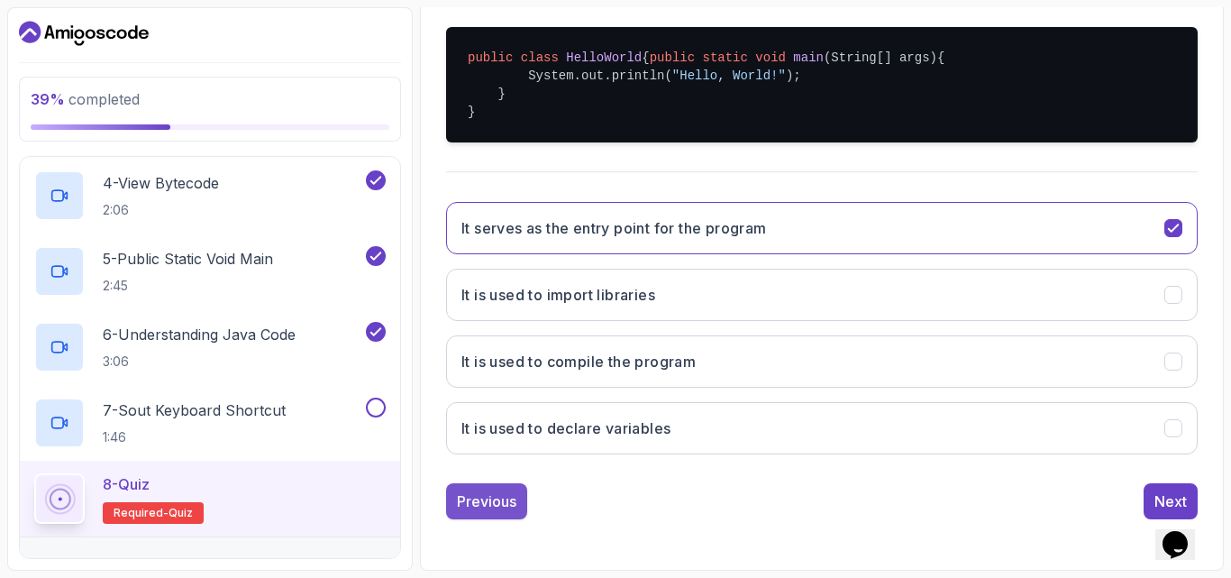
click at [476, 499] on div "Previous" at bounding box center [486, 501] width 59 height 22
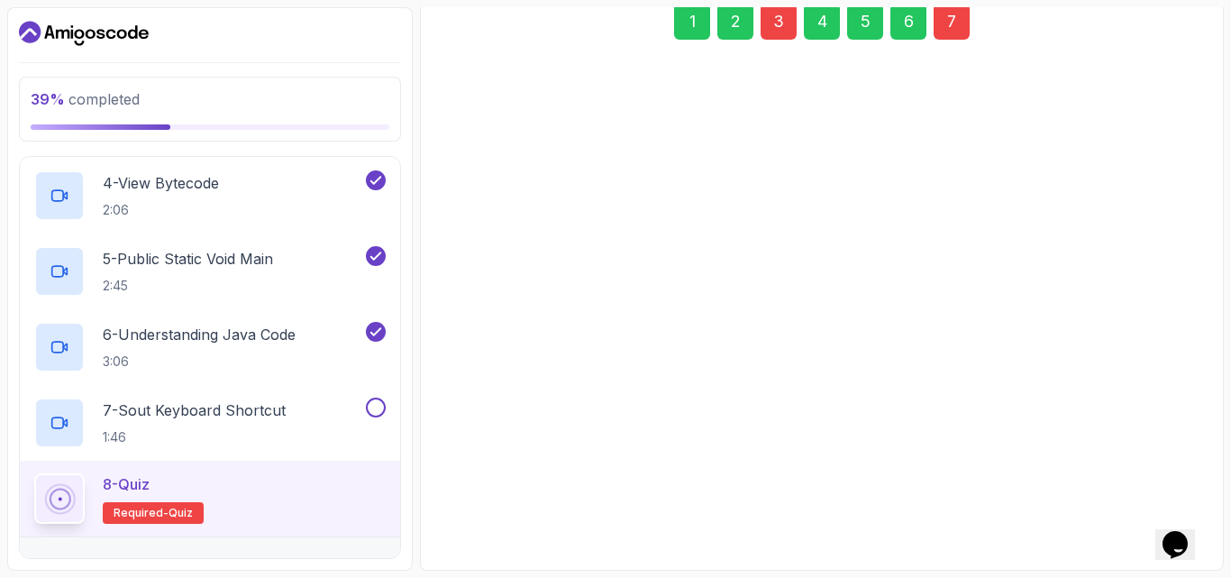
scroll to position [281, 0]
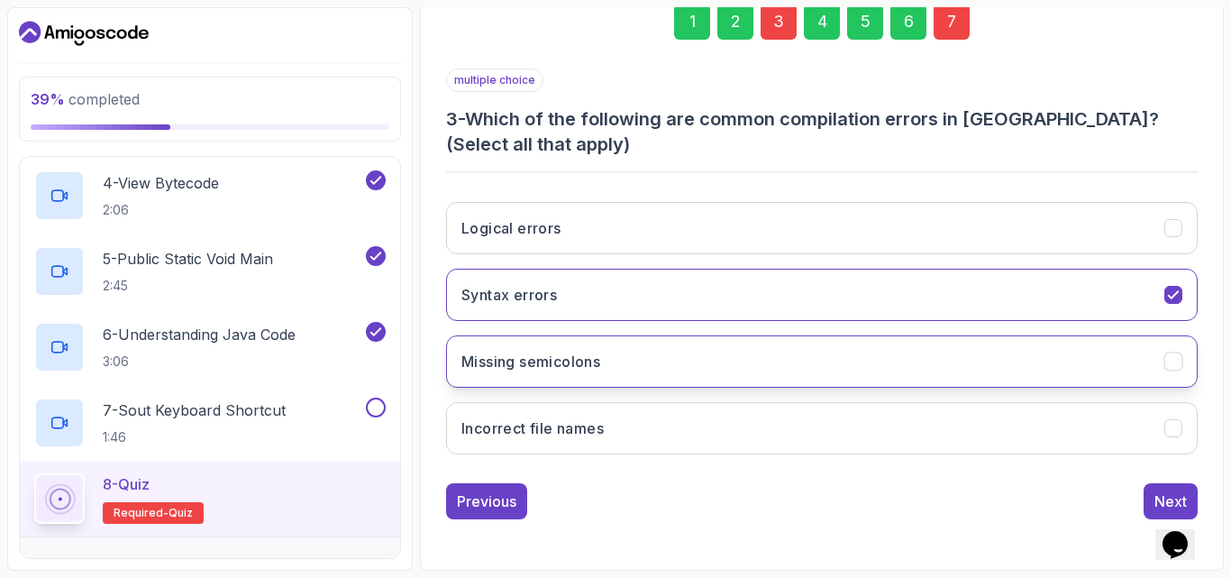
click at [1175, 362] on icon "Missing semicolons" at bounding box center [1173, 361] width 10 height 7
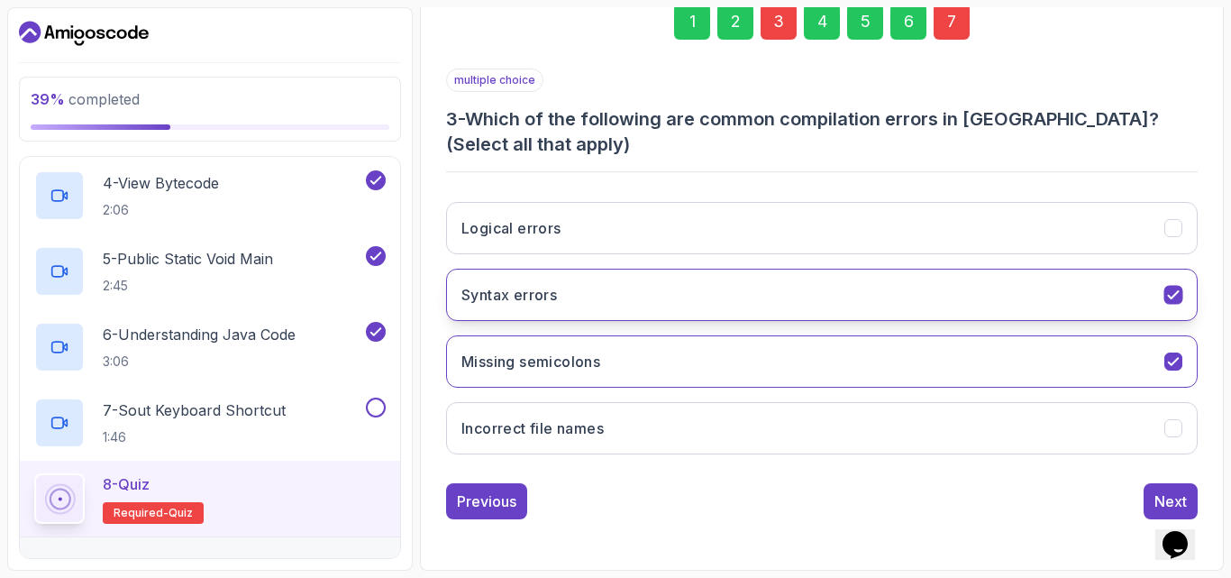
click at [1175, 294] on icon "Syntax errors" at bounding box center [1174, 295] width 17 height 17
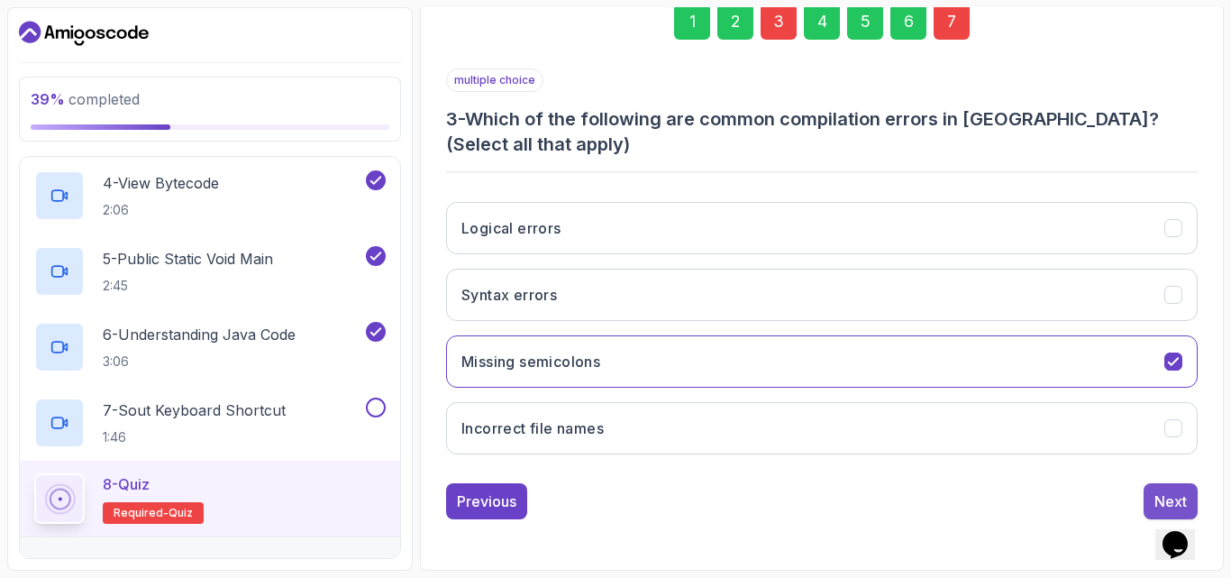
click at [1167, 493] on div "Next" at bounding box center [1171, 501] width 32 height 22
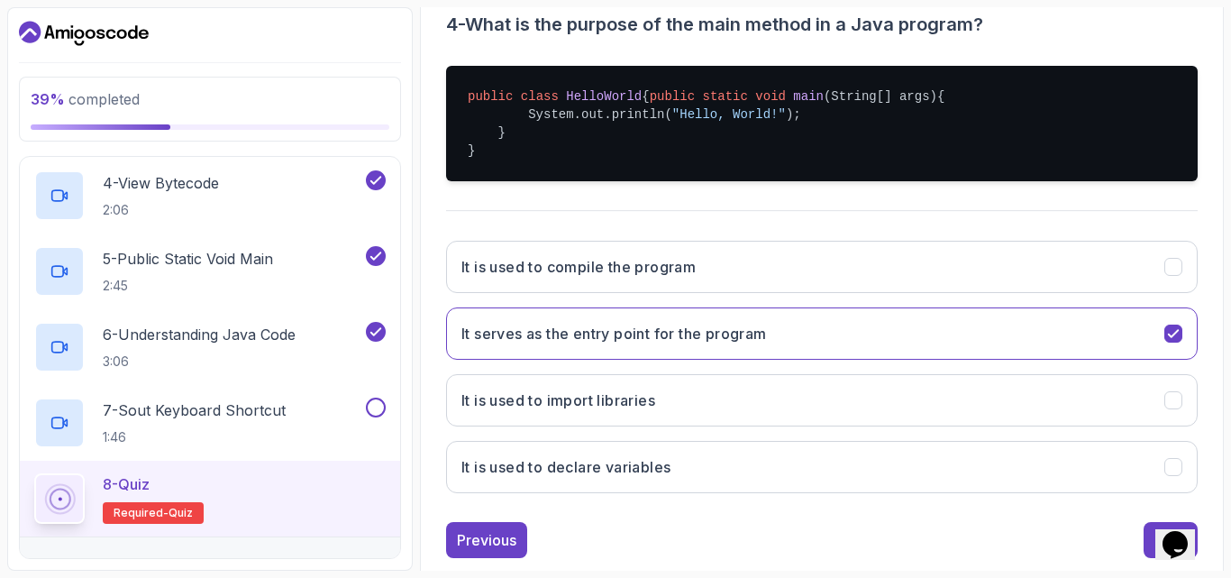
scroll to position [433, 0]
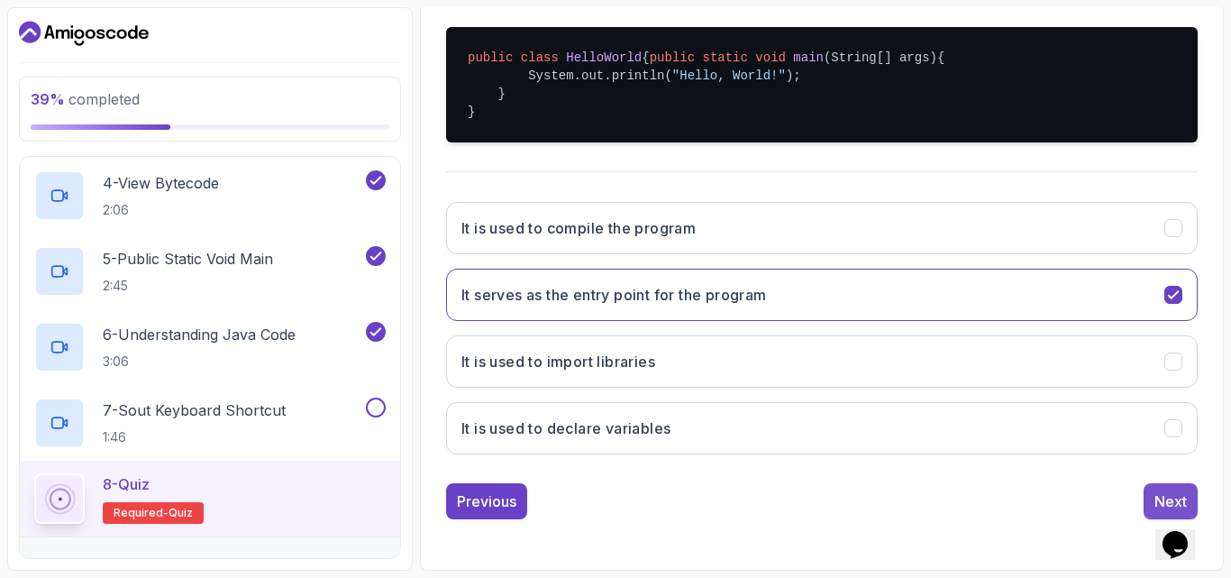
click at [1155, 495] on div "Next" at bounding box center [1171, 501] width 32 height 22
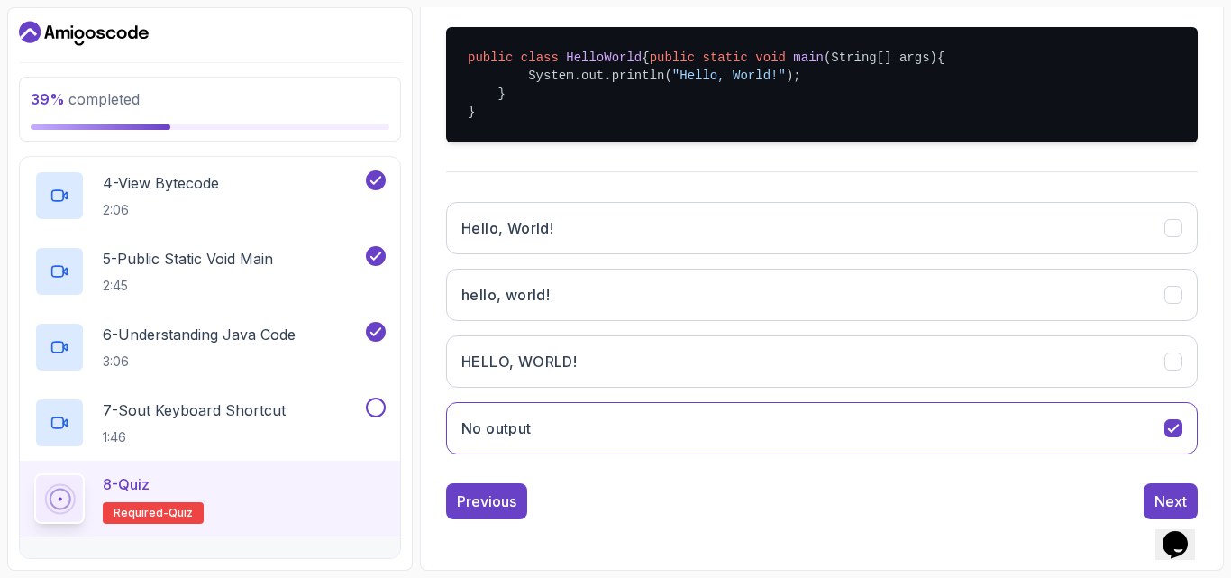
click at [1155, 495] on div "Next" at bounding box center [1171, 501] width 32 height 22
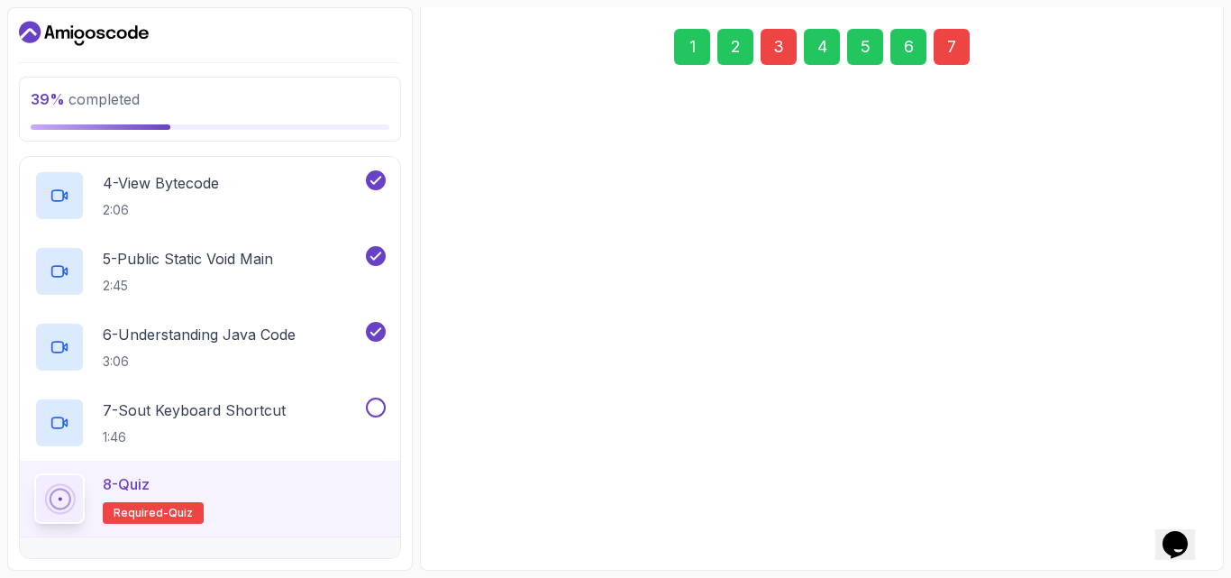
scroll to position [256, 0]
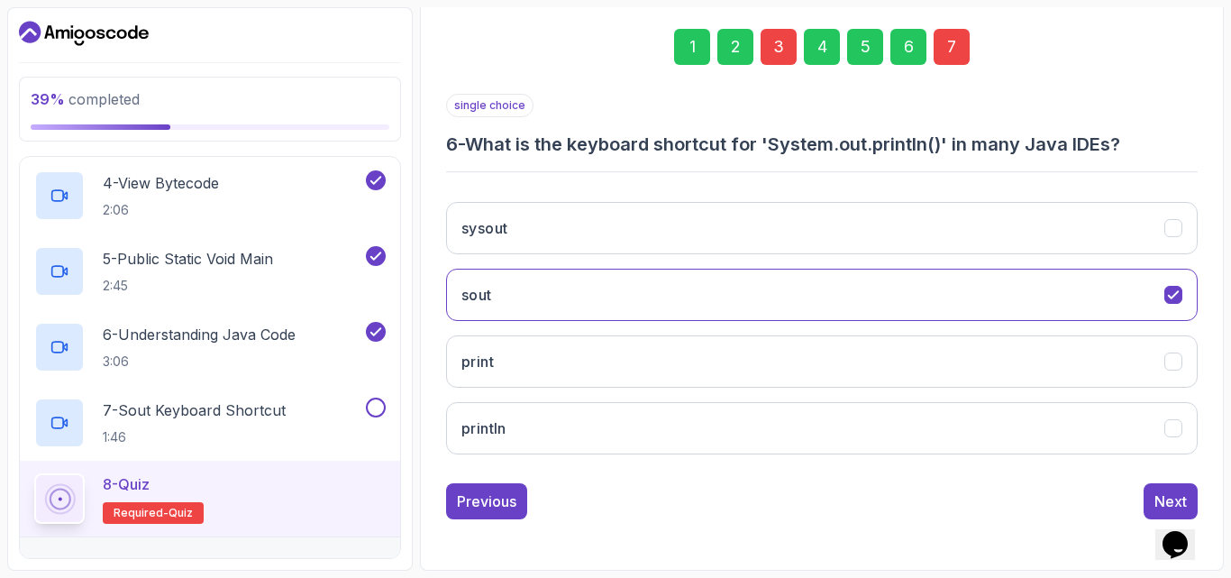
click at [1155, 495] on div "Next" at bounding box center [1171, 501] width 32 height 22
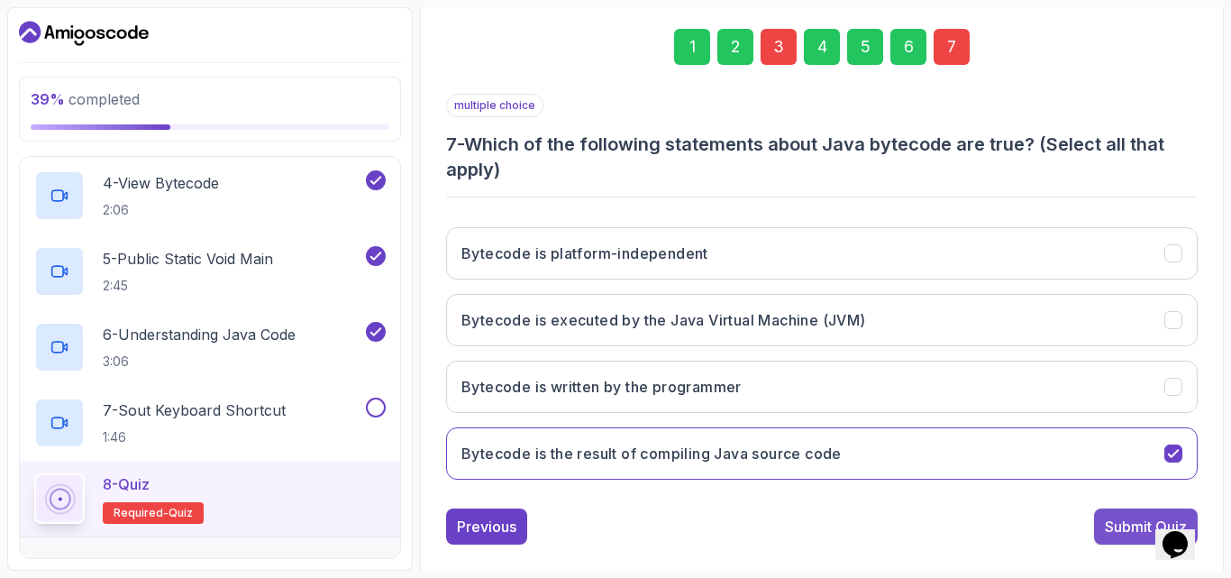
click at [1125, 526] on div "Submit Quiz" at bounding box center [1146, 527] width 82 height 22
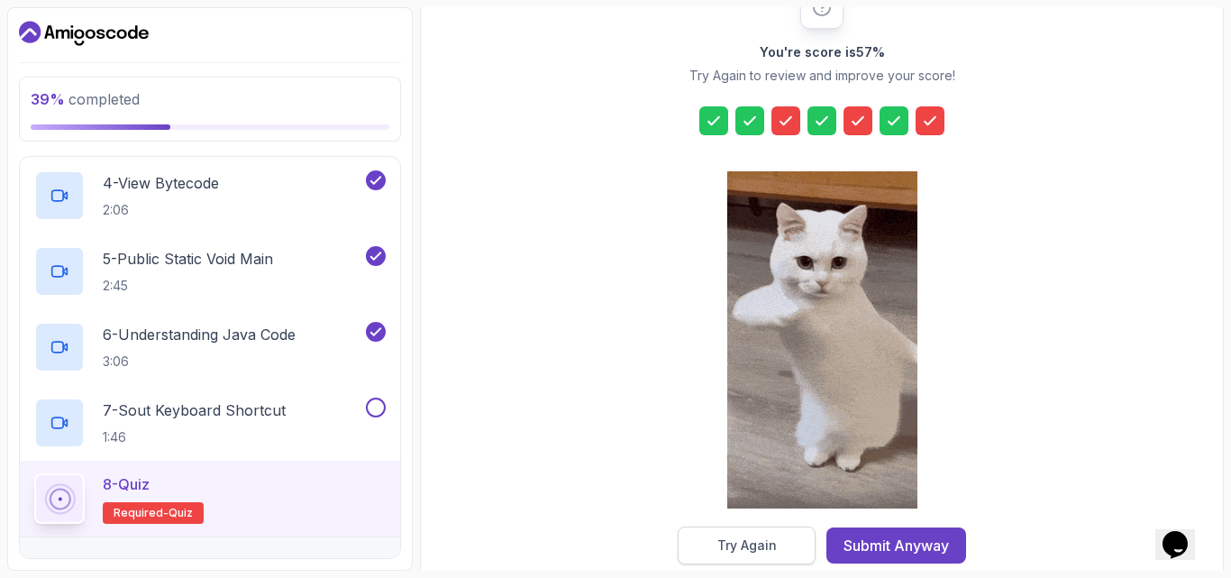
click at [777, 541] on button "Try Again" at bounding box center [747, 545] width 138 height 38
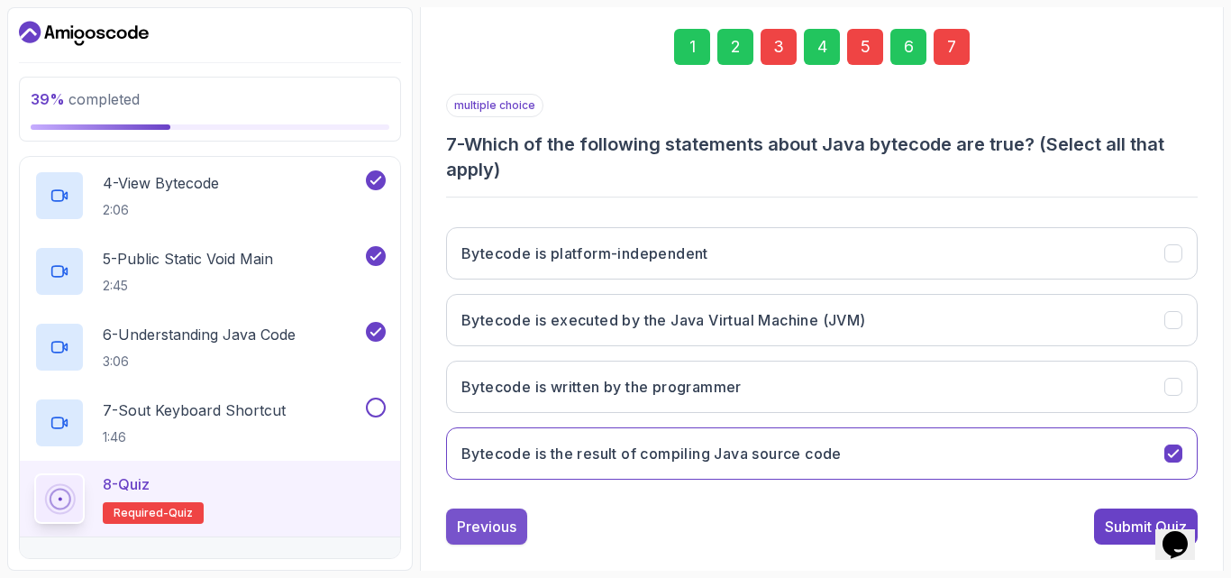
click at [462, 522] on div "Previous" at bounding box center [486, 527] width 59 height 22
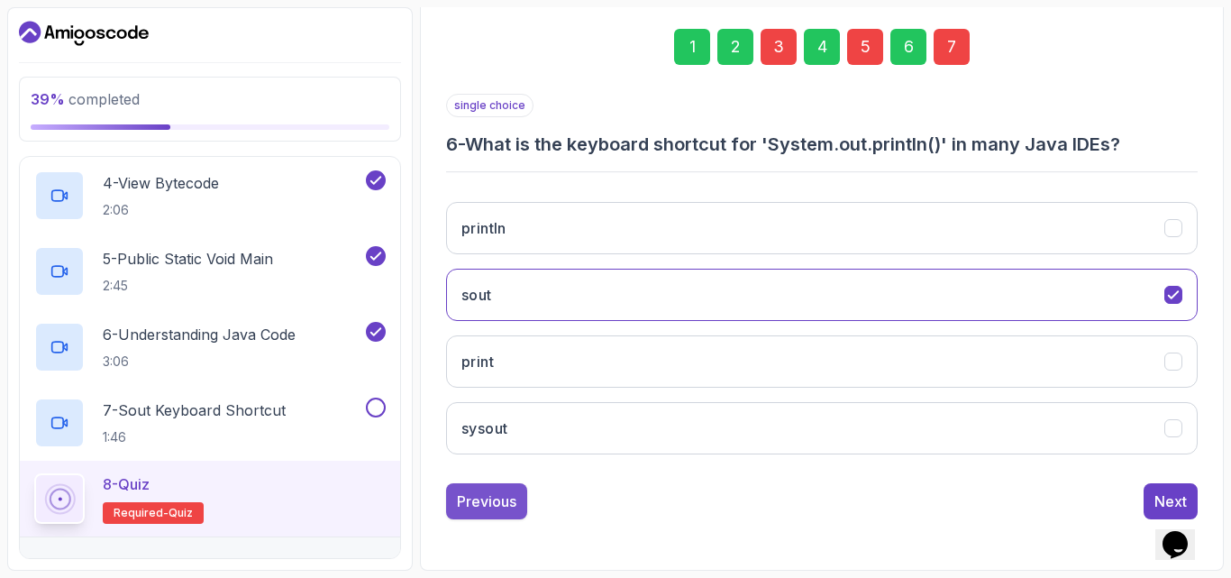
click at [496, 505] on div "Previous" at bounding box center [486, 501] width 59 height 22
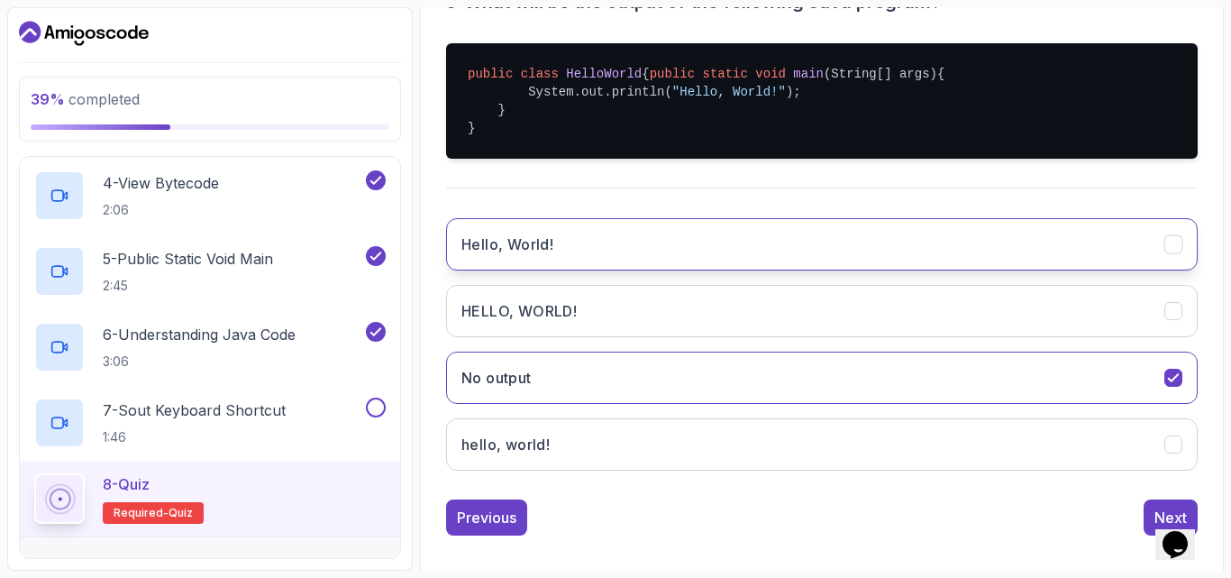
scroll to position [433, 0]
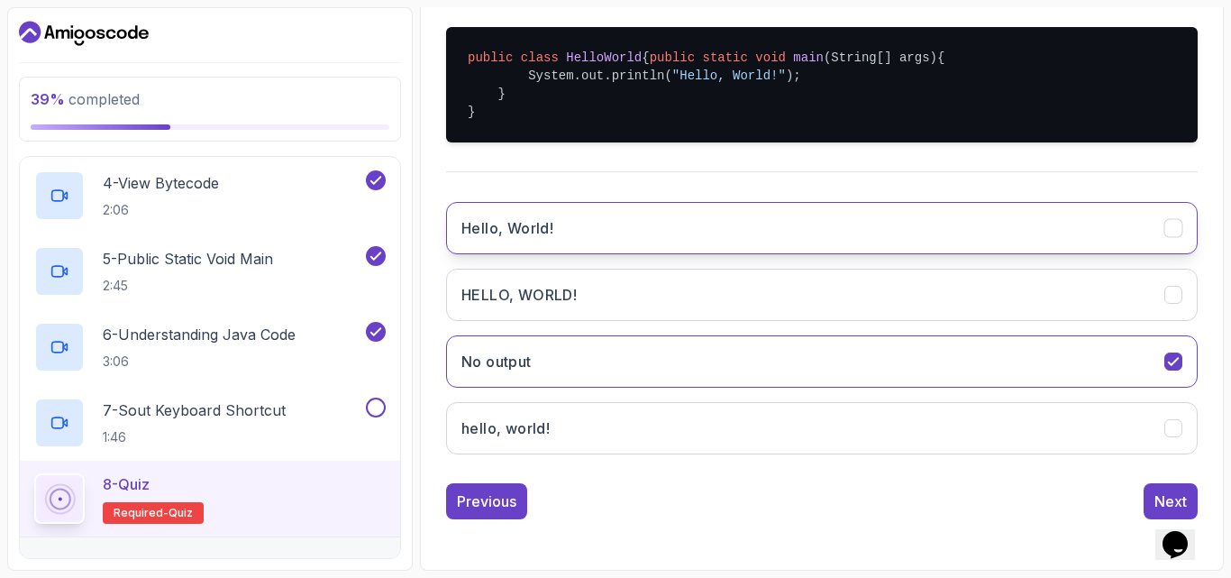
click at [1176, 230] on icon "Hello, World!" at bounding box center [1174, 228] width 17 height 17
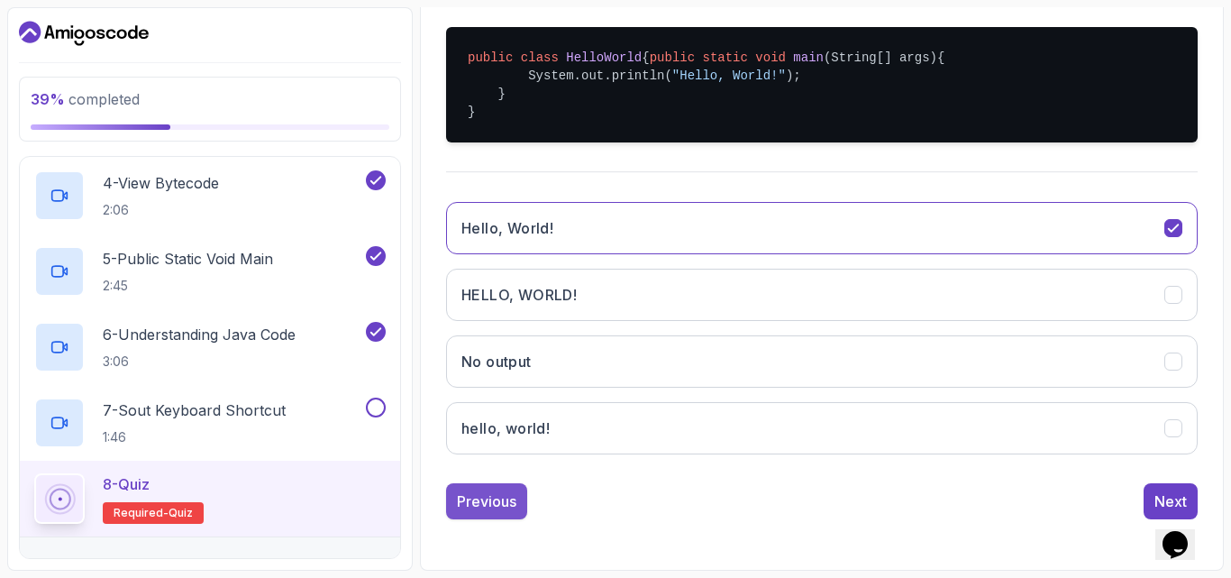
click at [498, 508] on div "Previous" at bounding box center [486, 501] width 59 height 22
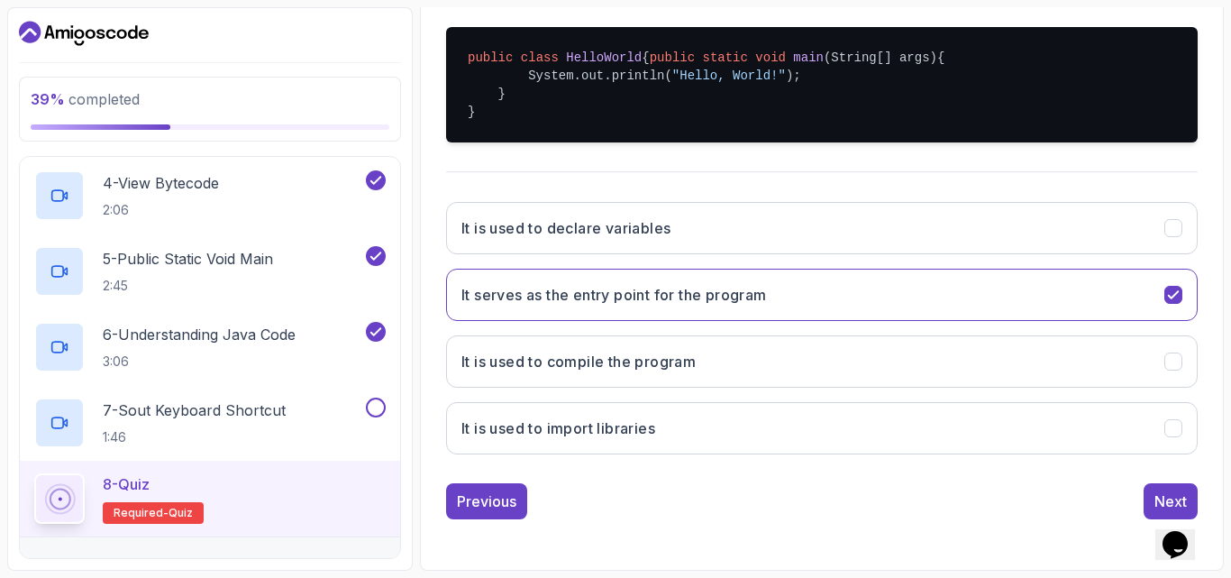
click at [495, 508] on div "Previous" at bounding box center [486, 501] width 59 height 22
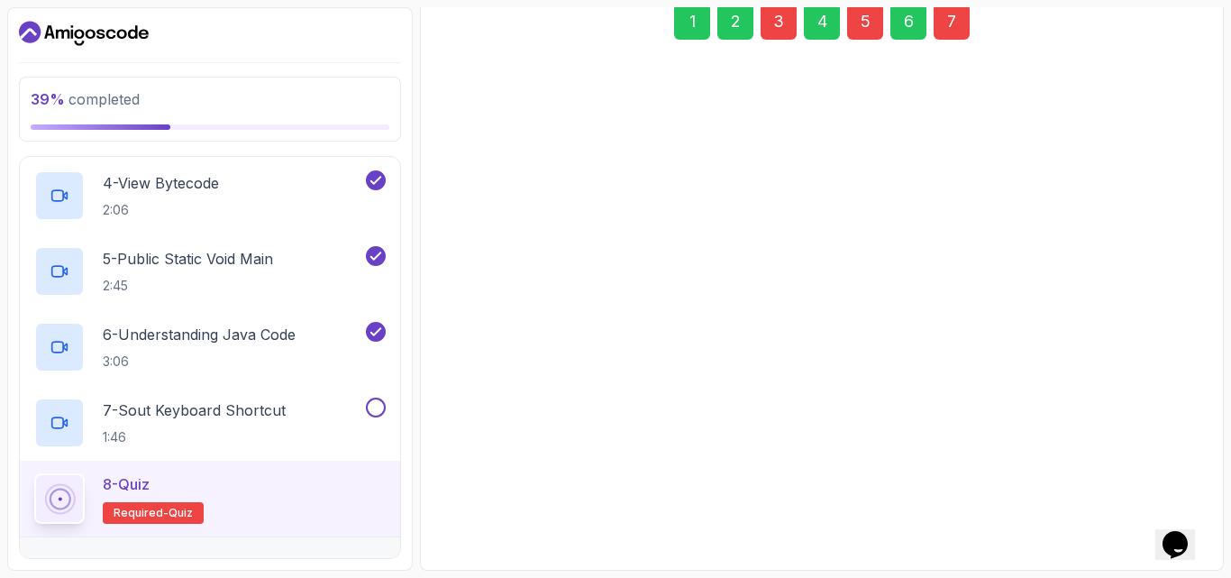
scroll to position [281, 0]
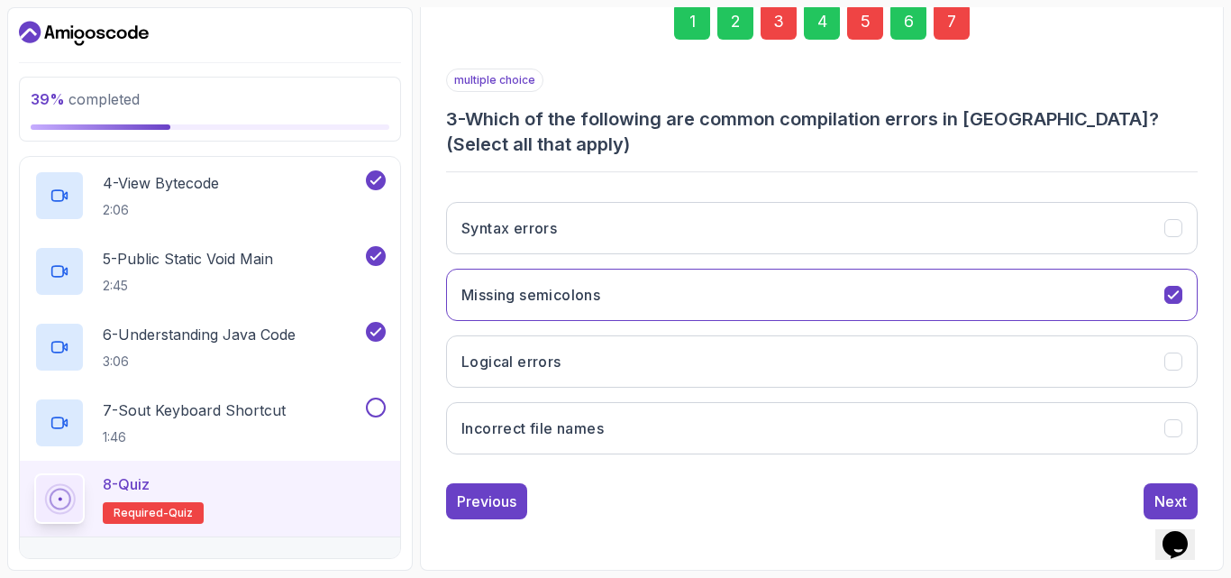
click at [494, 506] on div "Previous" at bounding box center [486, 501] width 59 height 22
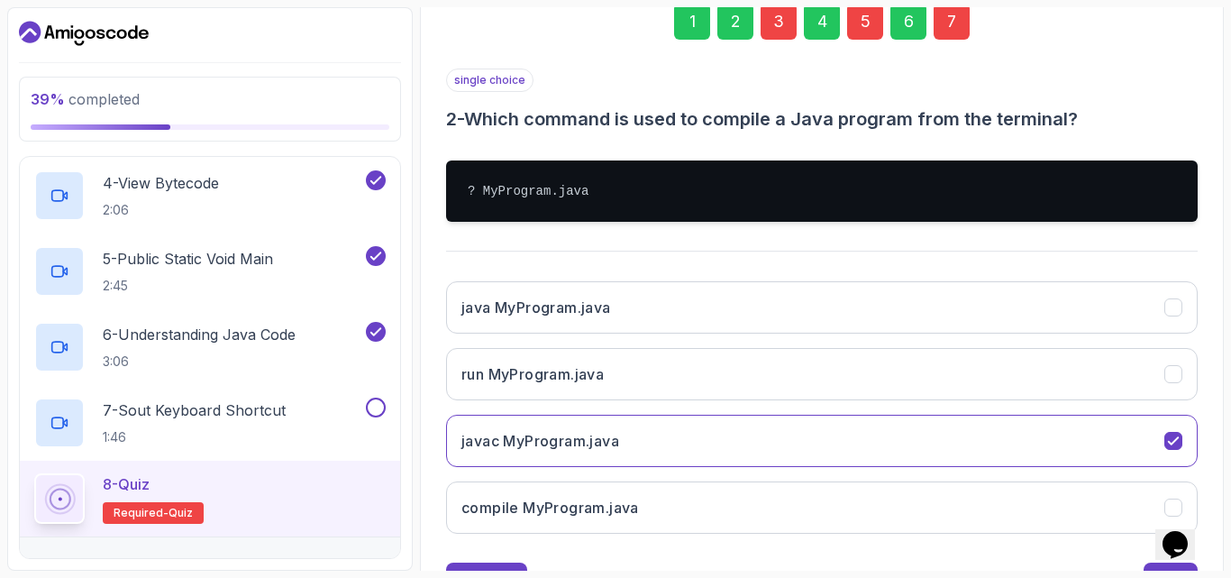
click at [499, 562] on div "single choice 2 - Which command is used to compile a Java program from the term…" at bounding box center [822, 334] width 752 height 530
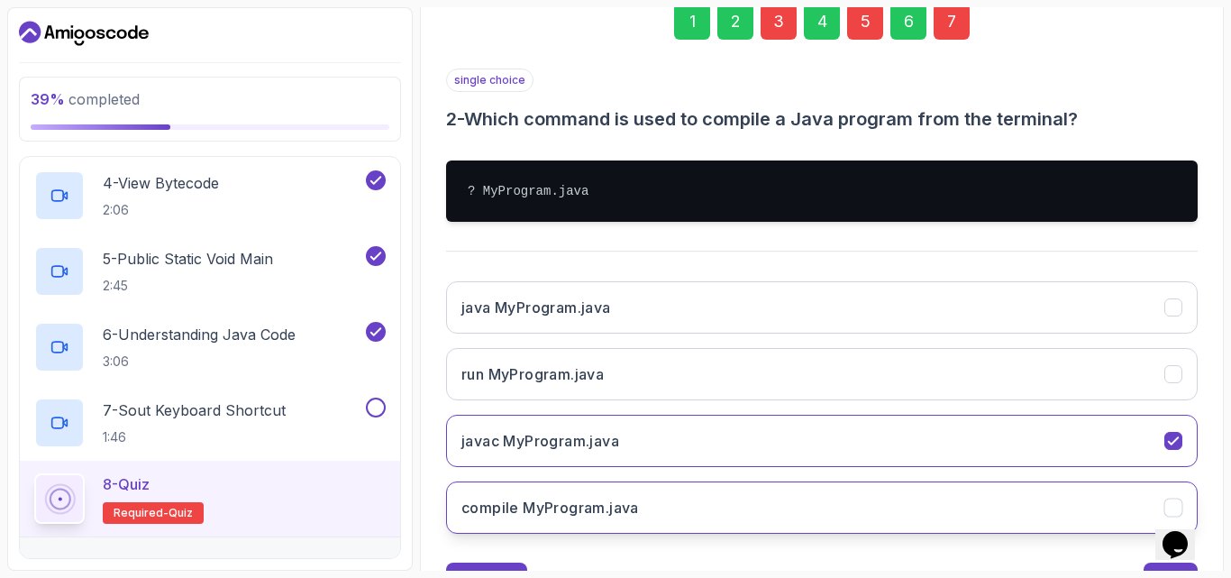
scroll to position [361, 0]
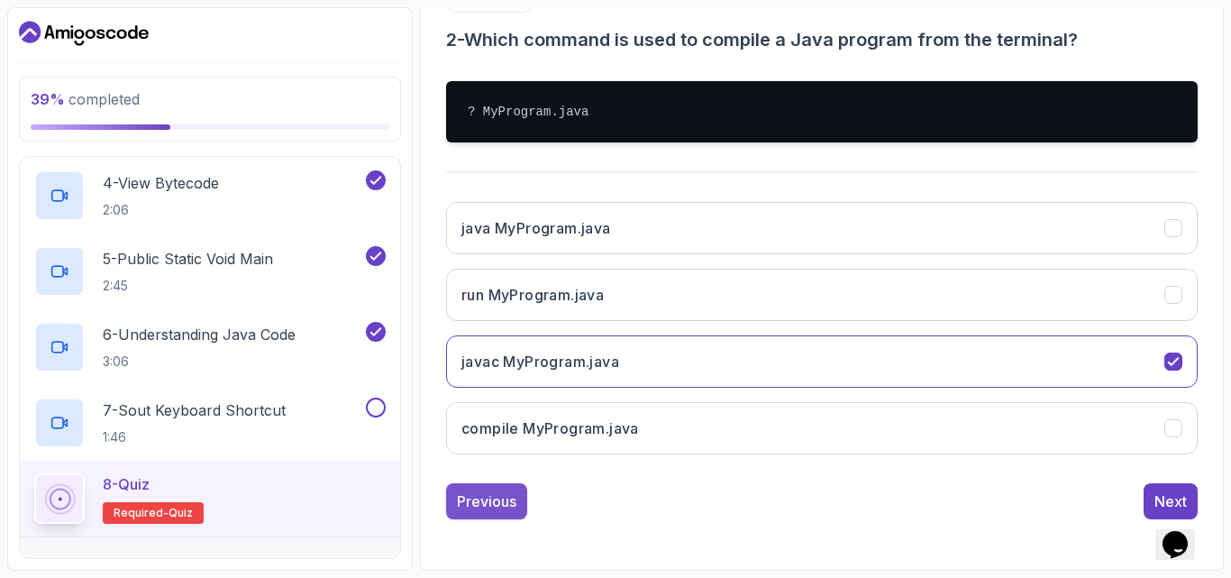
click at [485, 504] on div "Previous" at bounding box center [486, 501] width 59 height 22
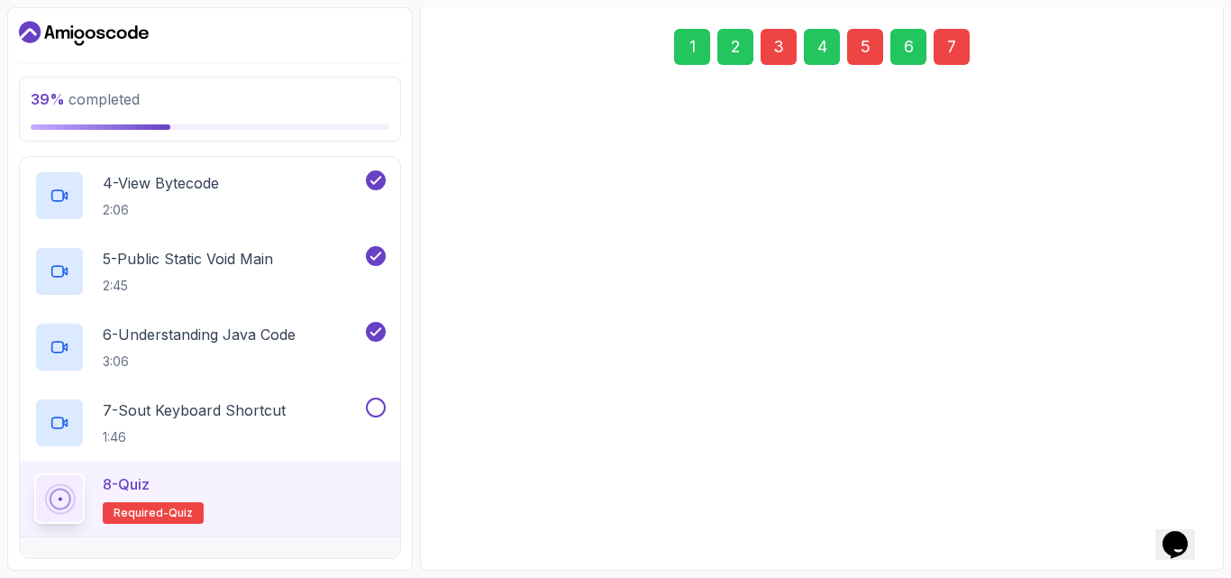
scroll to position [256, 0]
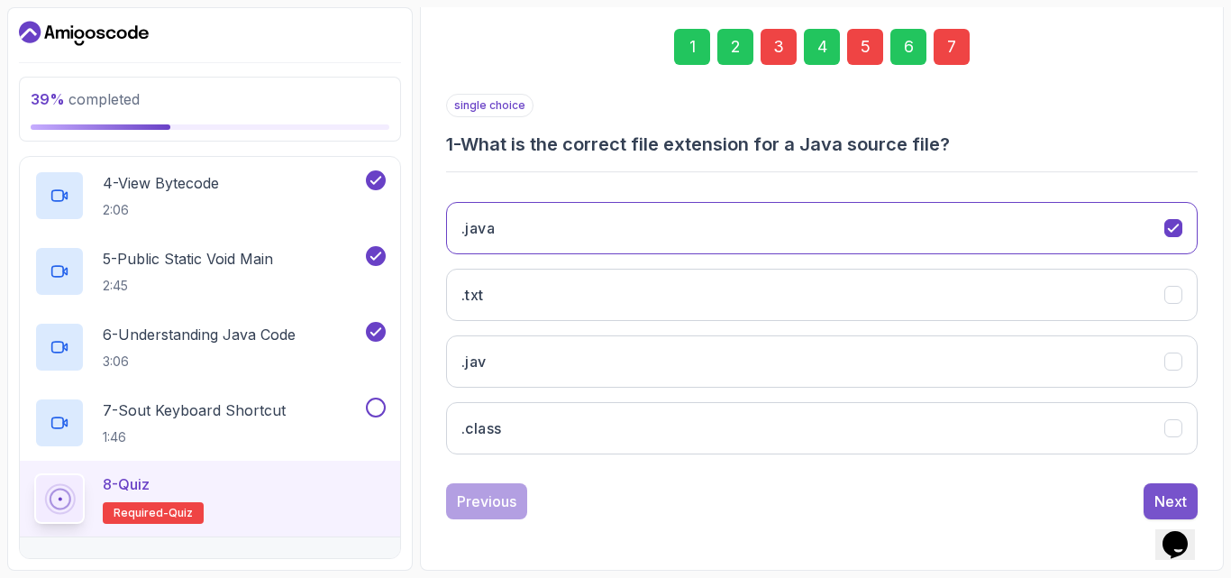
click at [1148, 494] on button "Next" at bounding box center [1171, 501] width 54 height 36
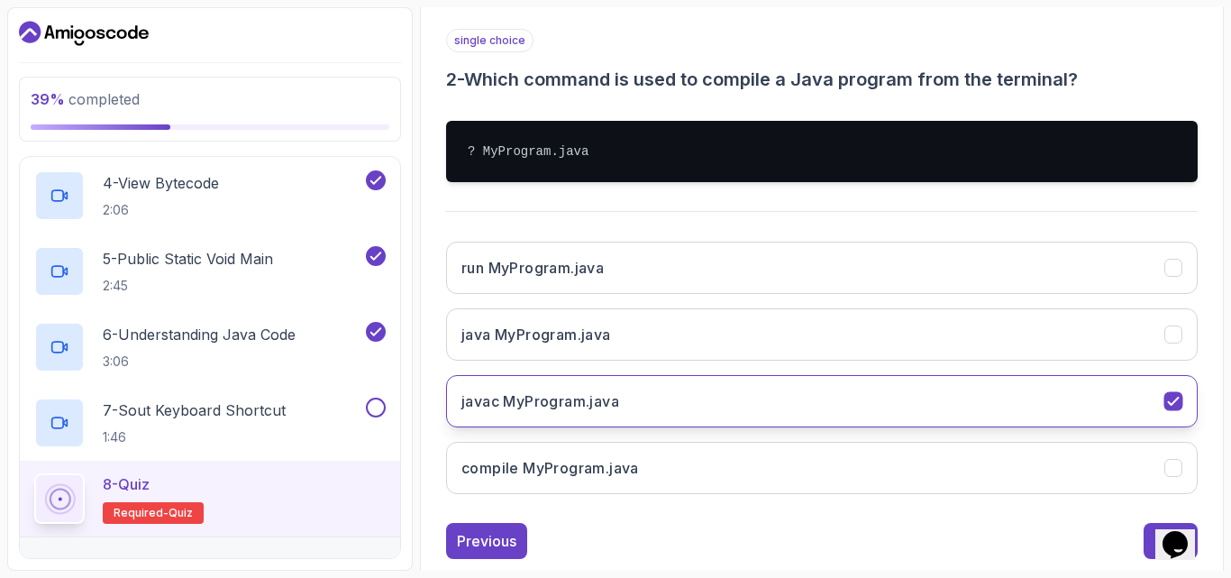
scroll to position [346, 0]
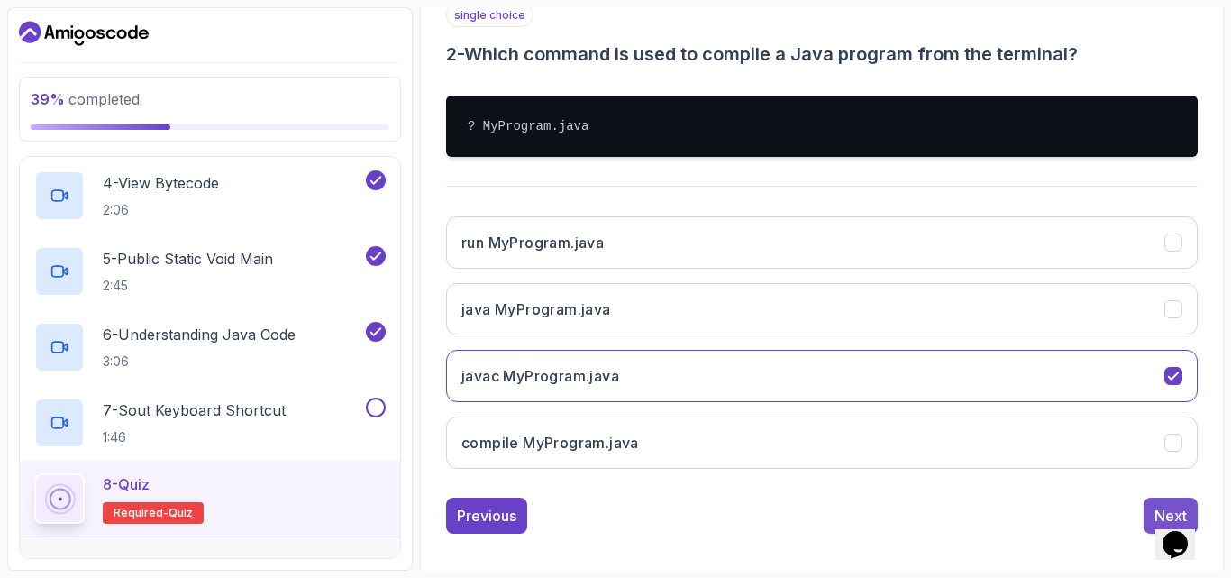
click at [1149, 503] on button "Next" at bounding box center [1171, 516] width 54 height 36
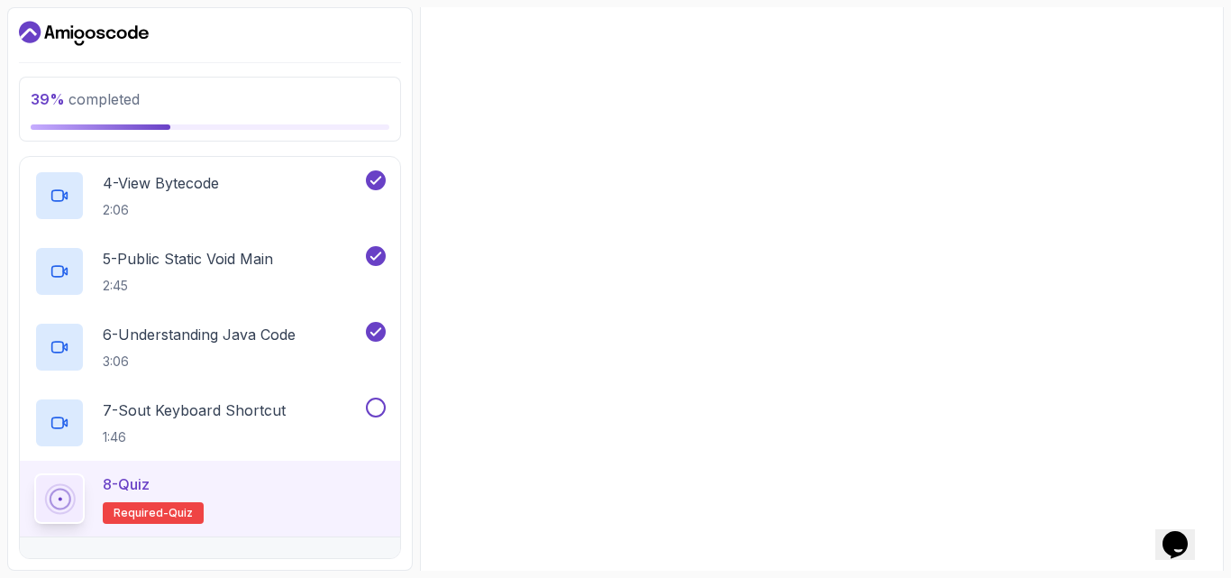
scroll to position [281, 0]
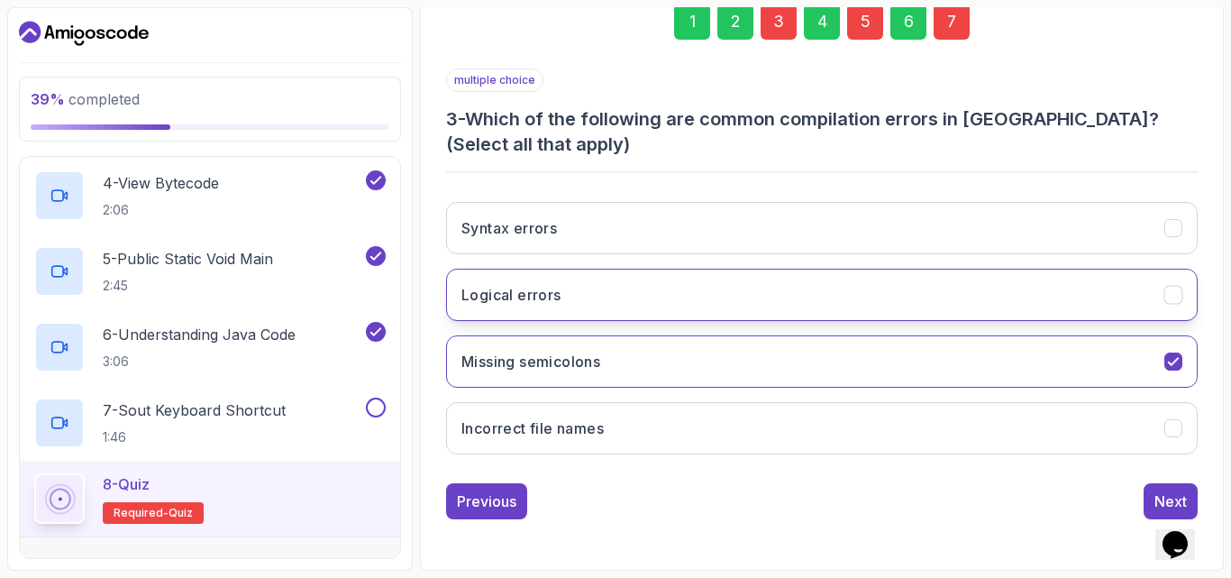
click at [1170, 295] on icon "Logical errors" at bounding box center [1174, 295] width 17 height 17
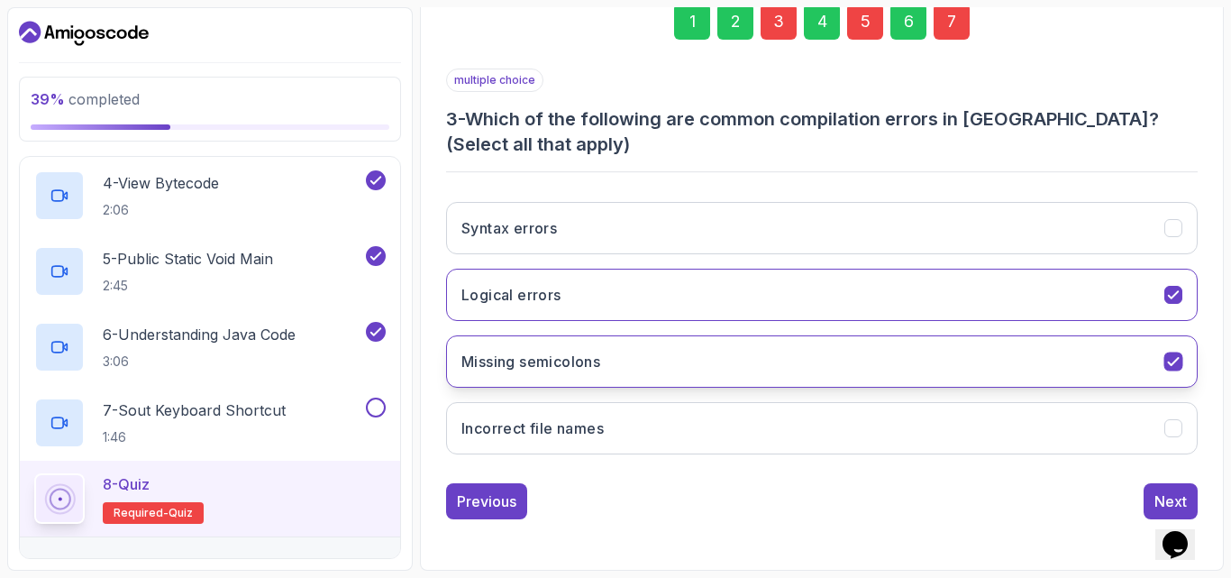
click at [1171, 356] on icon "Missing semicolons" at bounding box center [1174, 361] width 17 height 17
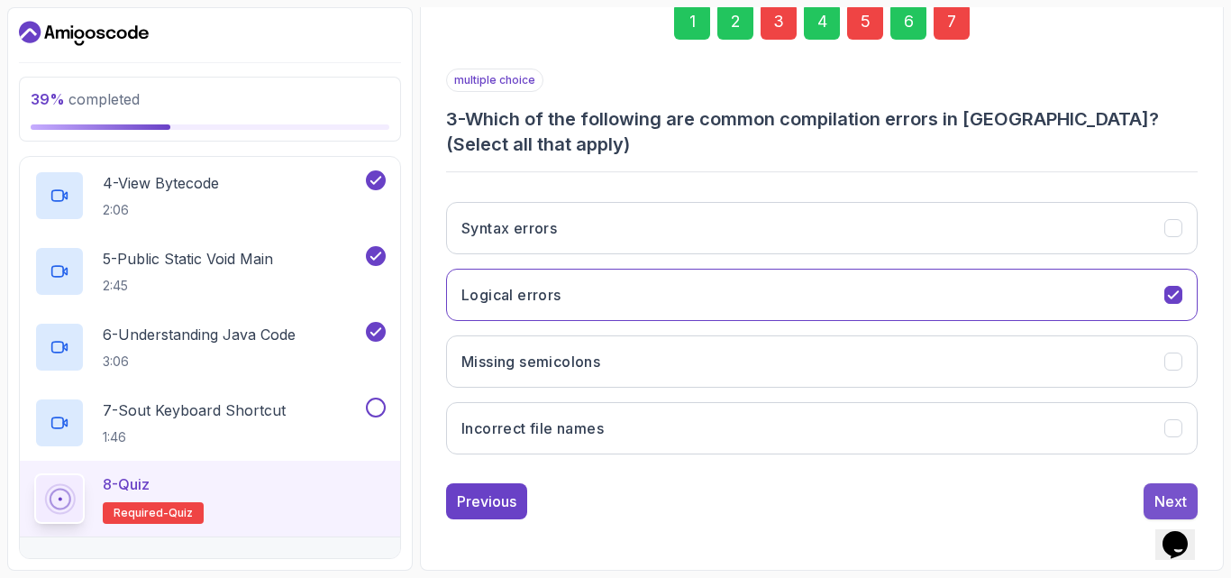
click at [1163, 492] on div "Next" at bounding box center [1171, 501] width 32 height 22
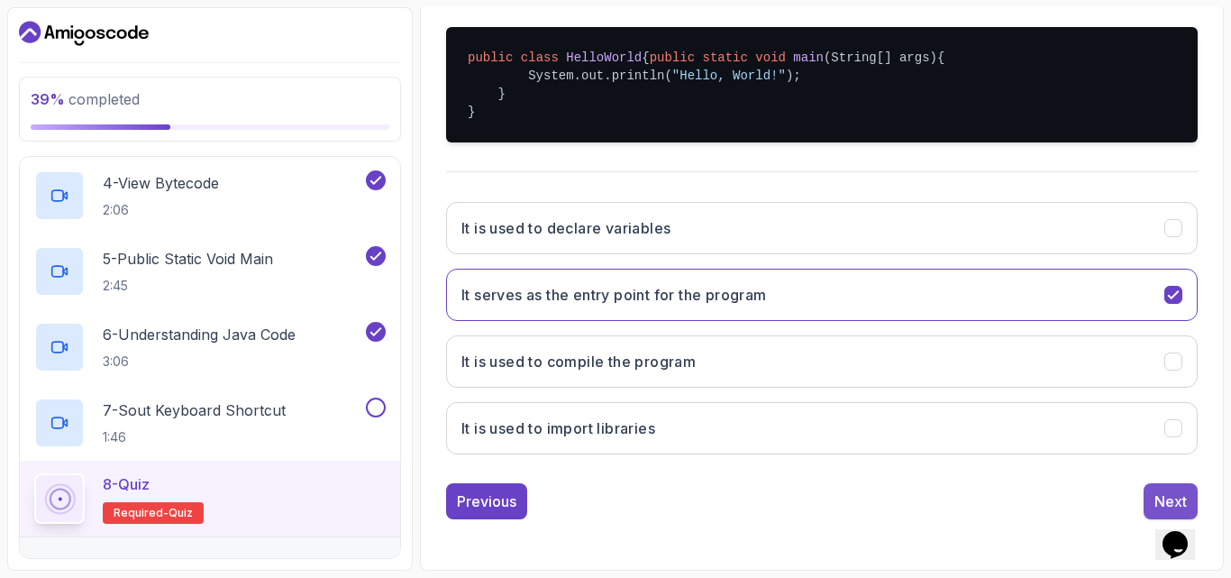
scroll to position [433, 0]
click at [1153, 493] on button "Next" at bounding box center [1171, 501] width 54 height 36
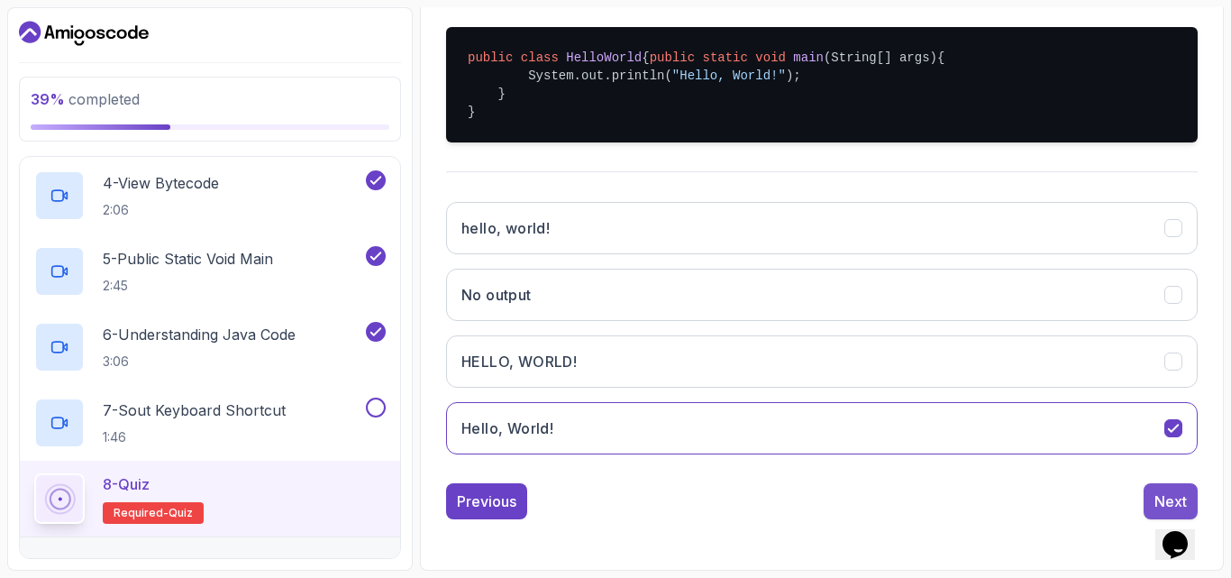
click at [1154, 495] on button "Next" at bounding box center [1171, 501] width 54 height 36
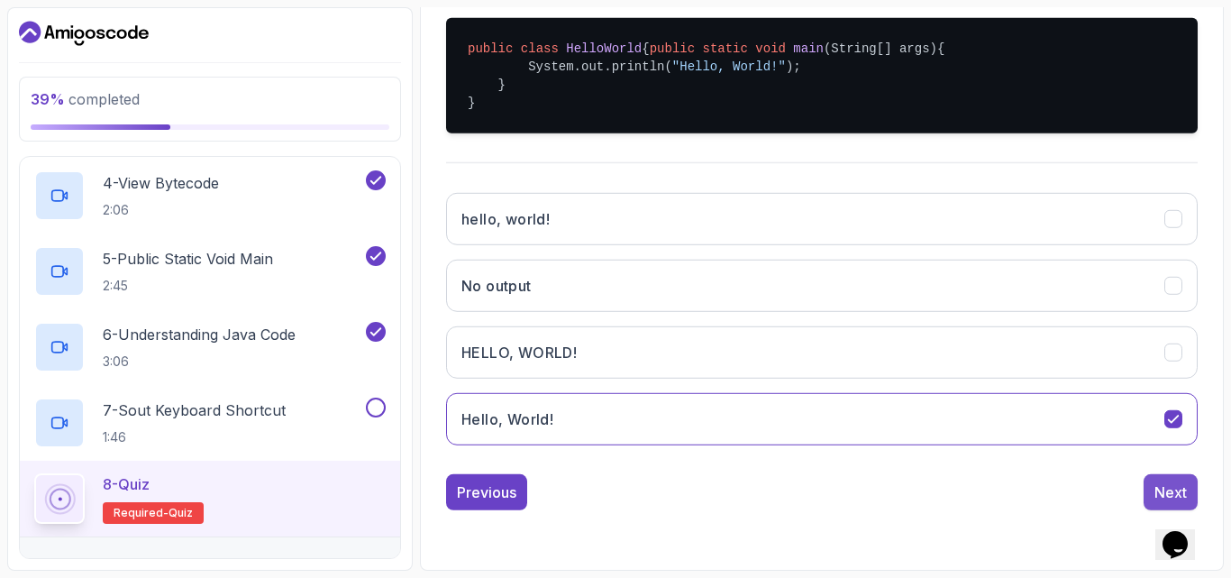
scroll to position [256, 0]
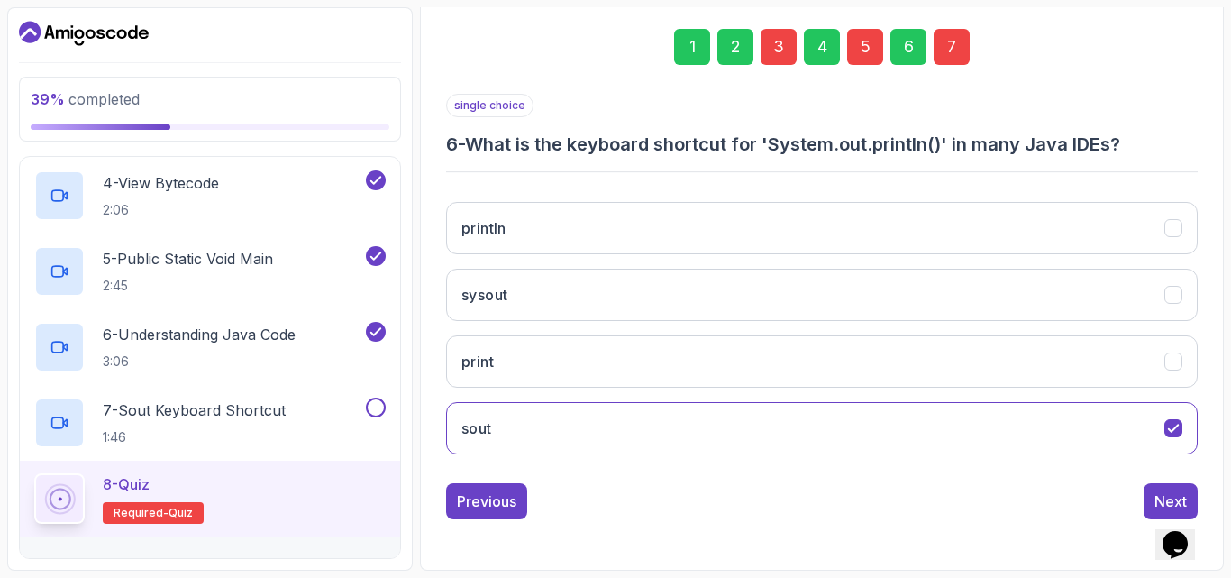
click at [1154, 495] on button "Next" at bounding box center [1171, 501] width 54 height 36
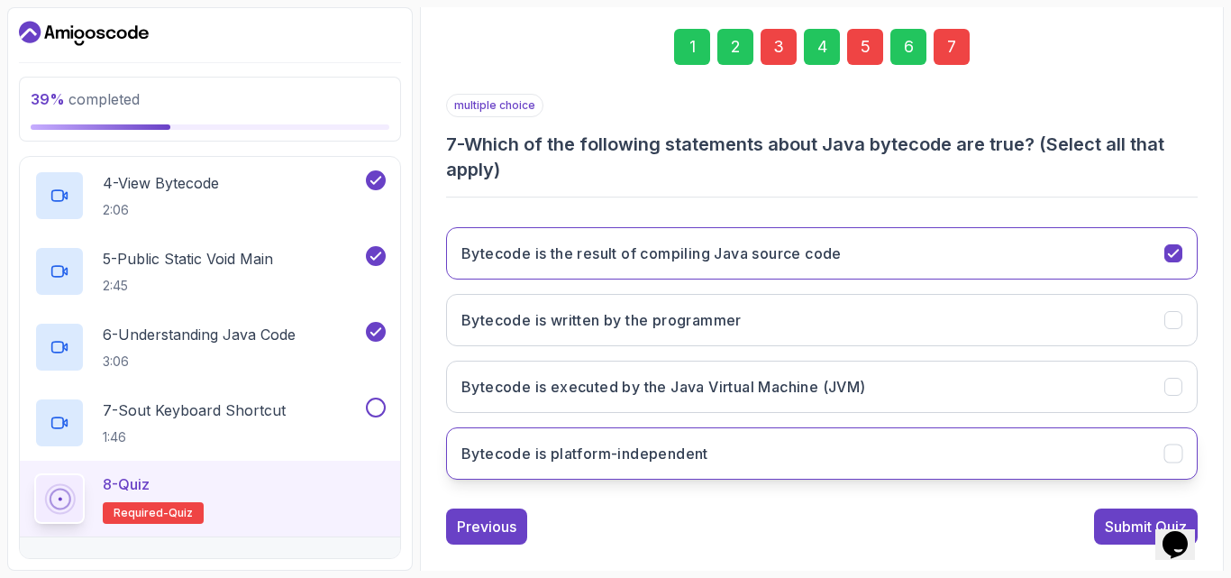
click at [1173, 446] on icon "Bytecode is platform-independent" at bounding box center [1174, 453] width 17 height 17
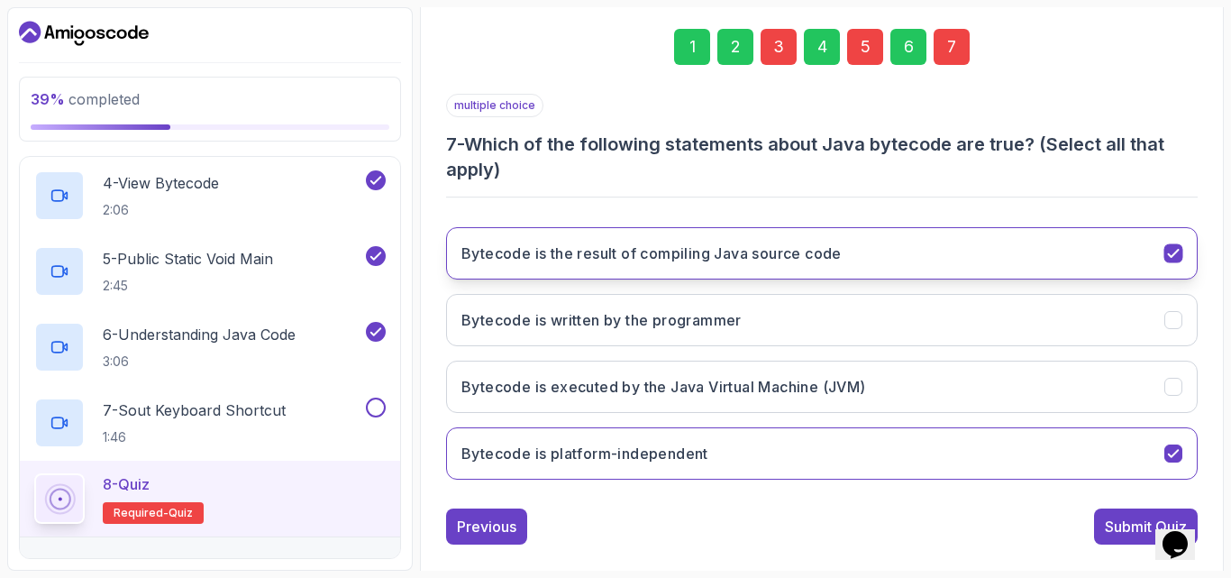
click at [1171, 255] on icon "Bytecode is the result of compiling Java source code" at bounding box center [1173, 253] width 10 height 7
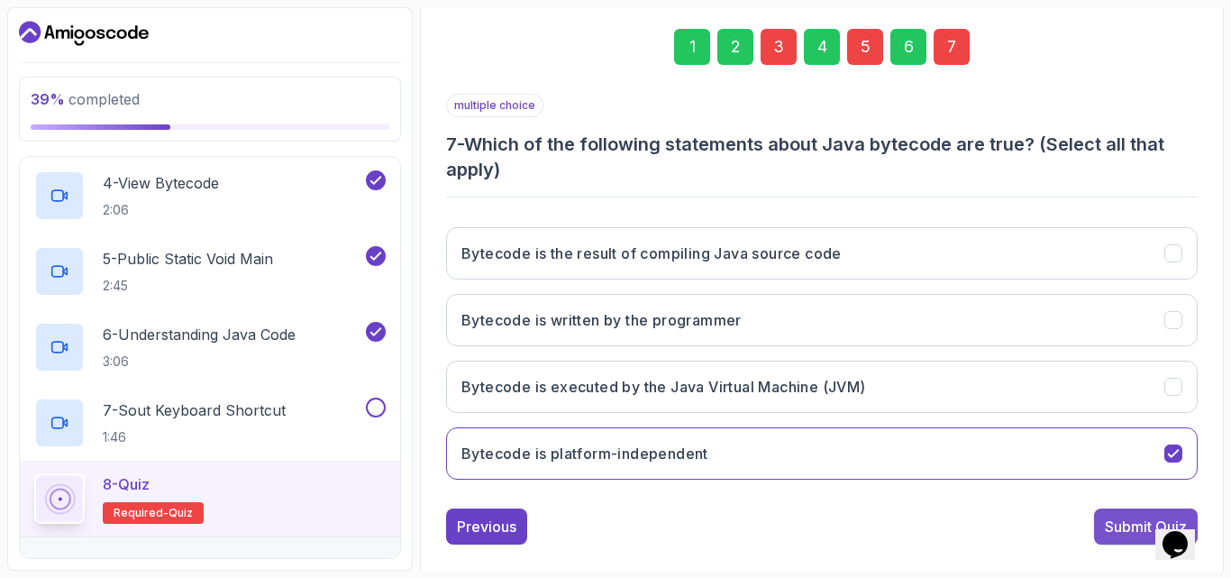
click at [1124, 527] on div "Submit Quiz" at bounding box center [1146, 527] width 82 height 22
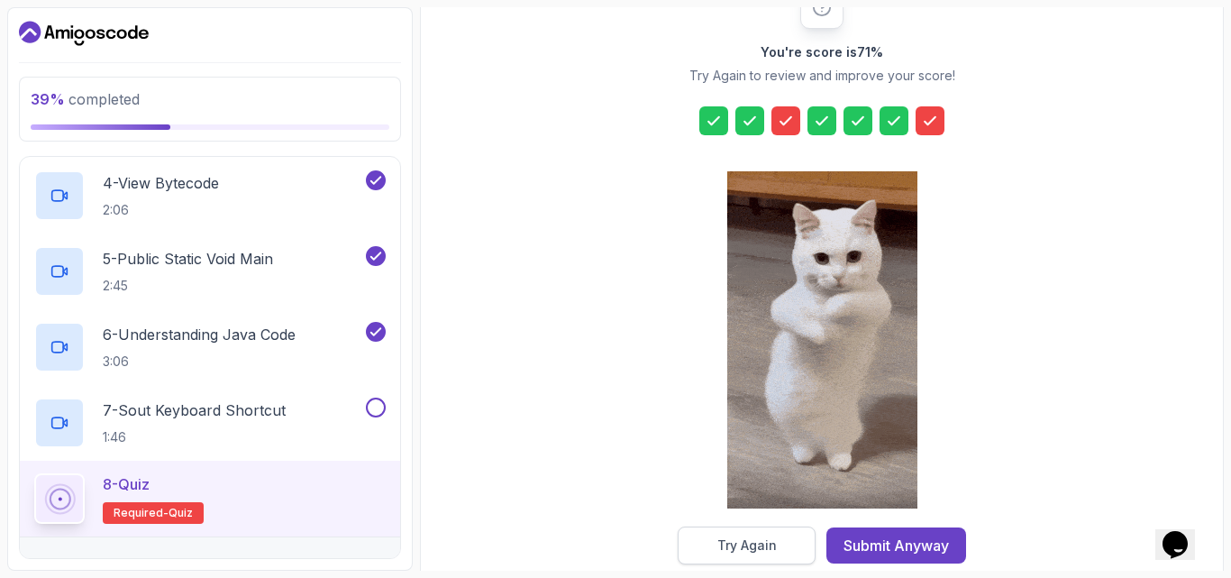
click at [746, 545] on div "Try Again" at bounding box center [747, 545] width 59 height 18
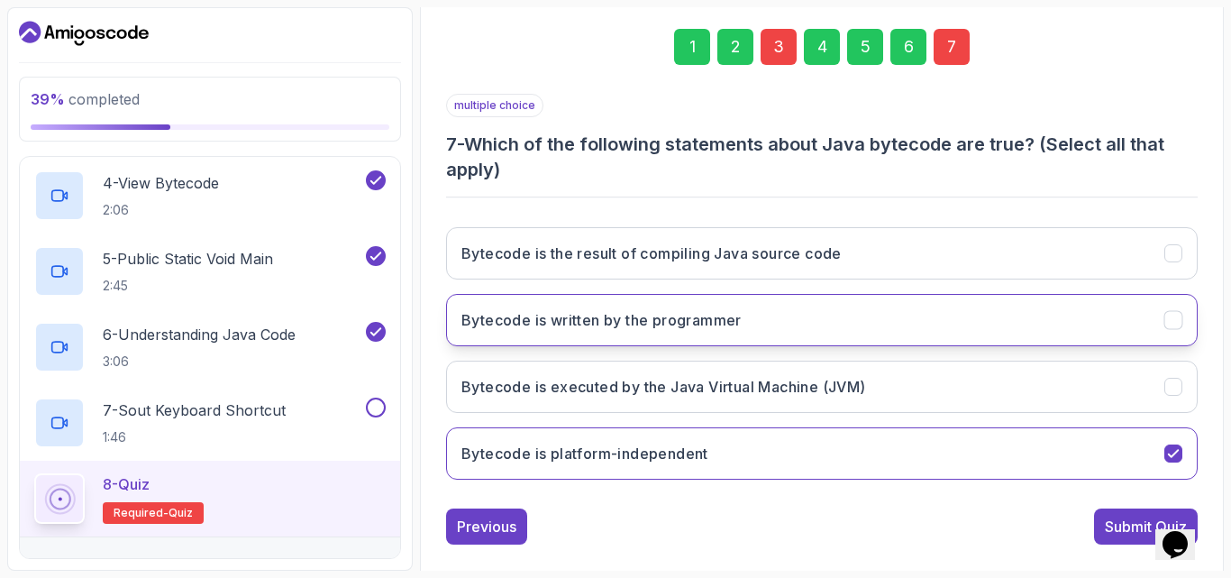
click at [1169, 318] on icon "Bytecode is written by the programmer" at bounding box center [1174, 320] width 17 height 17
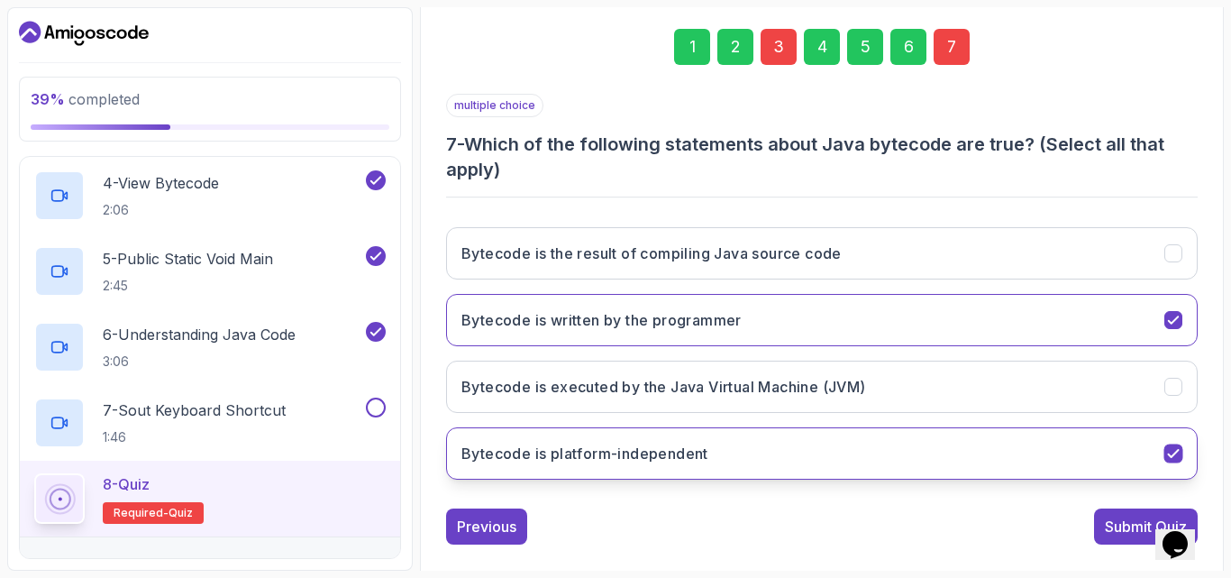
click at [1172, 445] on icon "Bytecode is platform-independent" at bounding box center [1174, 453] width 17 height 17
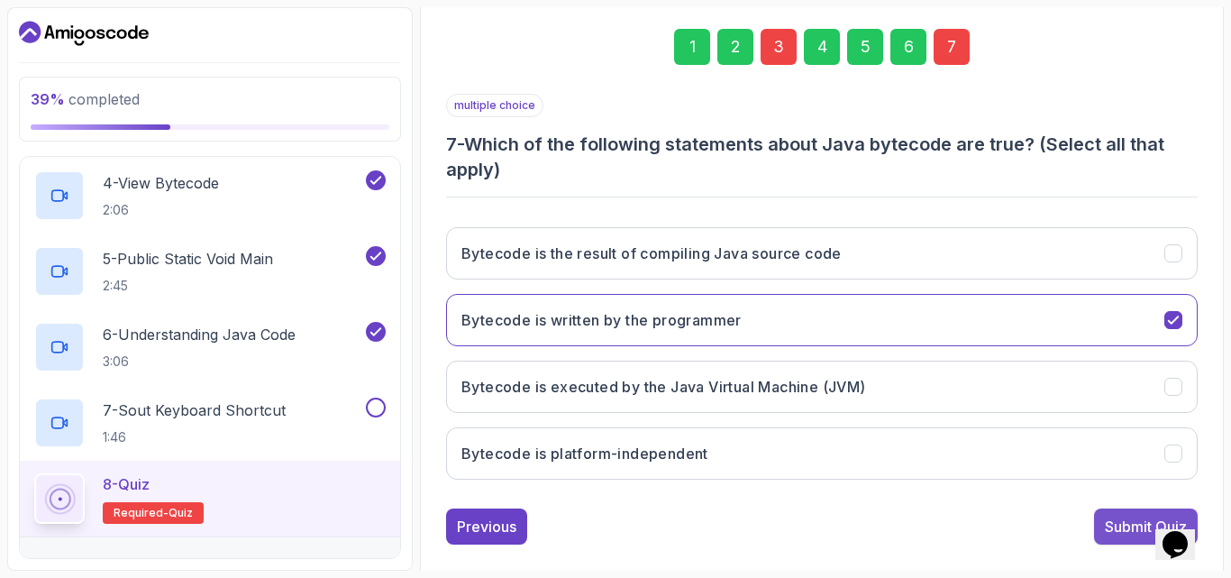
click at [1109, 531] on div "Submit Quiz" at bounding box center [1146, 527] width 82 height 22
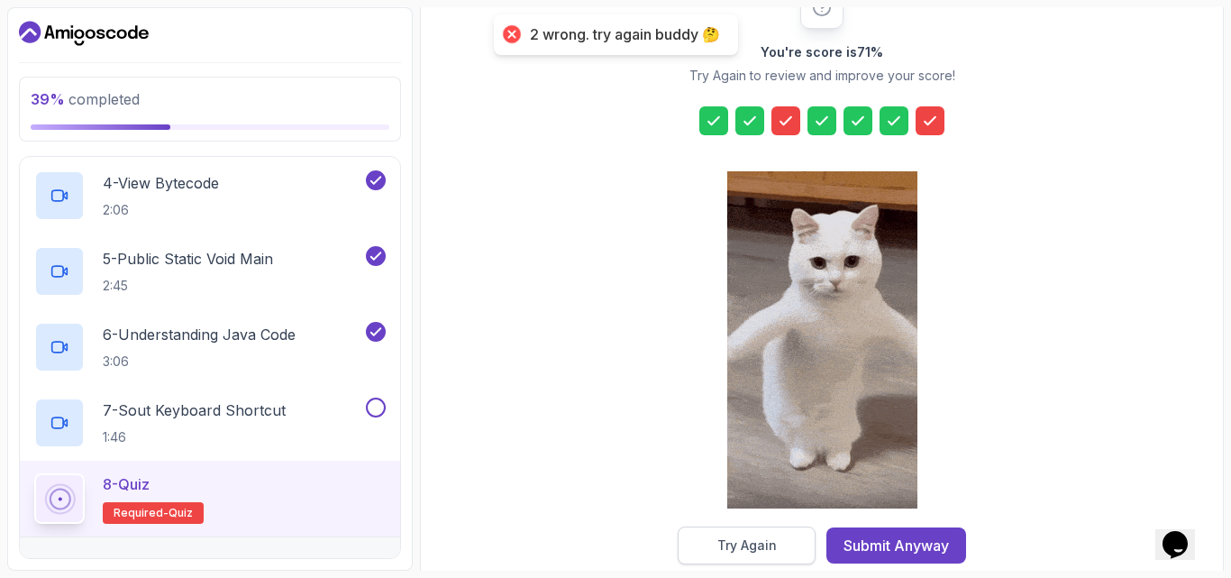
click at [780, 543] on button "Try Again" at bounding box center [747, 545] width 138 height 38
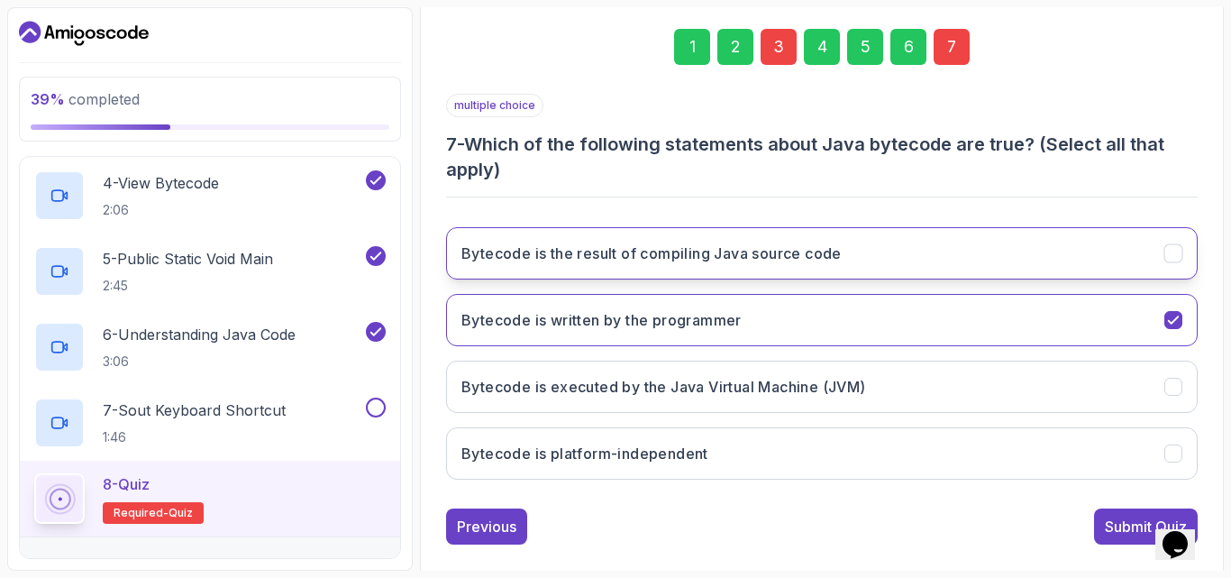
click at [1172, 253] on icon "Bytecode is the result of compiling Java source code" at bounding box center [1174, 253] width 17 height 17
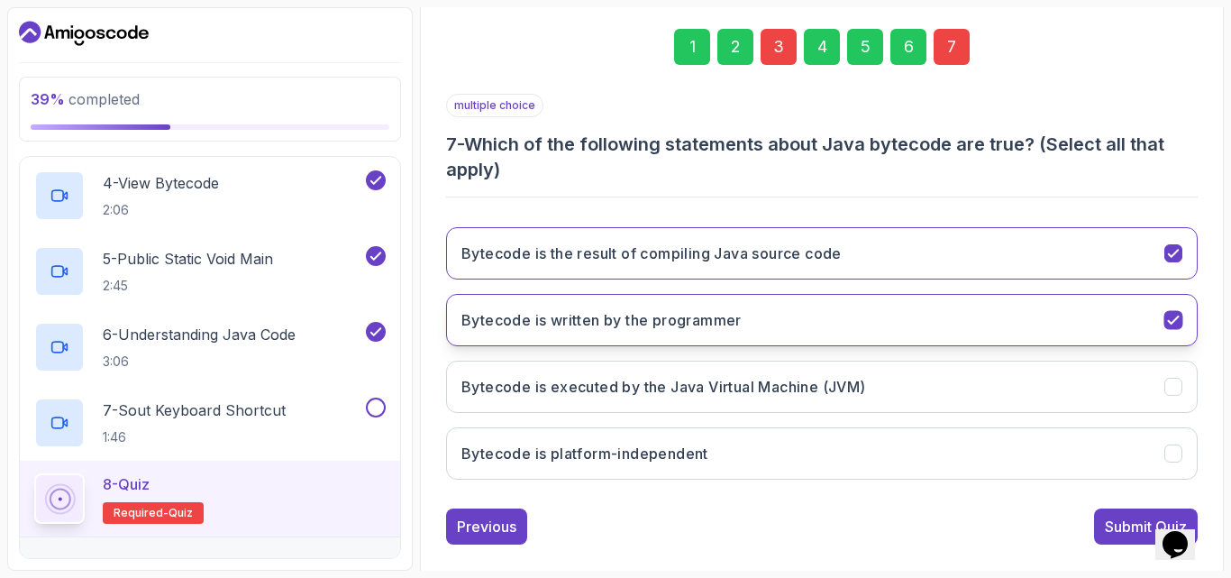
click at [1171, 315] on icon "Bytecode is written by the programmer" at bounding box center [1174, 320] width 17 height 17
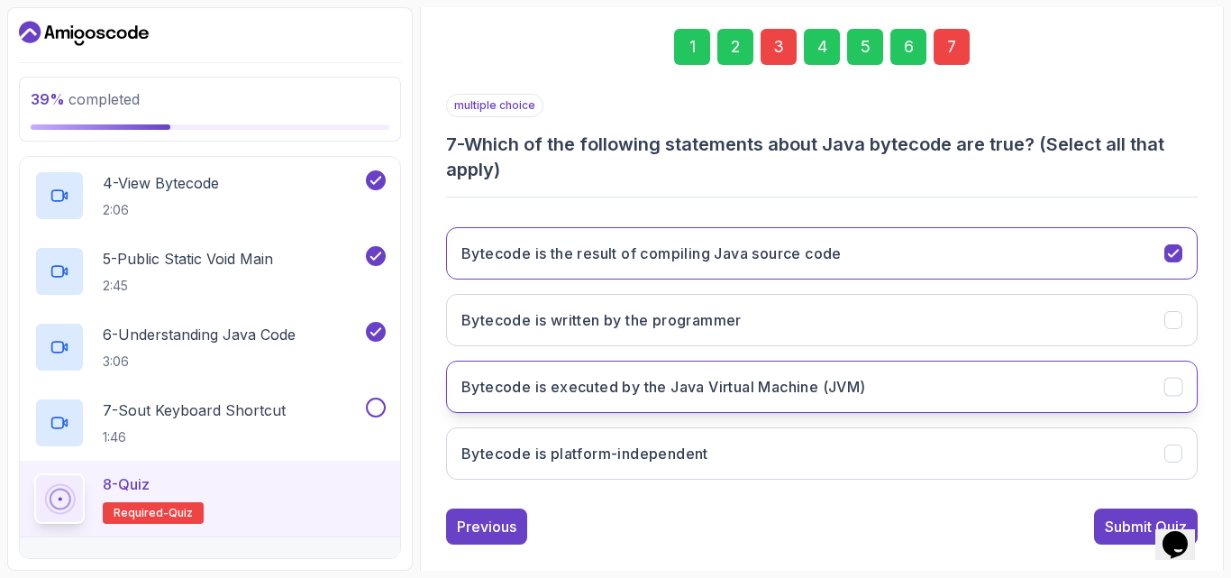
click at [1176, 387] on icon "Bytecode is executed by the Java Virtual Machine (JVM)" at bounding box center [1174, 387] width 17 height 17
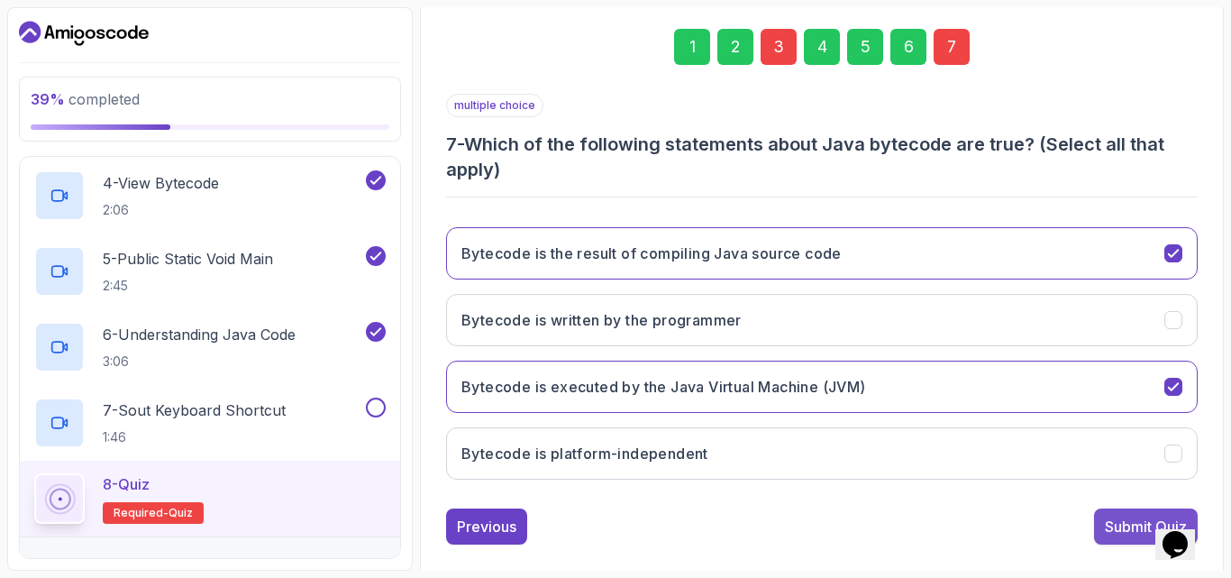
click at [1128, 526] on div "Submit Quiz" at bounding box center [1146, 527] width 82 height 22
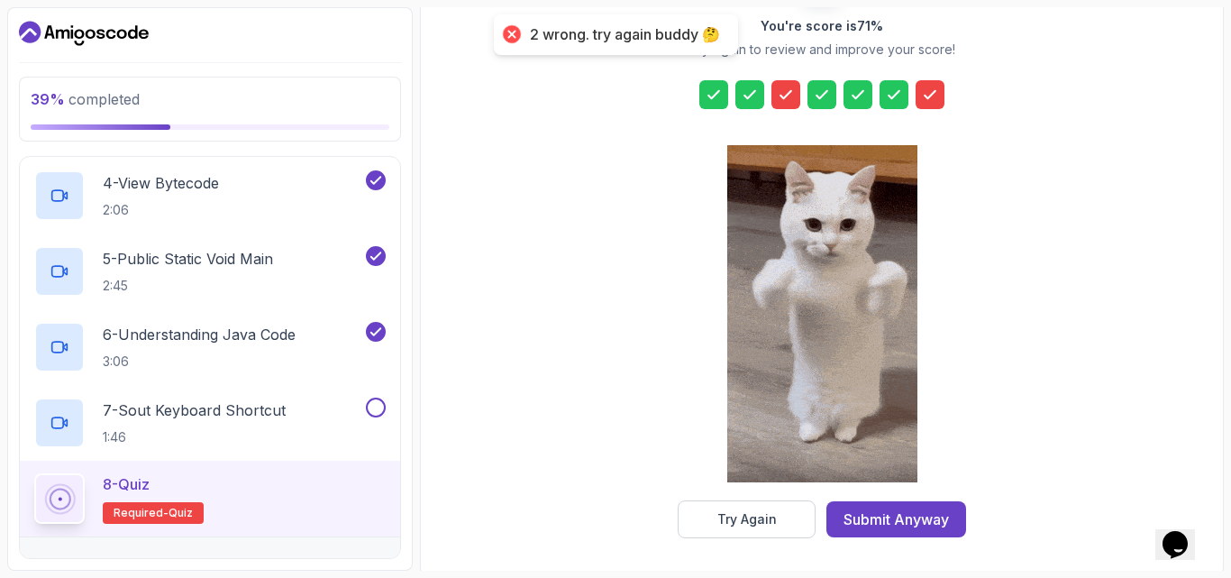
scroll to position [287, 0]
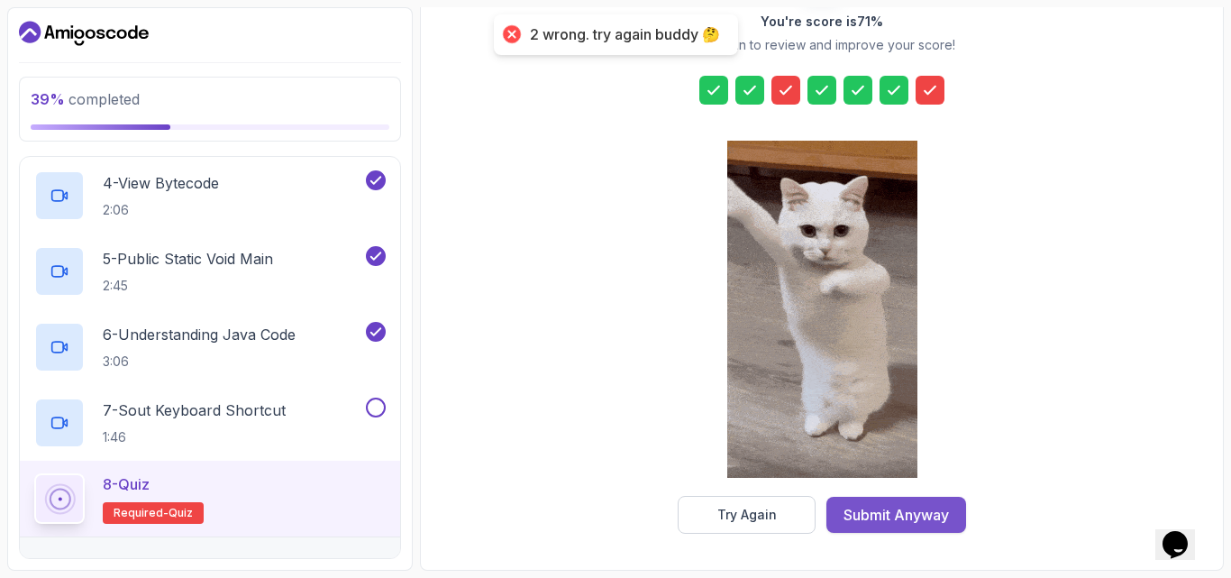
click at [869, 511] on div "Submit Anyway" at bounding box center [896, 515] width 105 height 22
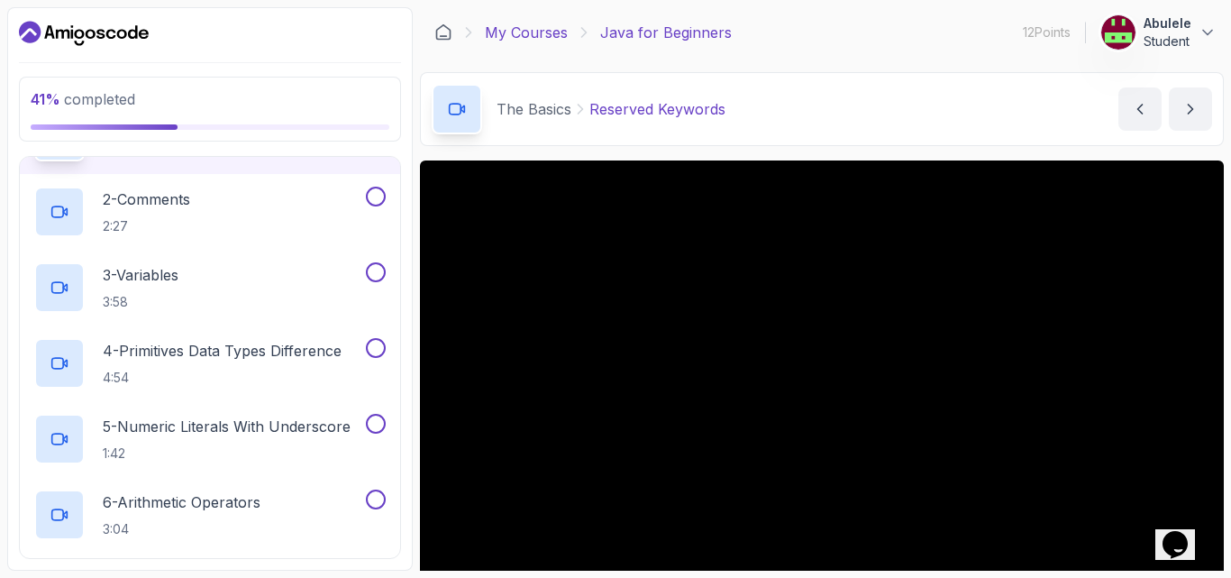
click at [542, 35] on link "My Courses" at bounding box center [526, 33] width 83 height 22
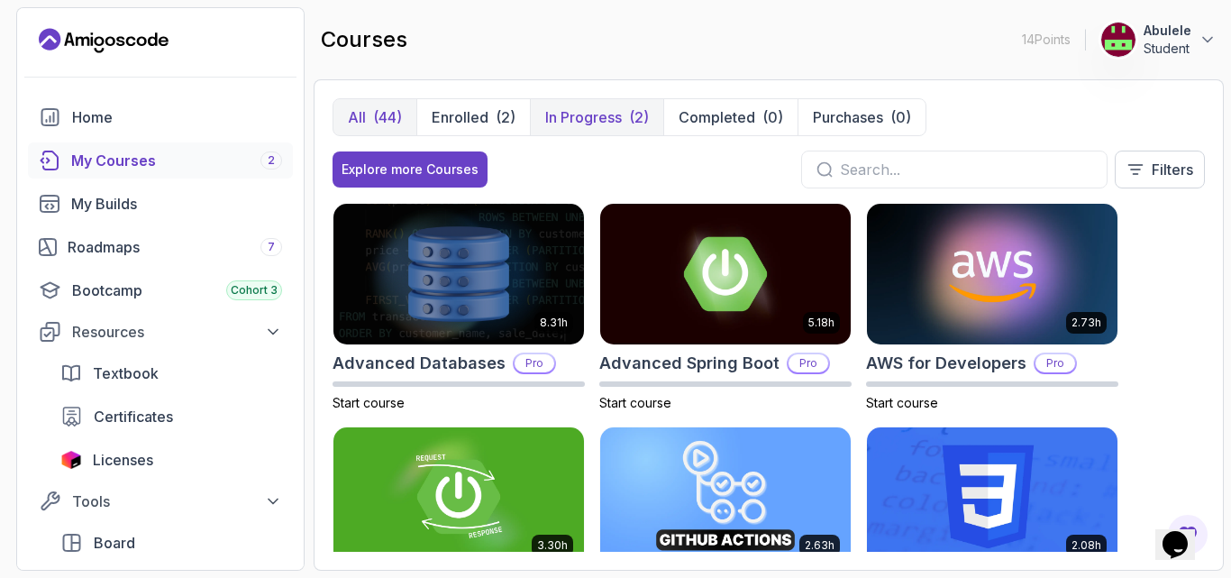
click at [567, 114] on p "In Progress" at bounding box center [583, 117] width 77 height 22
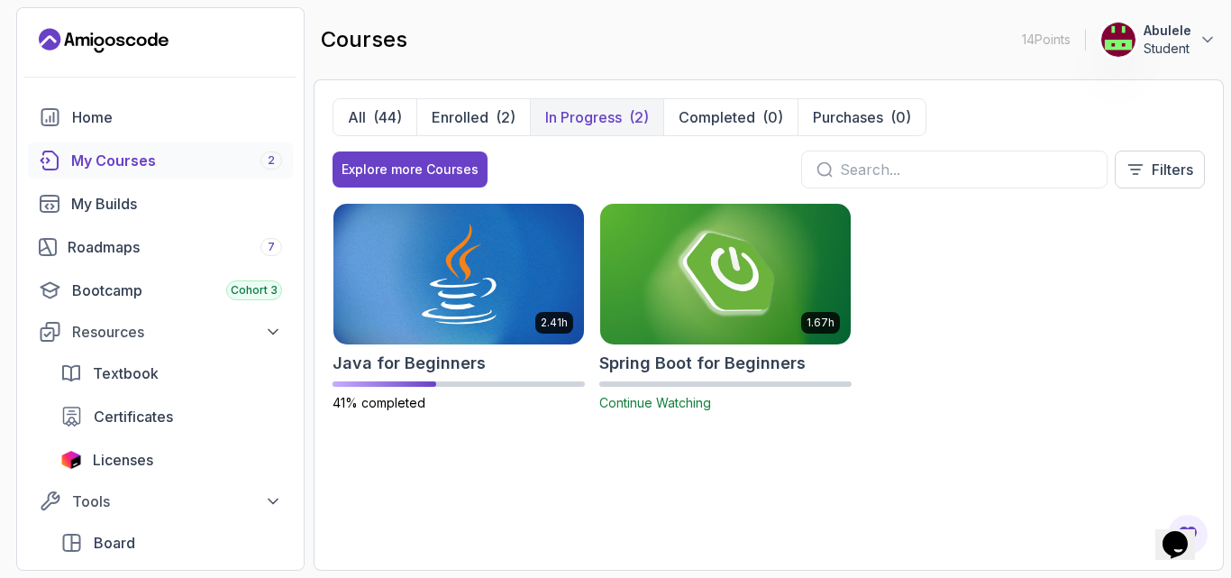
click at [682, 285] on img at bounding box center [725, 273] width 263 height 147
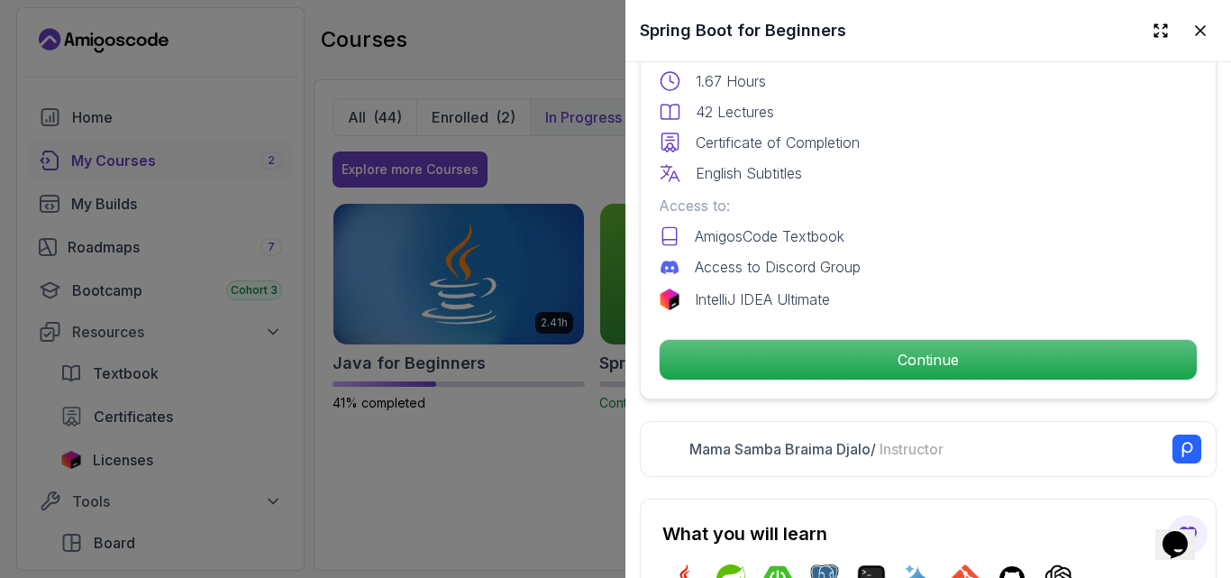
scroll to position [541, 0]
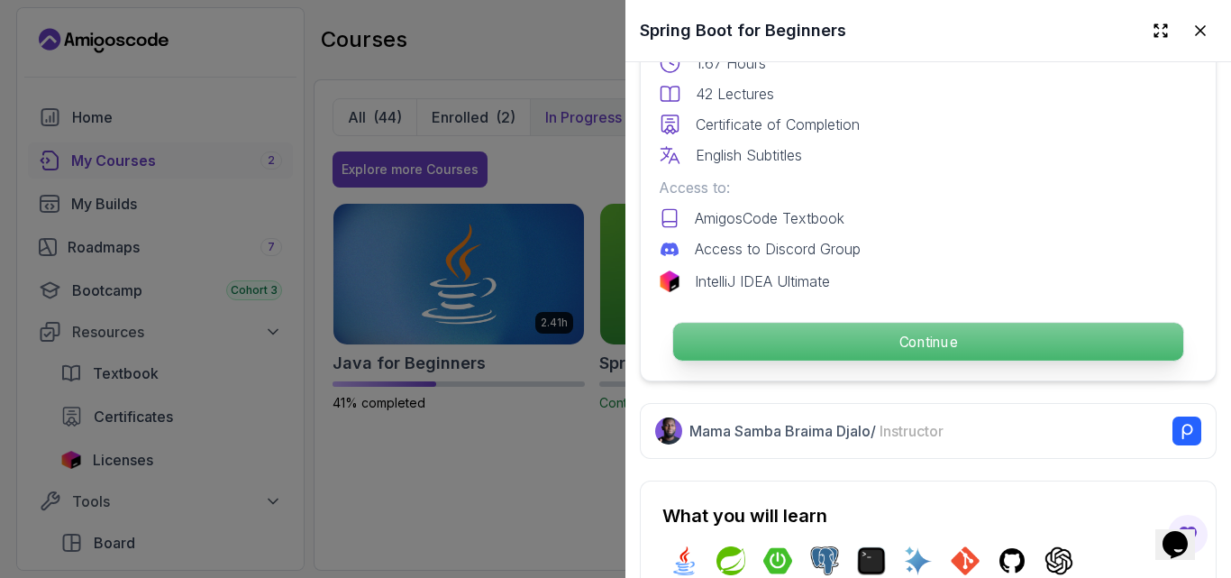
click at [892, 331] on p "Continue" at bounding box center [928, 342] width 510 height 38
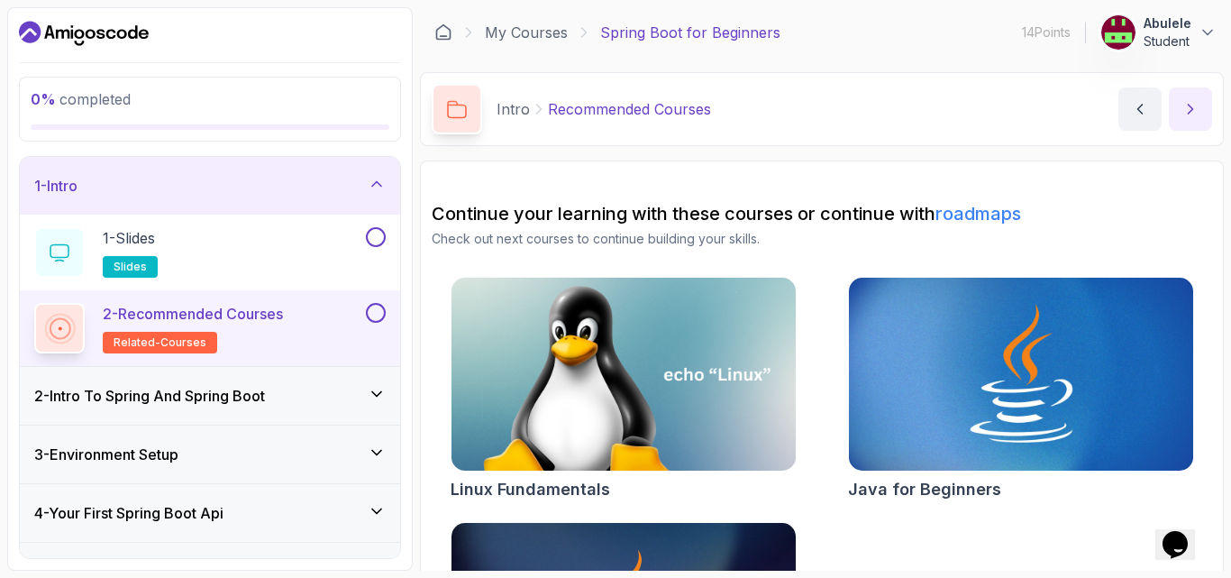
click at [1193, 114] on icon "next content" at bounding box center [1191, 109] width 18 height 18
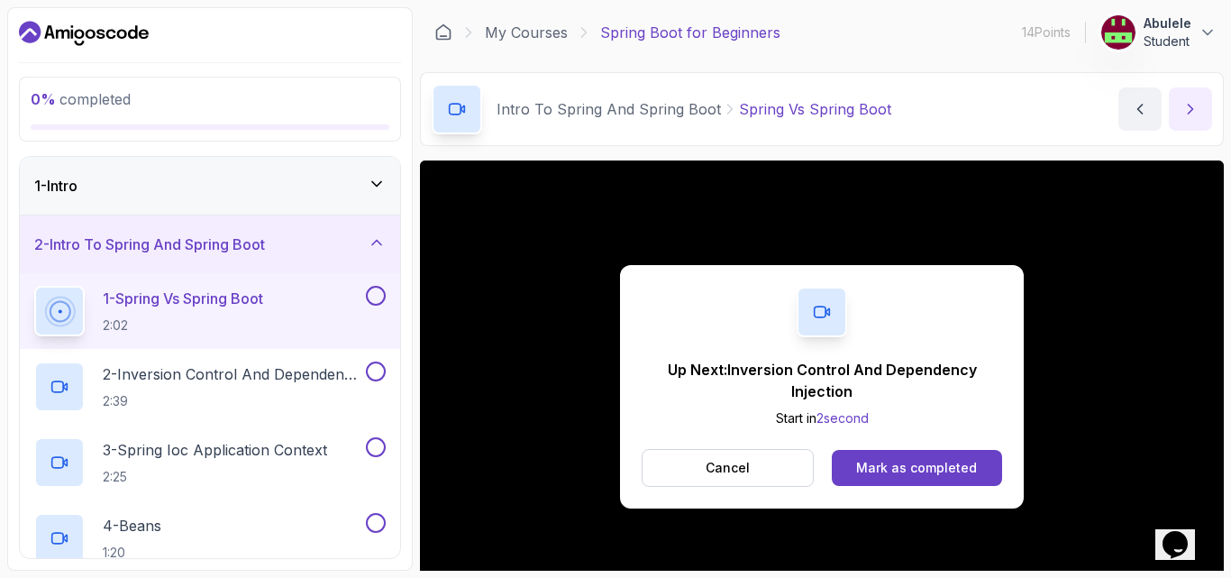
click at [1179, 107] on button "next content" at bounding box center [1190, 108] width 43 height 43
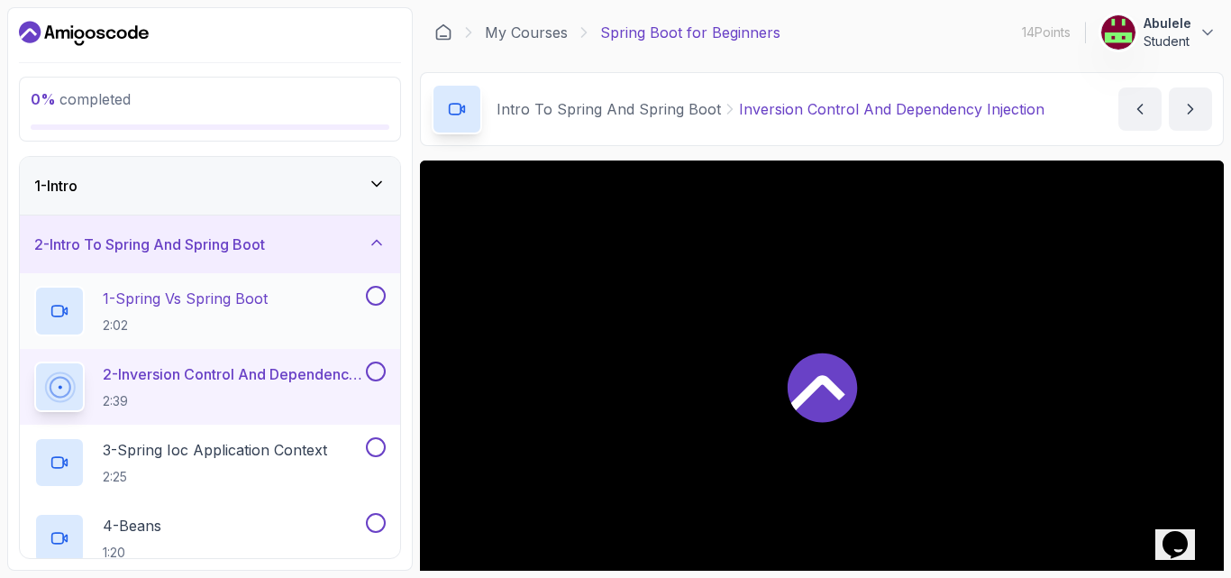
click at [375, 297] on button at bounding box center [376, 296] width 20 height 20
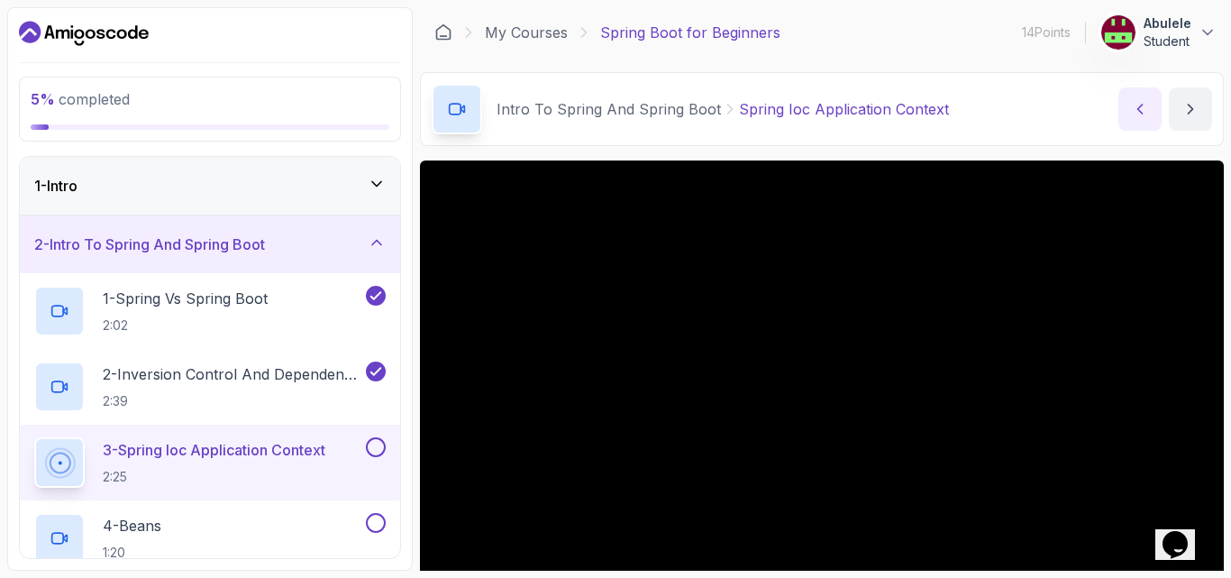
click at [1145, 99] on button "previous content" at bounding box center [1140, 108] width 43 height 43
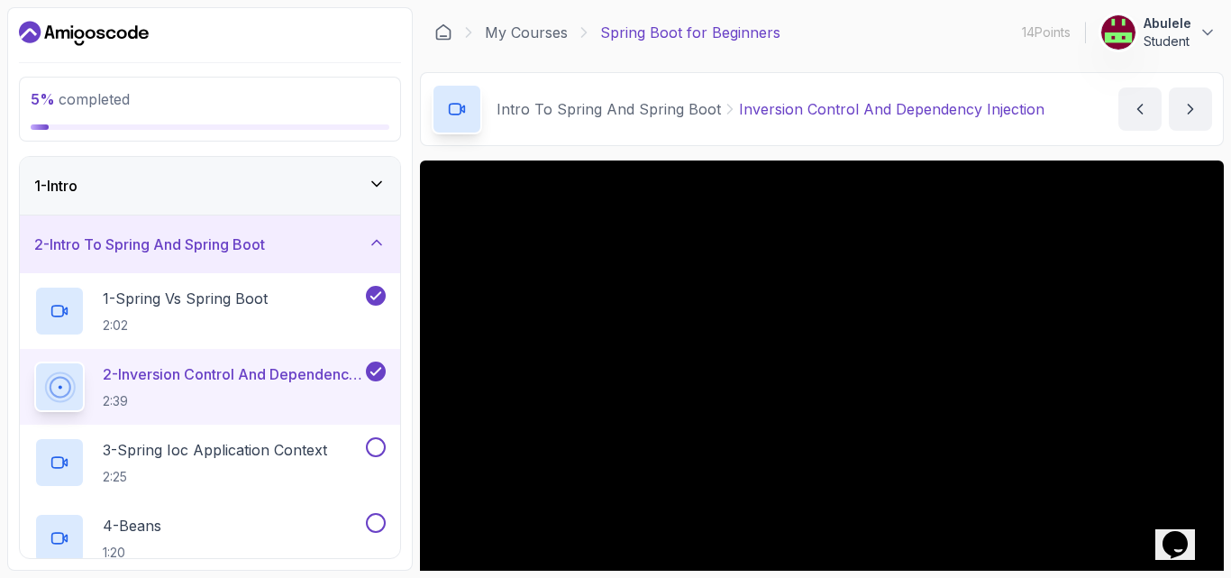
click at [453, 105] on icon at bounding box center [456, 109] width 12 height 11
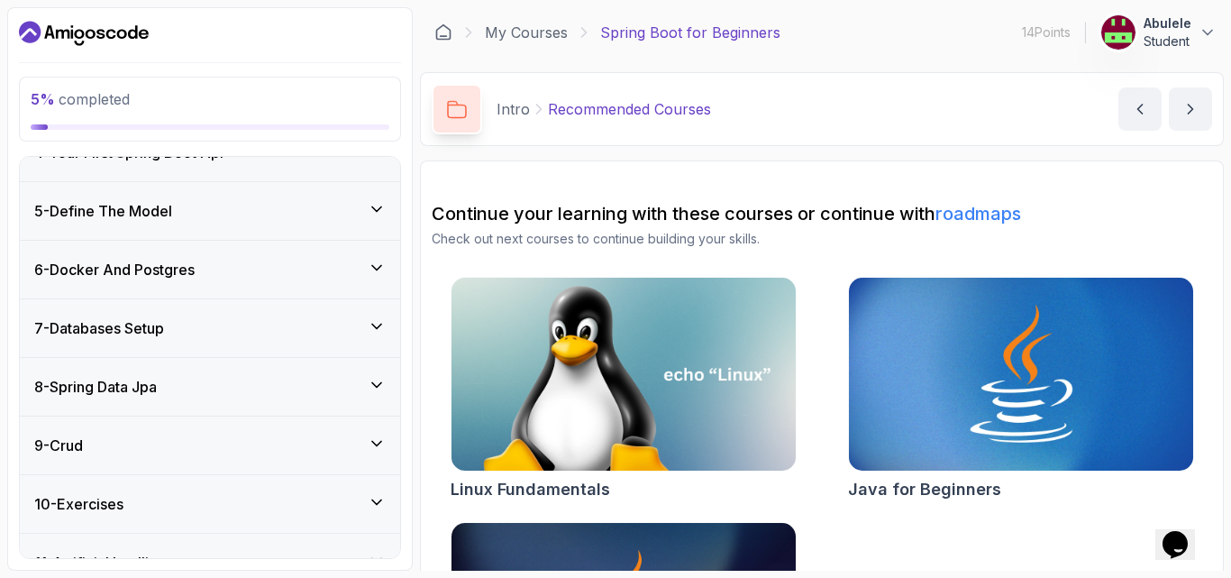
scroll to position [270, 0]
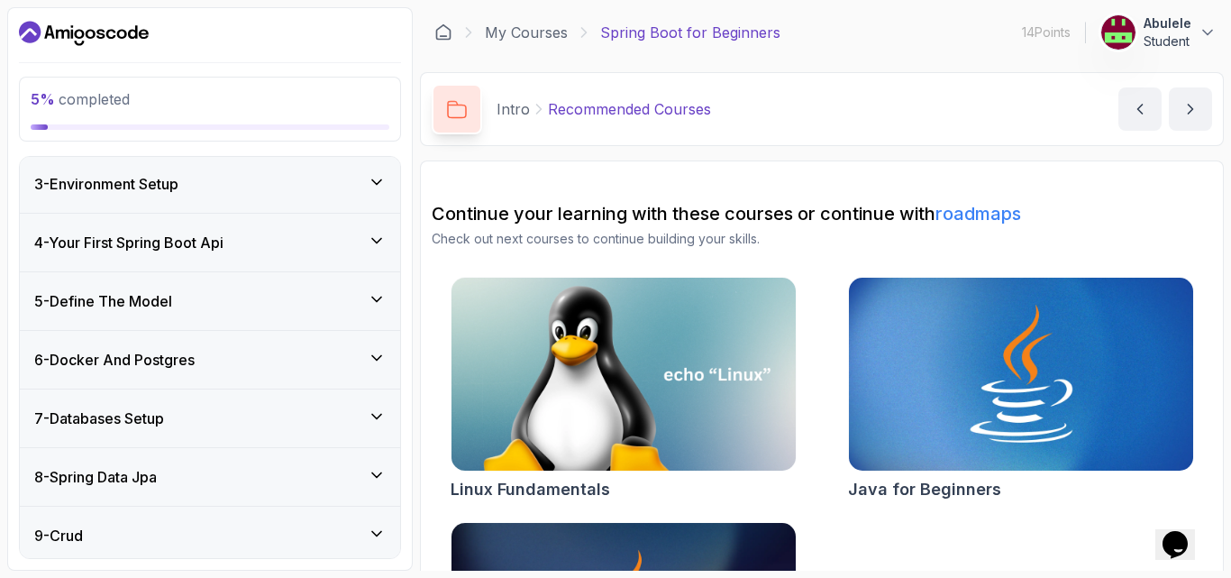
click at [378, 353] on icon at bounding box center [377, 358] width 18 height 18
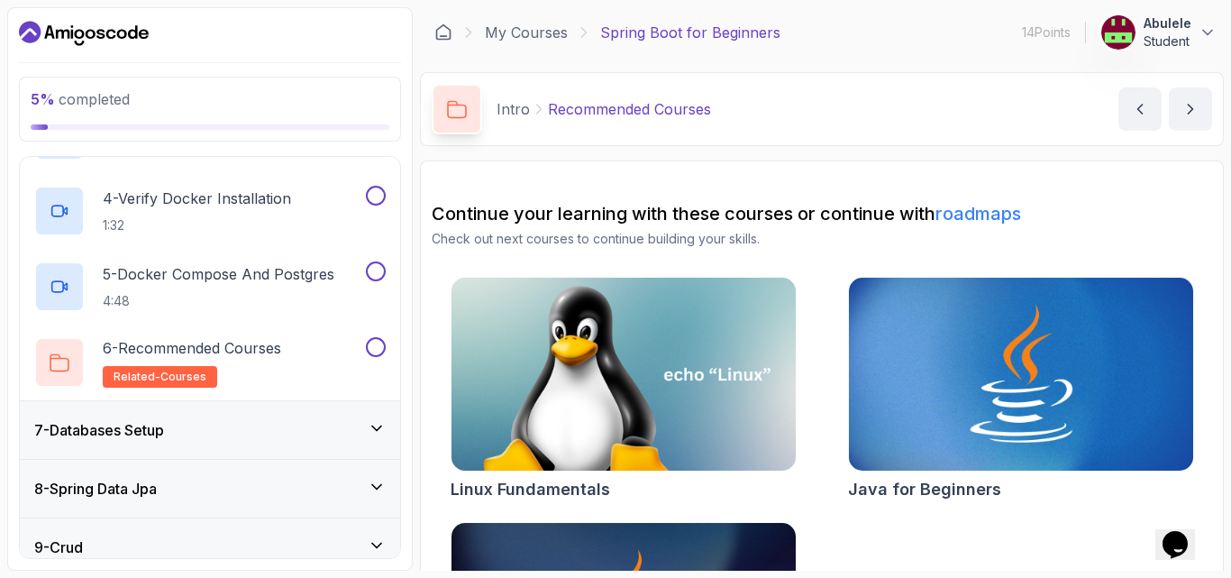
scroll to position [570, 0]
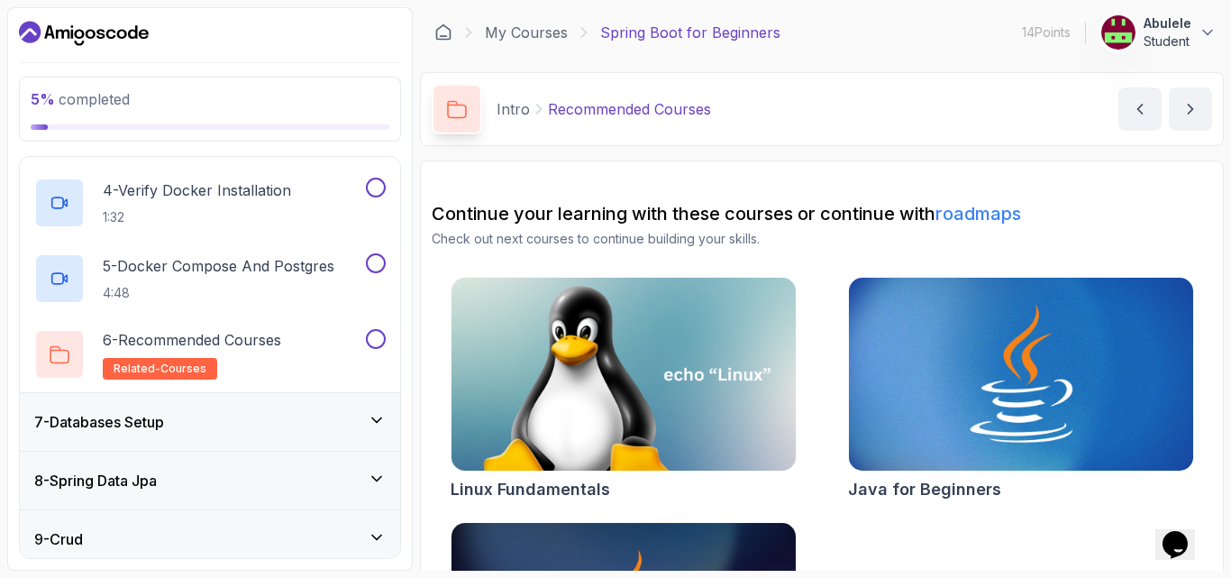
click at [376, 416] on icon at bounding box center [377, 420] width 18 height 18
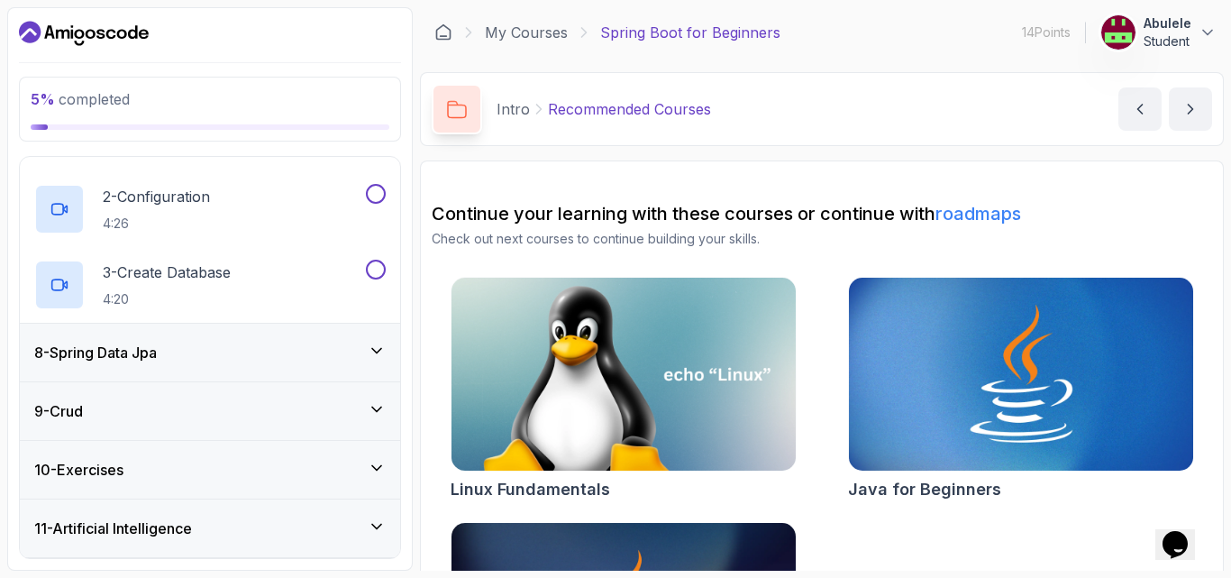
scroll to position [528, 0]
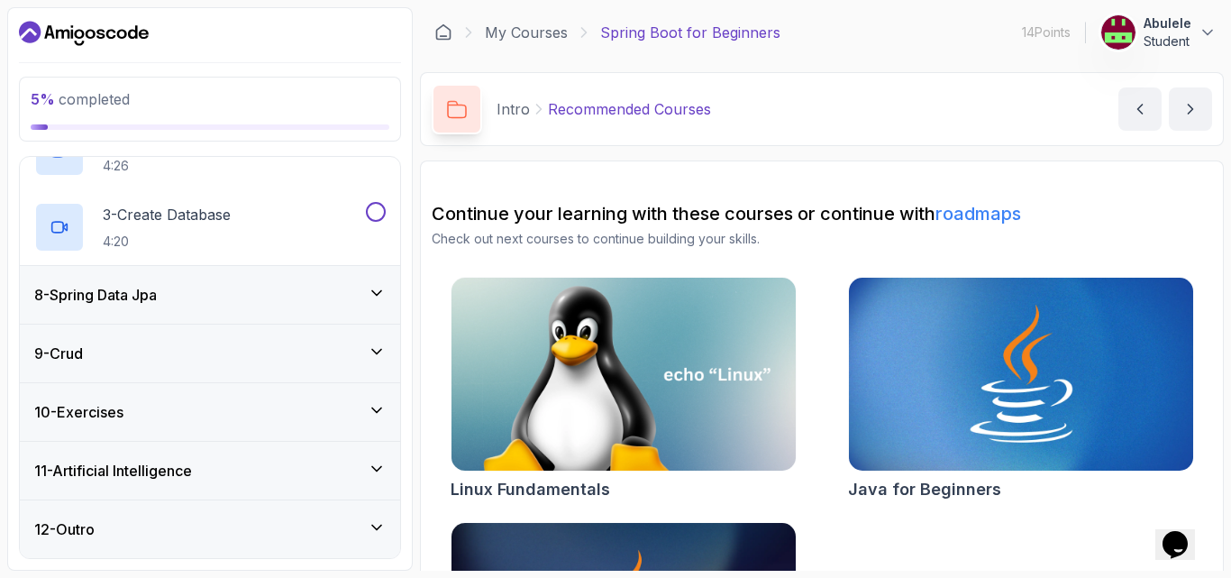
click at [377, 290] on icon at bounding box center [377, 293] width 18 height 18
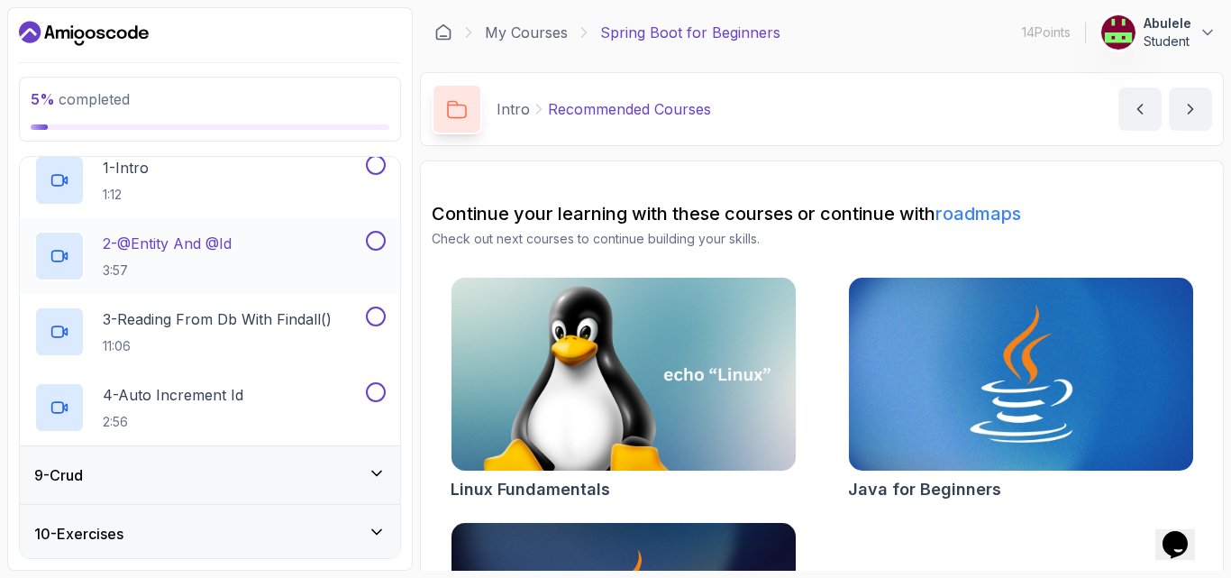
scroll to position [572, 0]
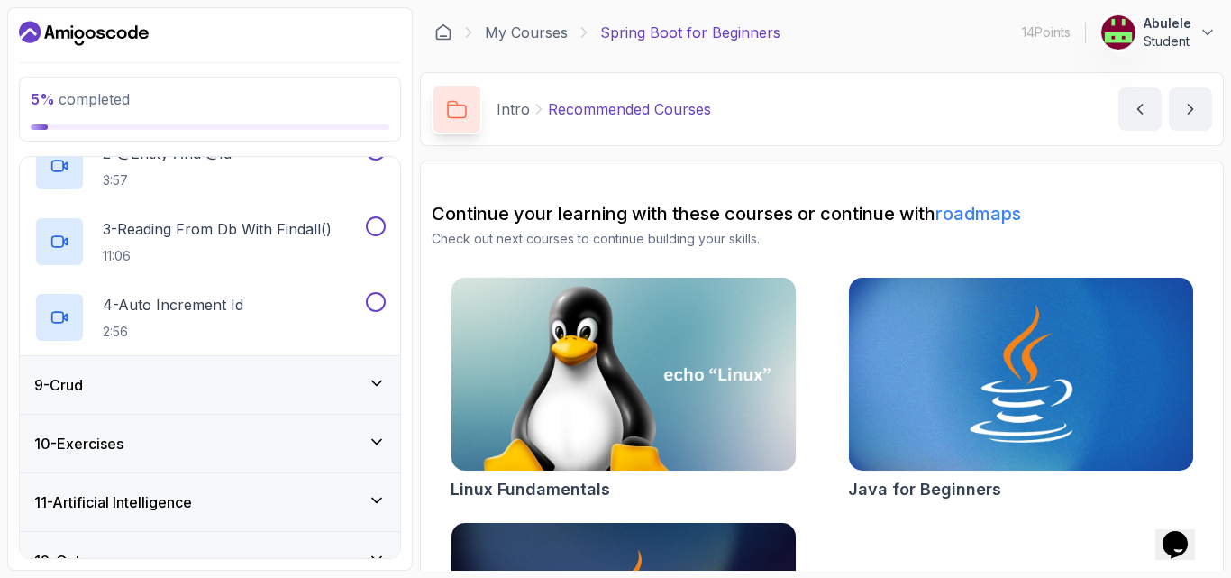
click at [378, 381] on icon at bounding box center [377, 383] width 18 height 18
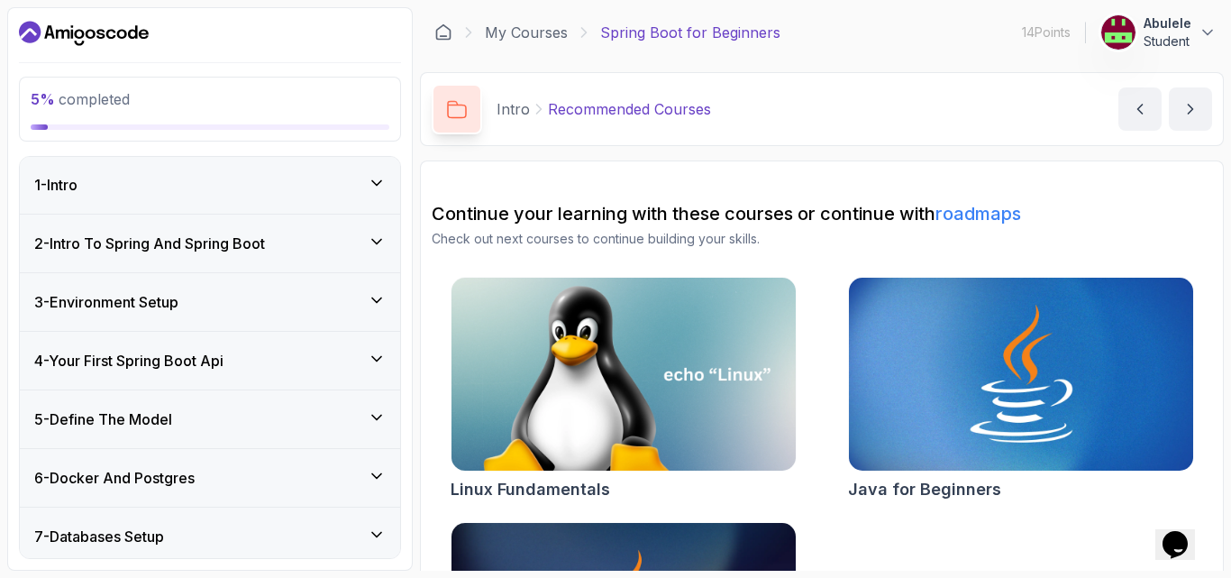
scroll to position [0, 0]
click at [377, 357] on icon at bounding box center [377, 360] width 18 height 18
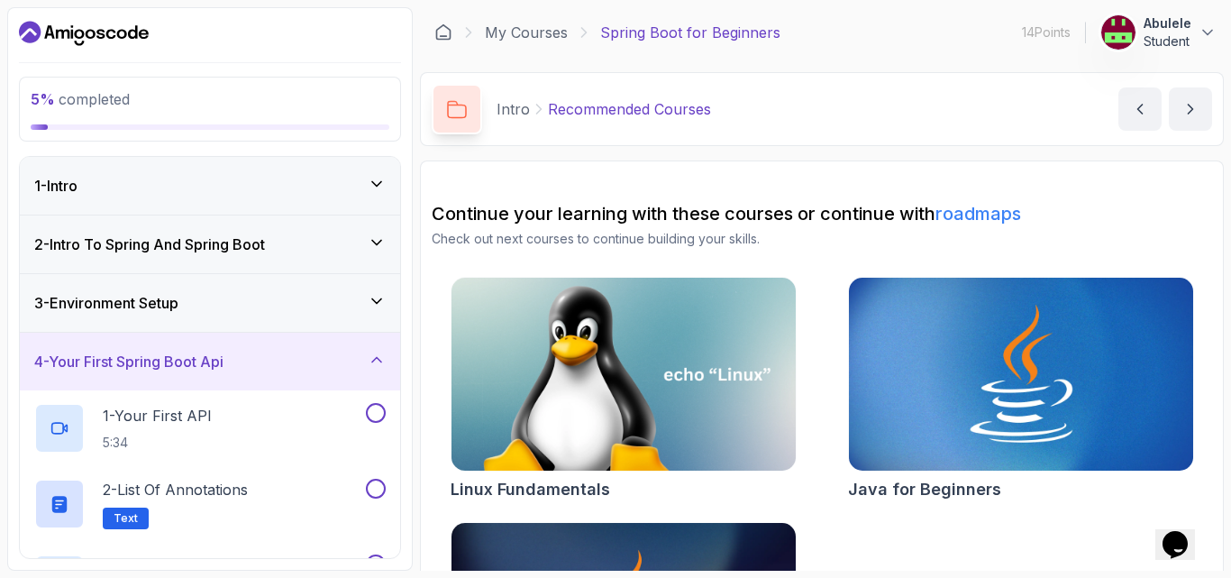
click at [376, 360] on icon at bounding box center [377, 360] width 18 height 18
